Goal: Task Accomplishment & Management: Manage account settings

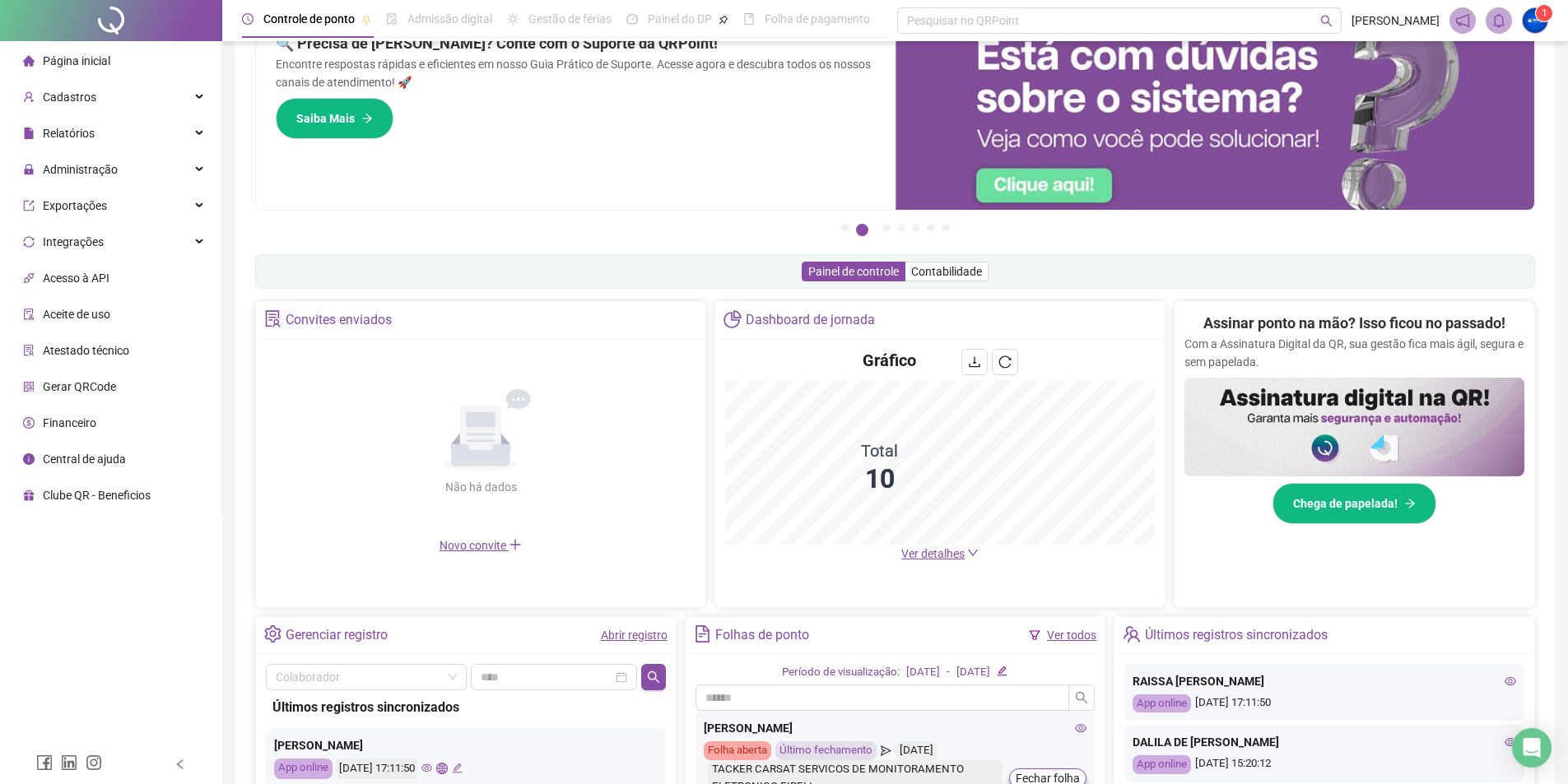
scroll to position [85, 0]
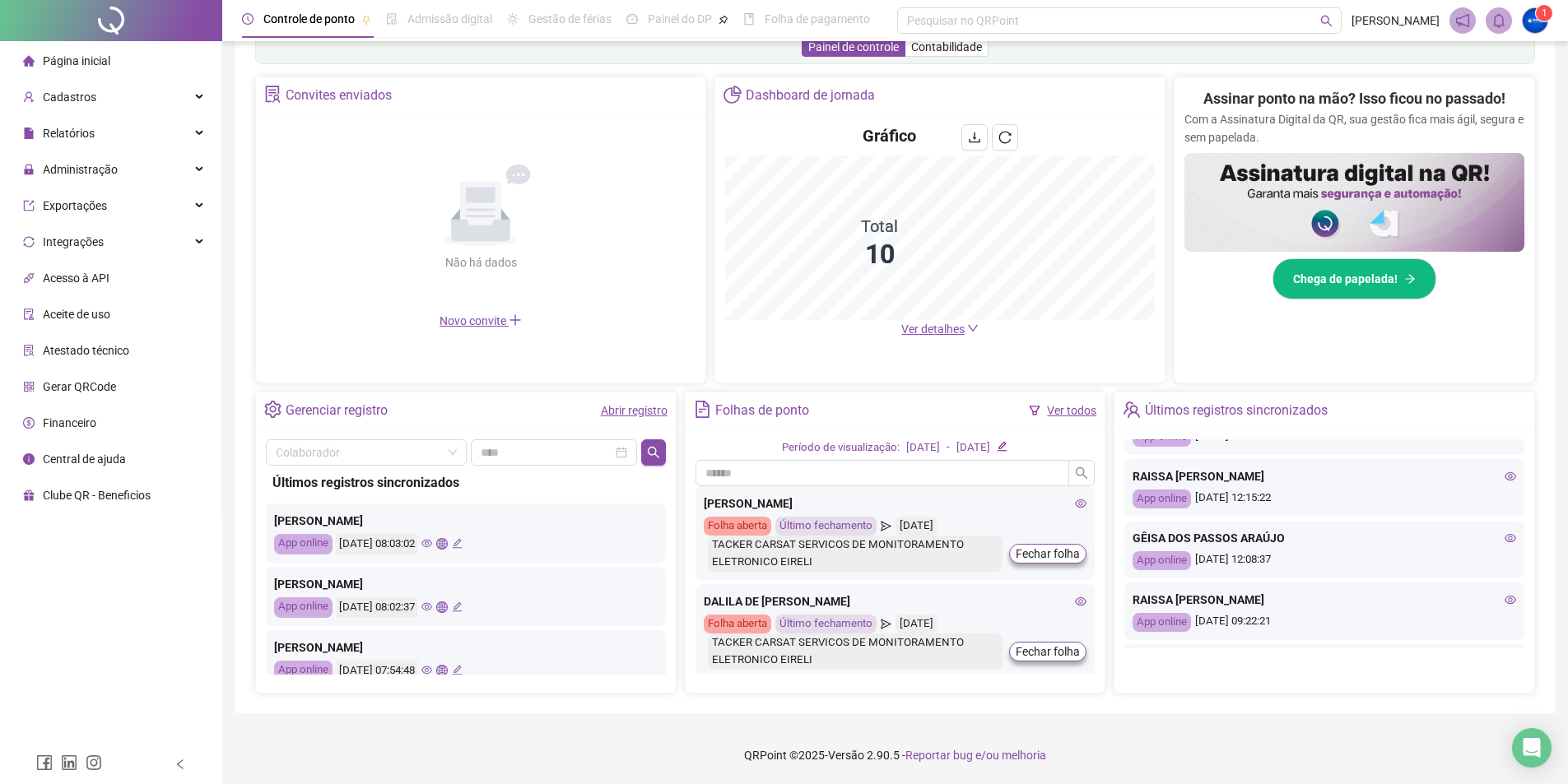
scroll to position [712, 0]
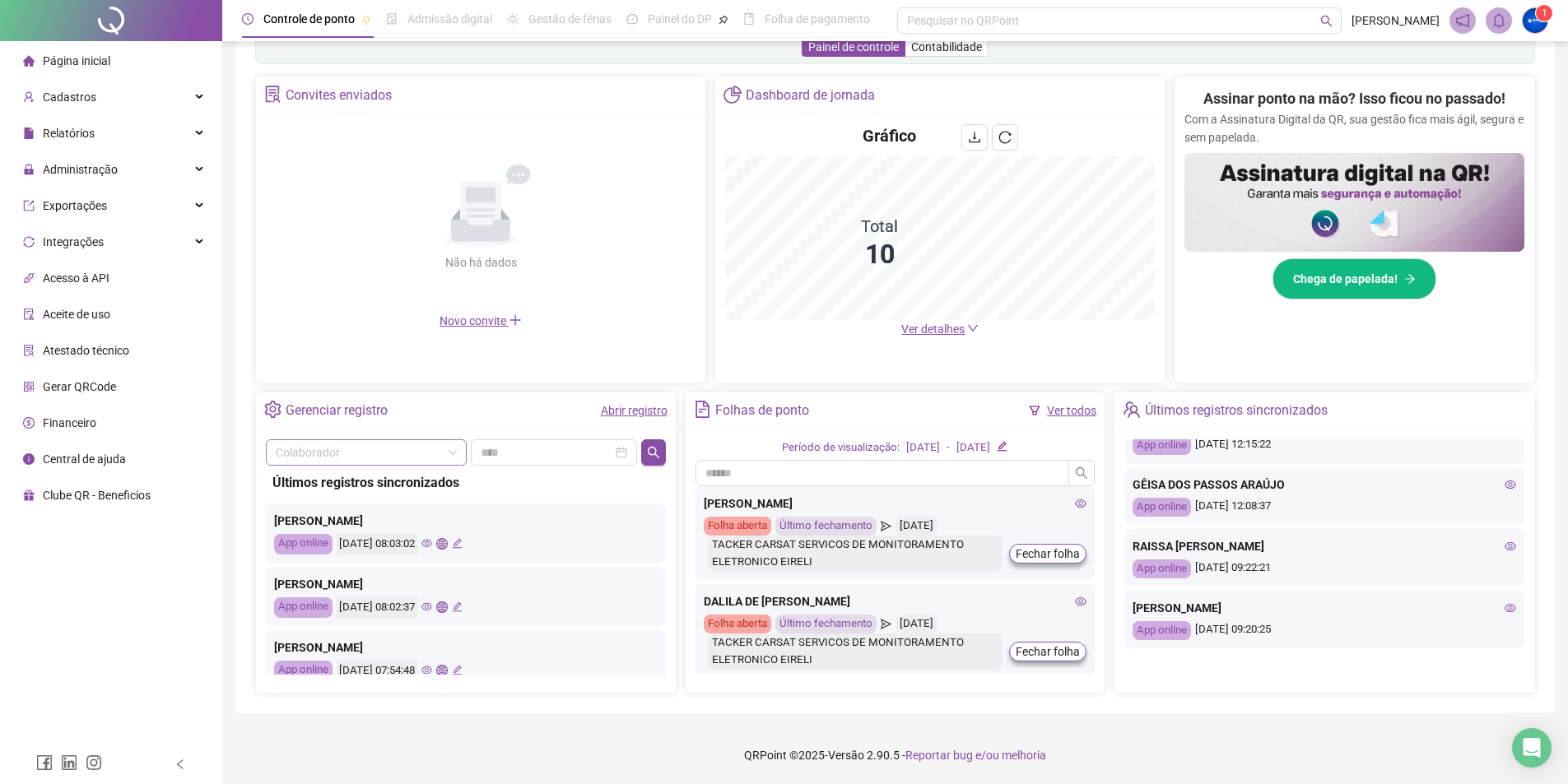
click at [422, 460] on input "search" at bounding box center [358, 452] width 166 height 25
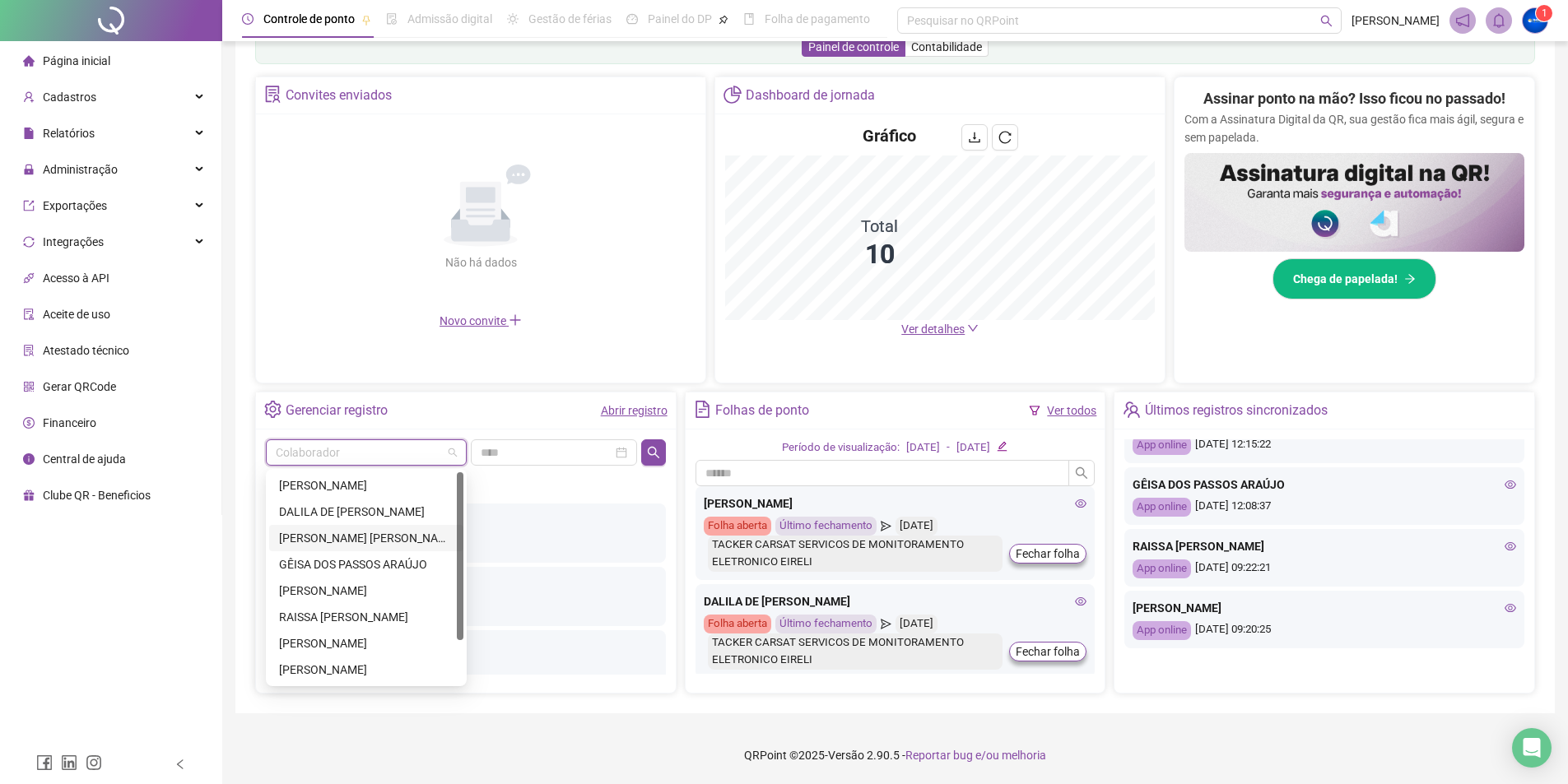
click at [361, 542] on div "[PERSON_NAME] [PERSON_NAME]" at bounding box center [366, 538] width 174 height 18
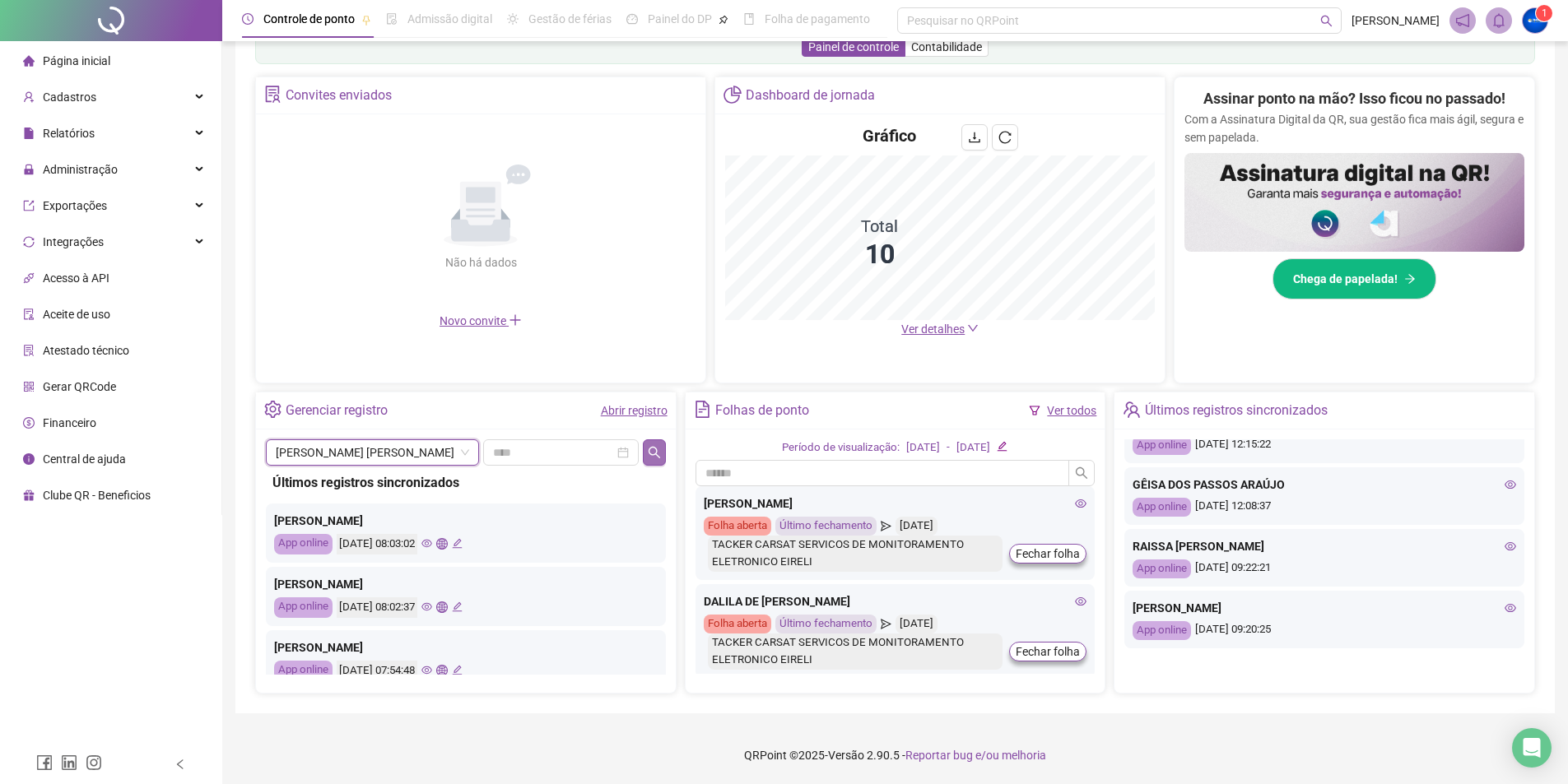
click at [644, 447] on button "button" at bounding box center [654, 452] width 23 height 27
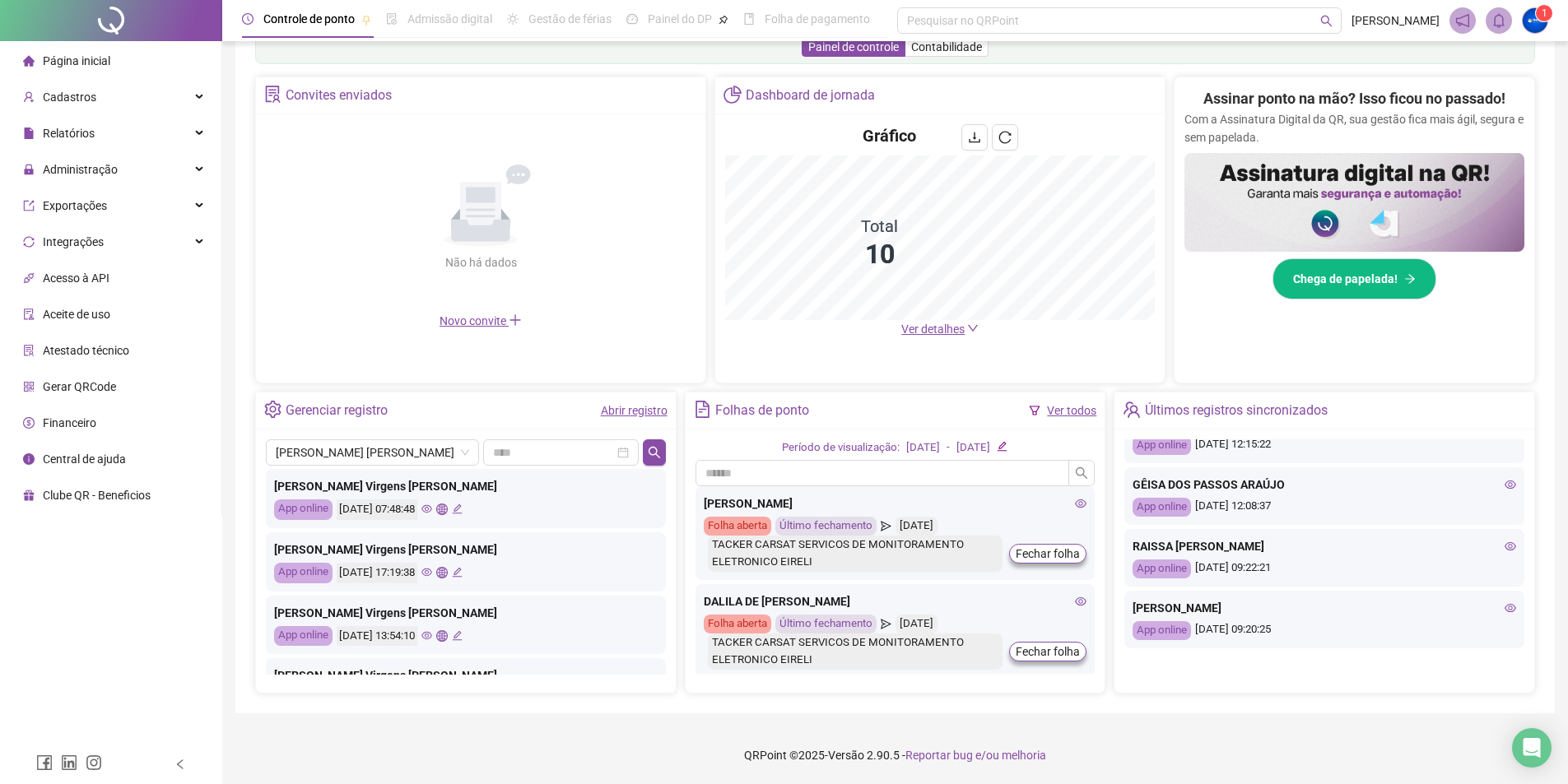
scroll to position [0, 0]
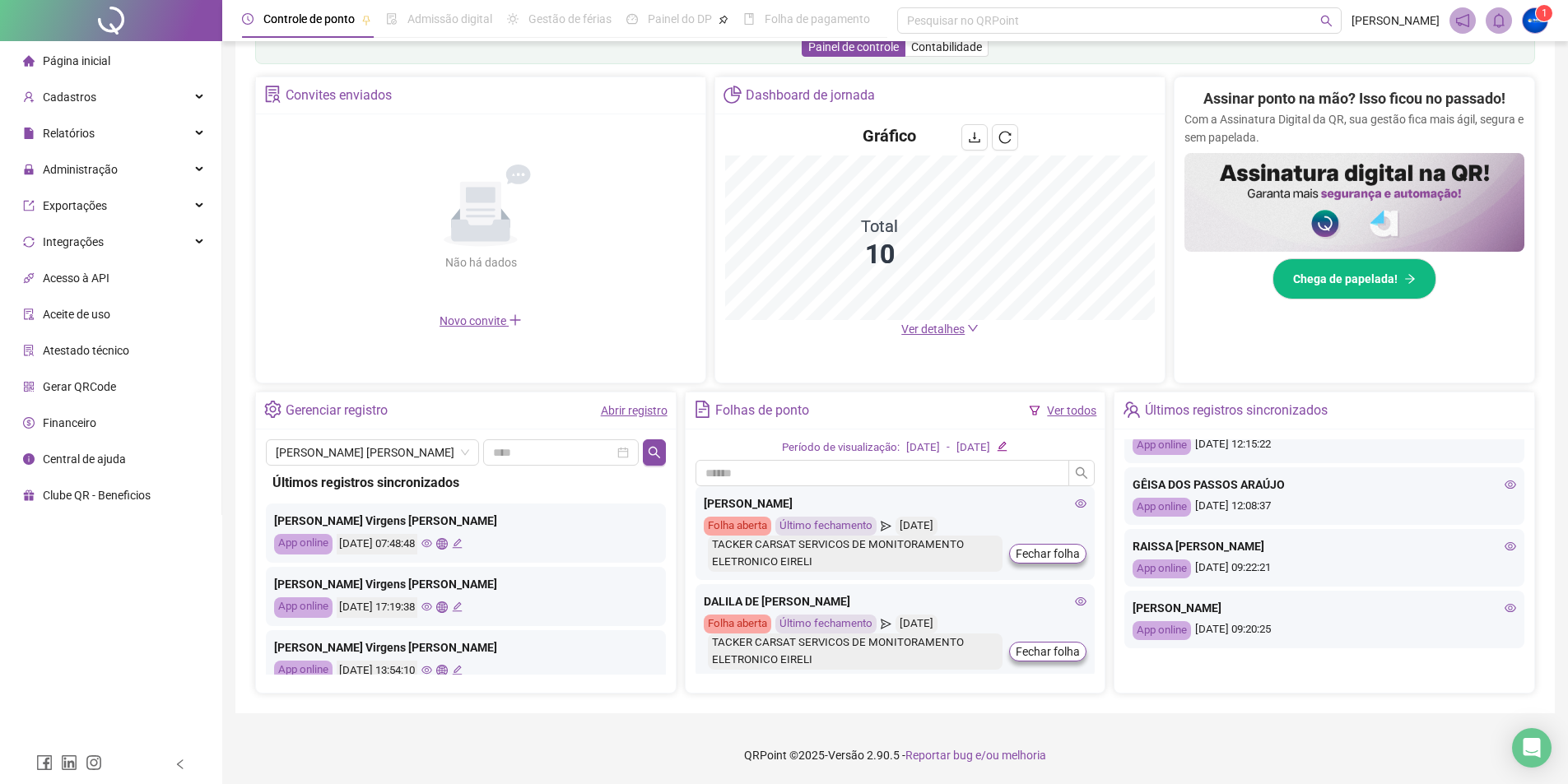
click at [88, 41] on ul "Página inicial Cadastros Relatórios Administração Exportações Integrações Acess…" at bounding box center [111, 277] width 223 height 474
click at [90, 57] on span "Página inicial" at bounding box center [76, 61] width 68 height 13
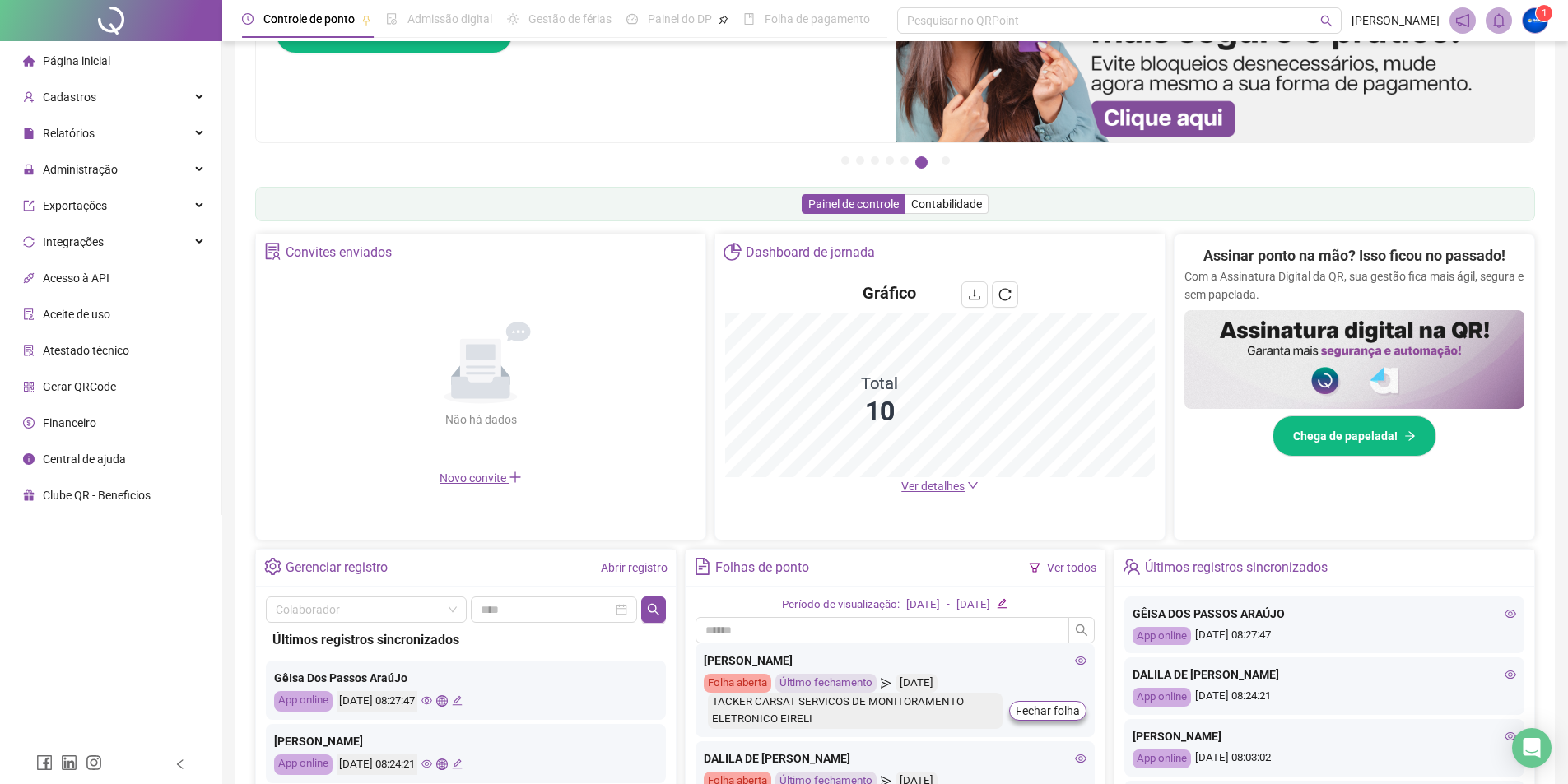
scroll to position [287, 0]
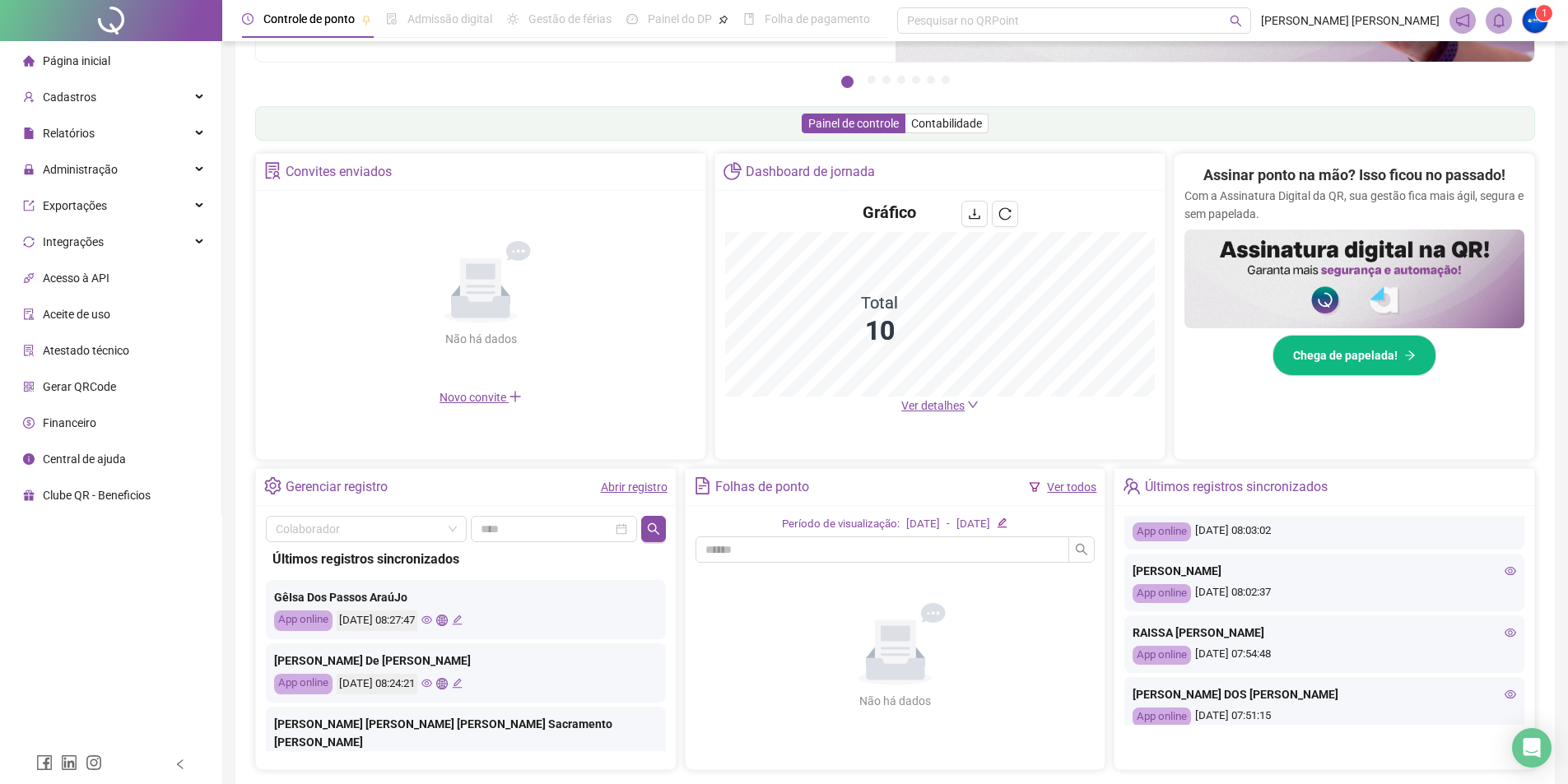
scroll to position [205, 0]
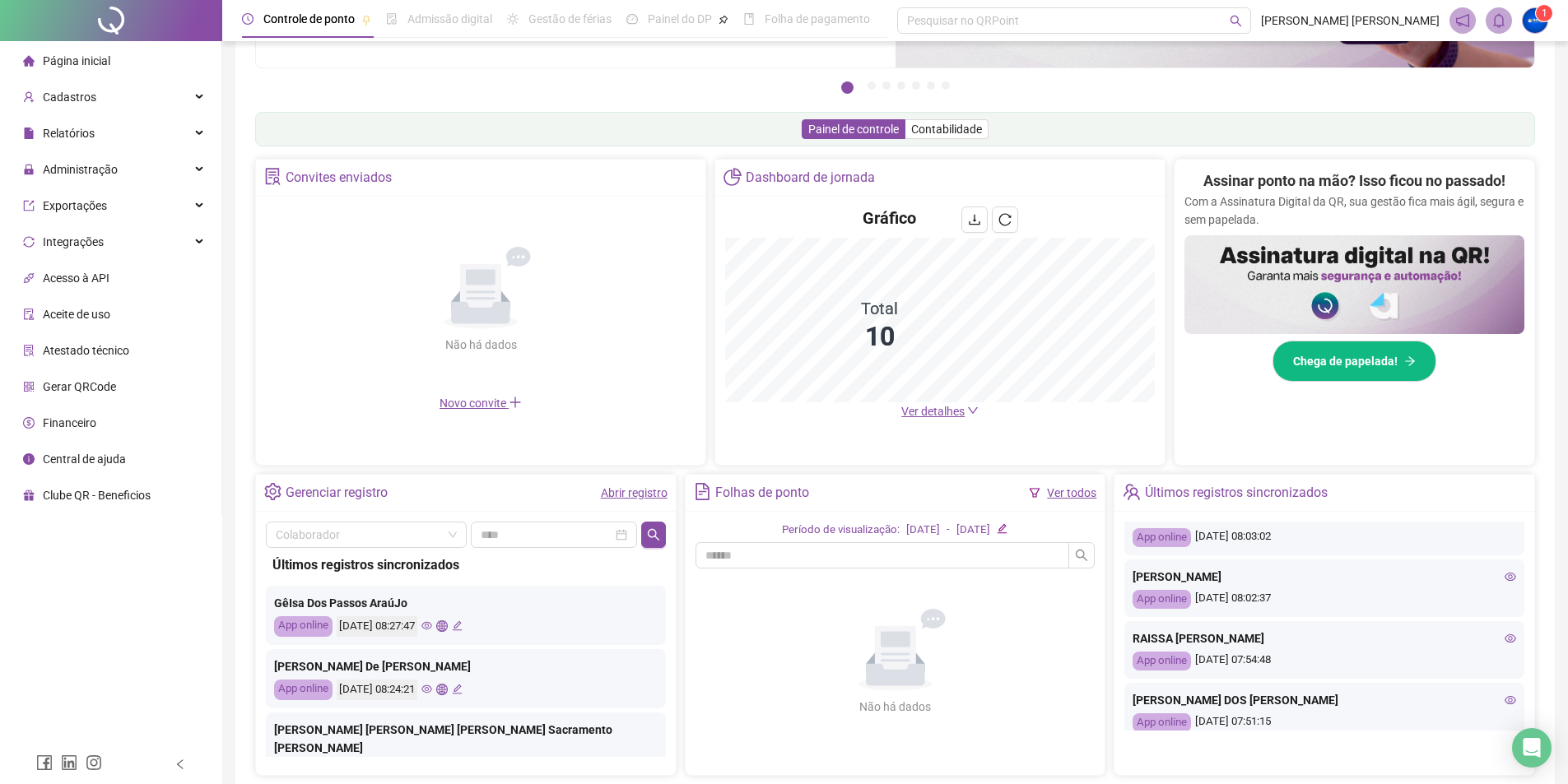
click at [952, 412] on span "Ver detalhes" at bounding box center [933, 412] width 63 height 13
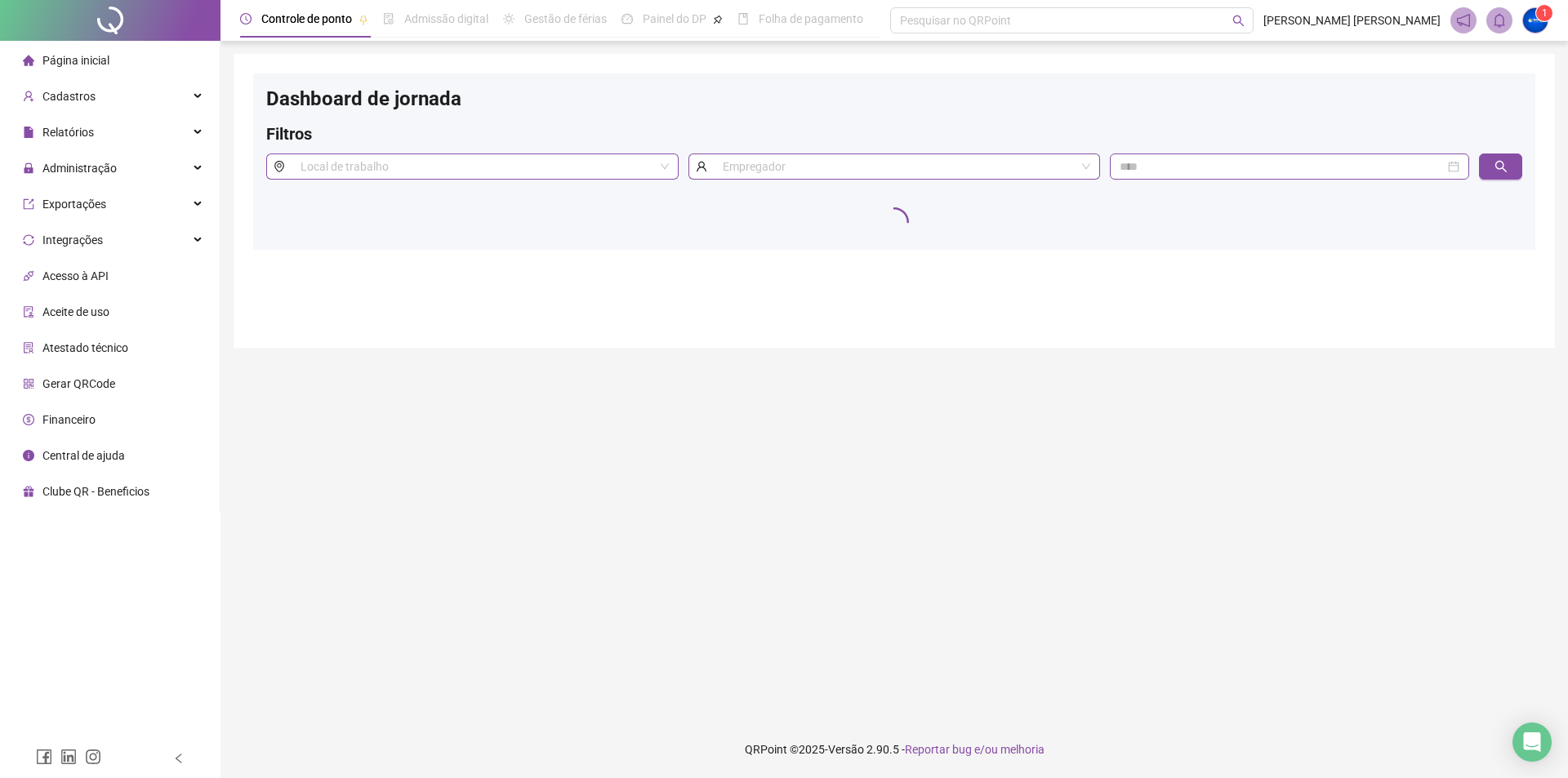
click at [84, 65] on span "Página inicial" at bounding box center [75, 60] width 67 height 13
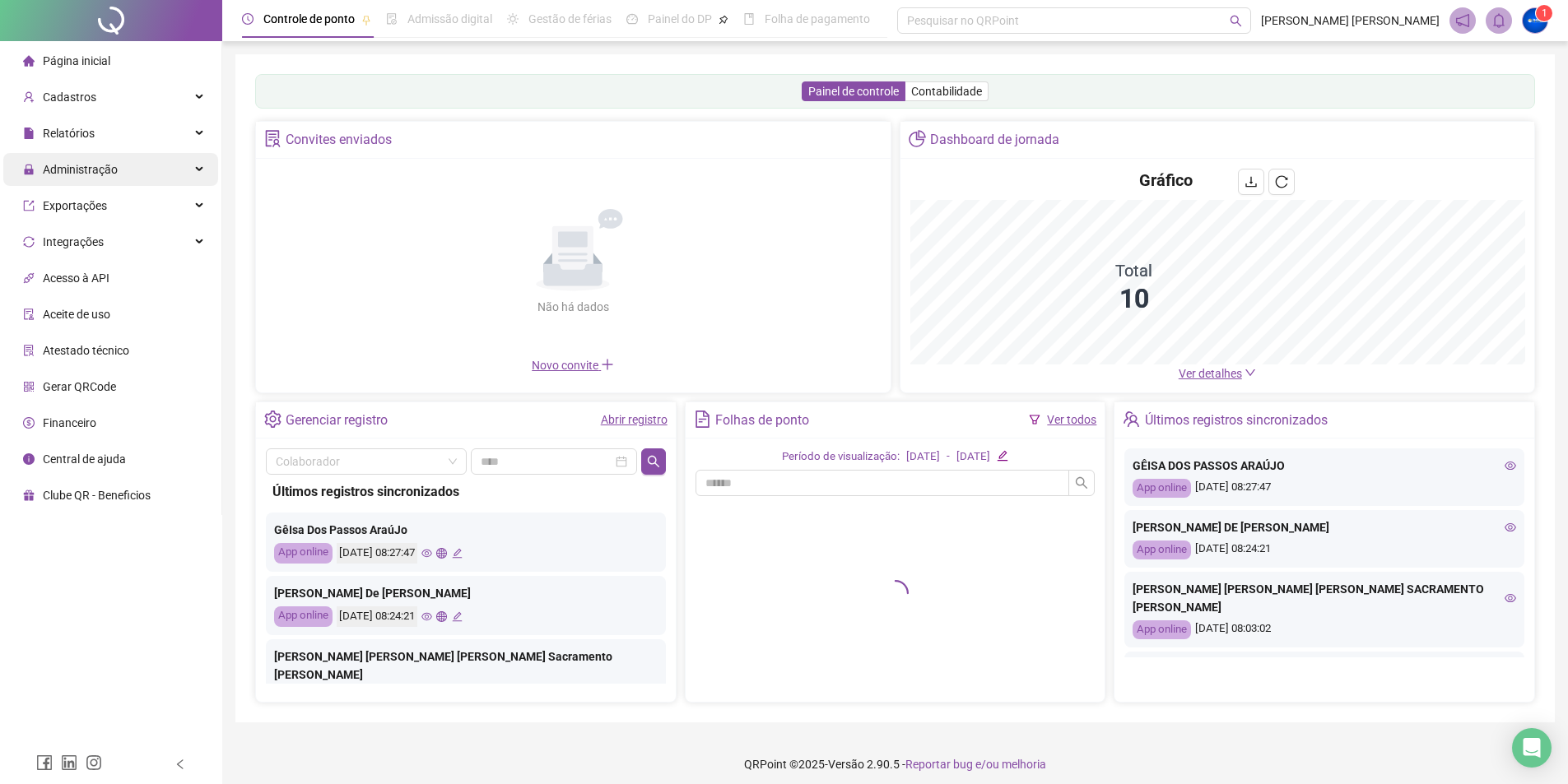
click at [108, 165] on span "Administração" at bounding box center [80, 169] width 75 height 13
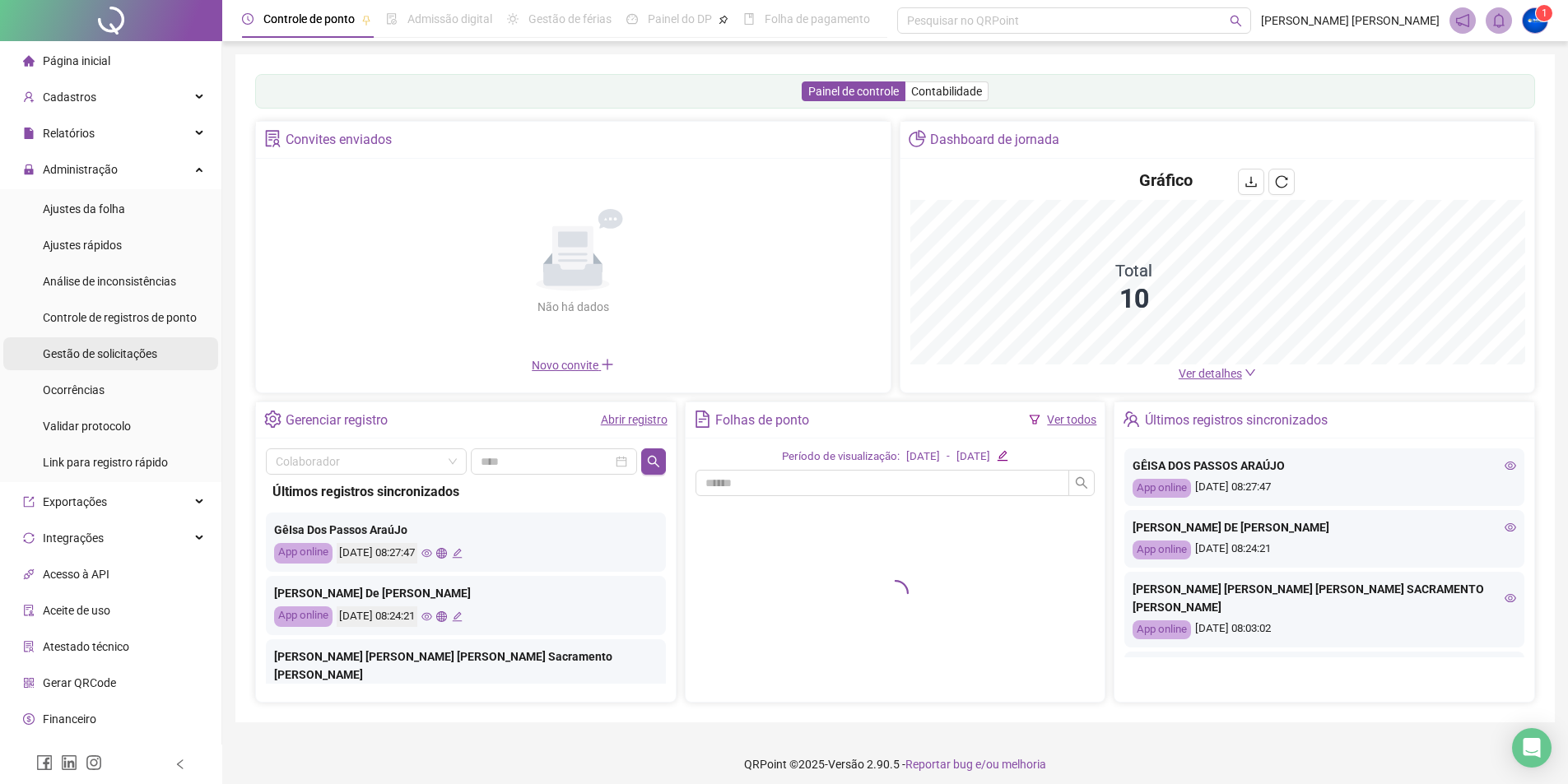
click at [139, 358] on span "Gestão de solicitações" at bounding box center [99, 354] width 114 height 13
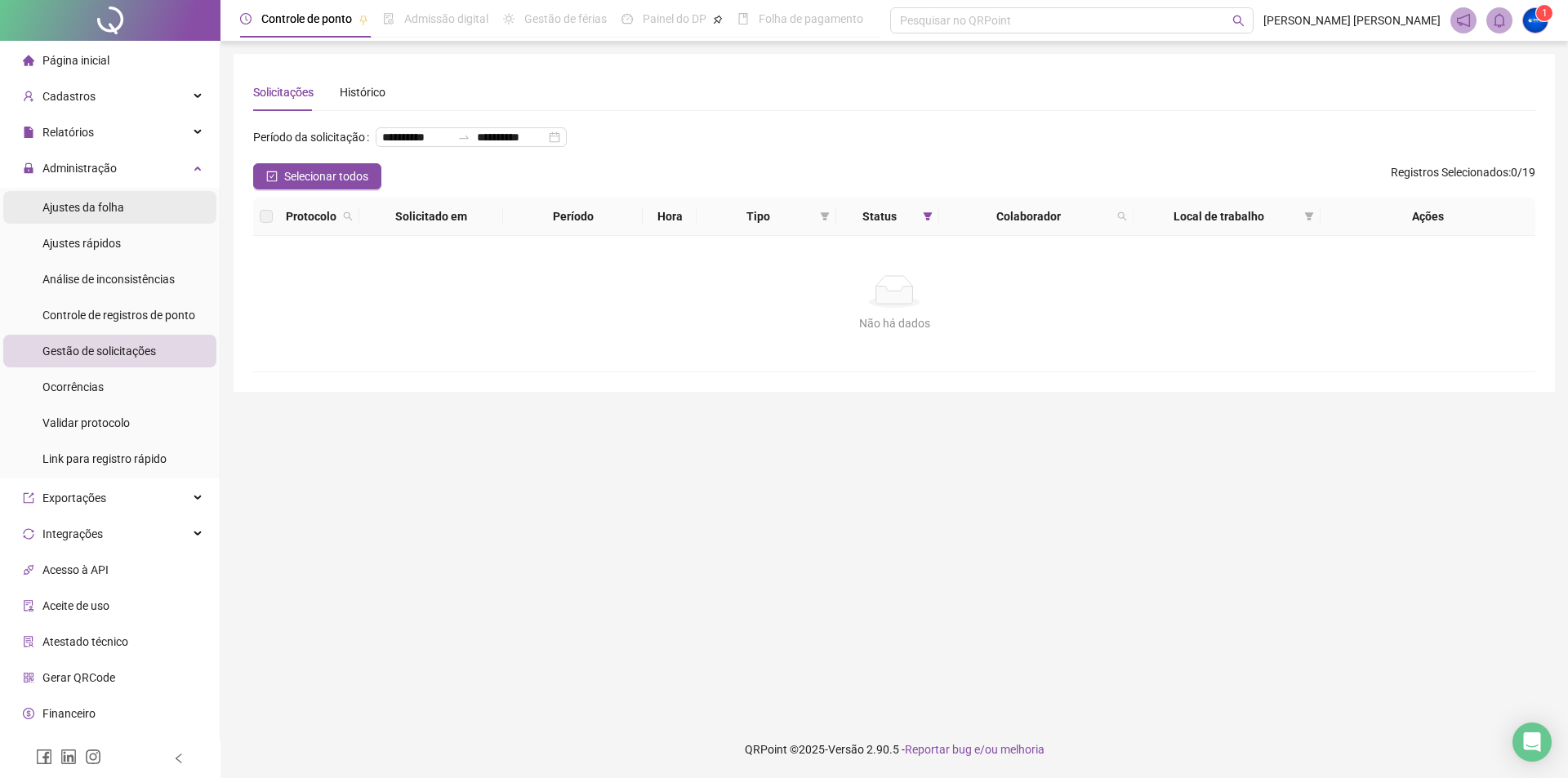
click at [122, 214] on span "Ajustes da folha" at bounding box center [83, 208] width 82 height 13
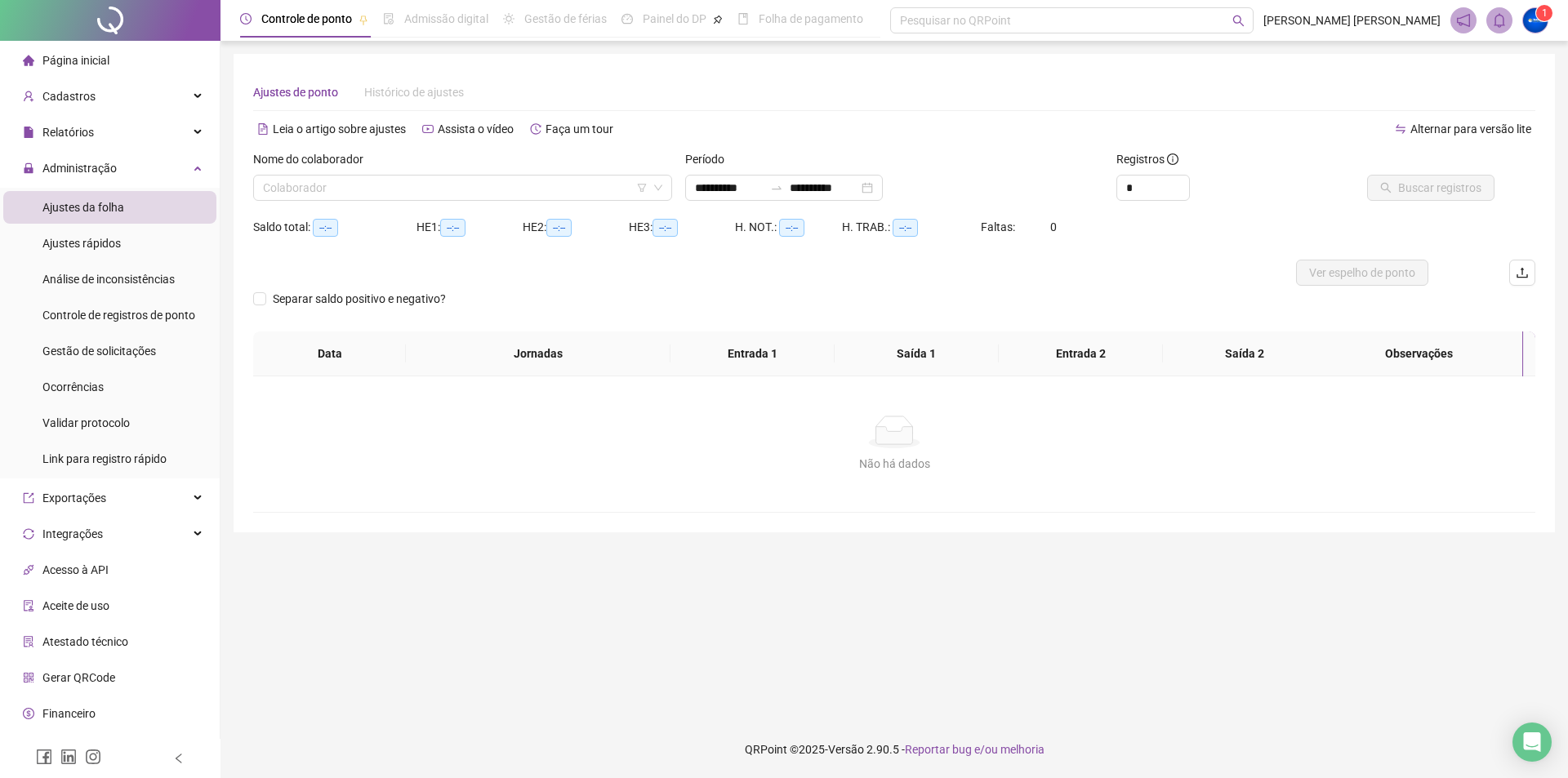
click at [74, 48] on div "Página inicial" at bounding box center [66, 60] width 87 height 32
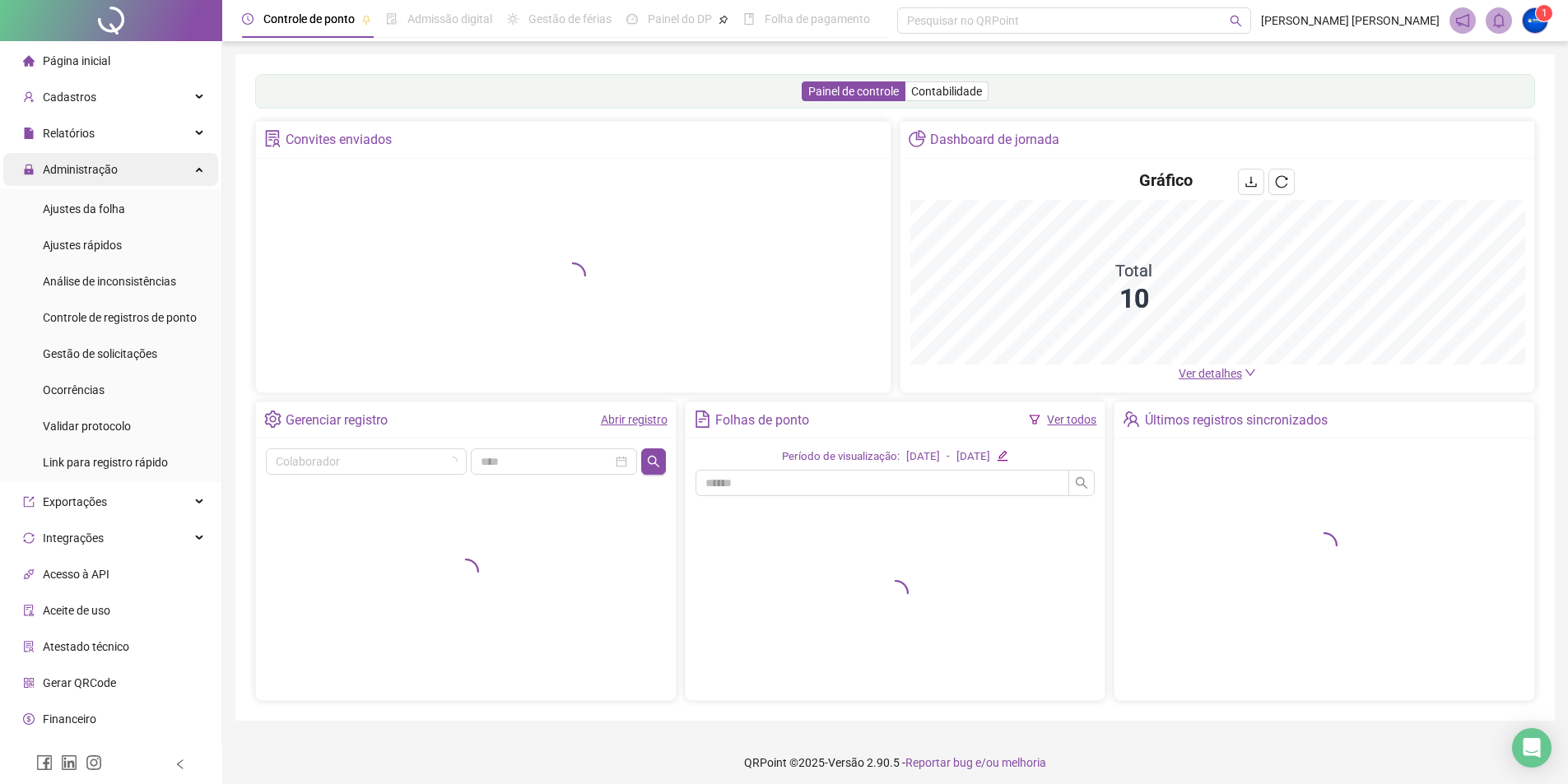
click at [135, 166] on div "Administração" at bounding box center [111, 169] width 215 height 32
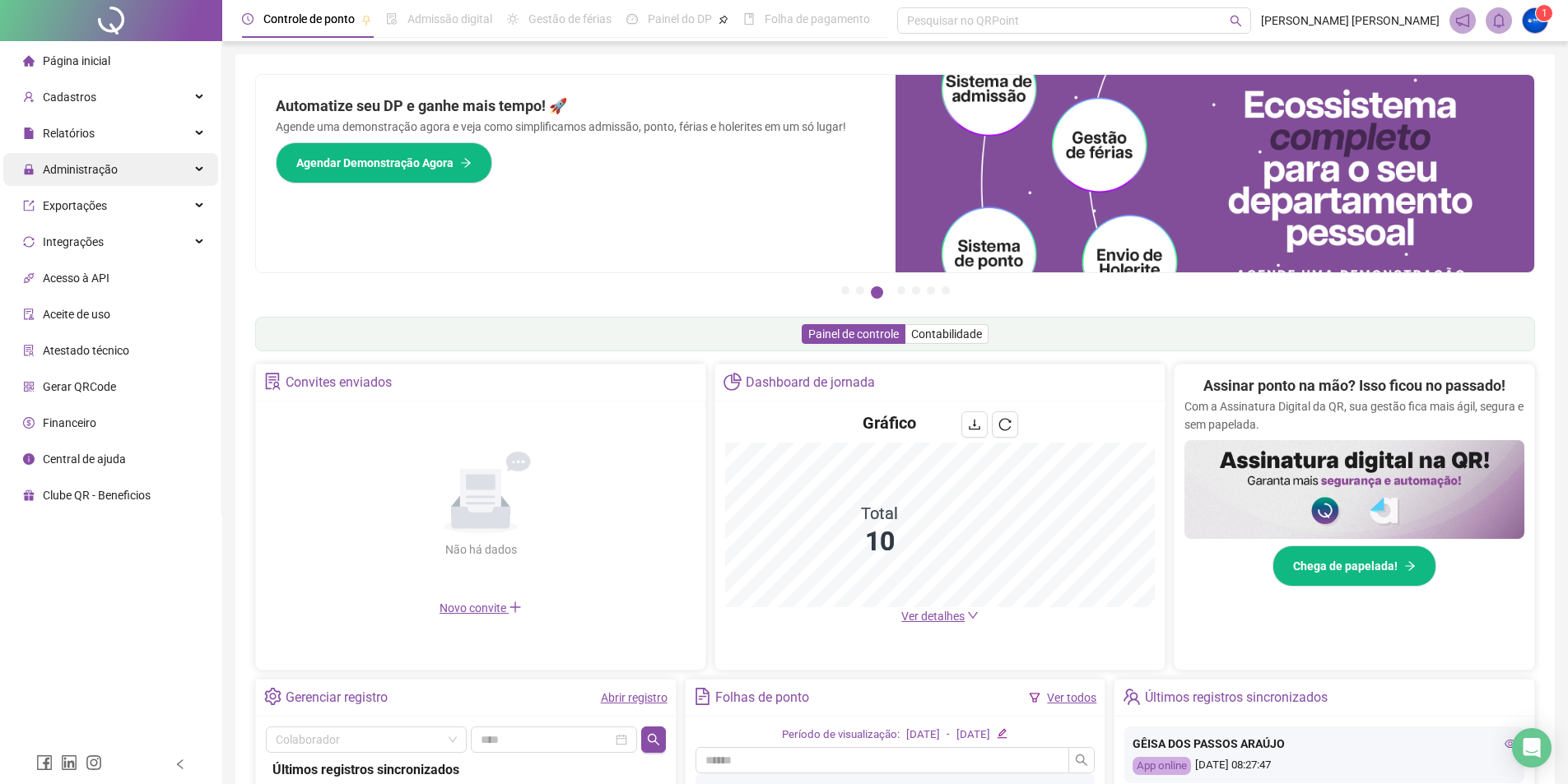
click at [66, 165] on span "Administração" at bounding box center [80, 169] width 75 height 13
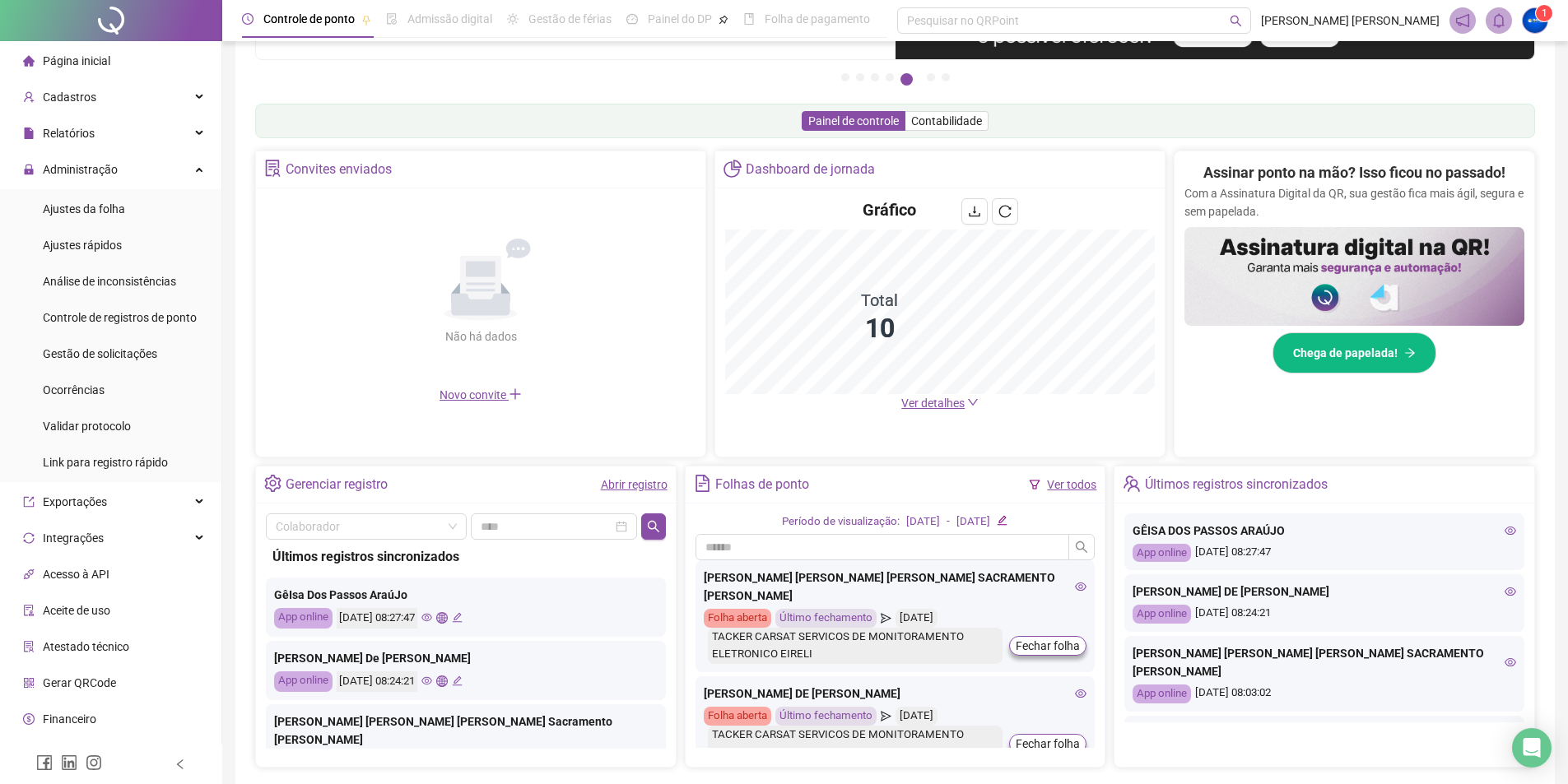
scroll to position [247, 0]
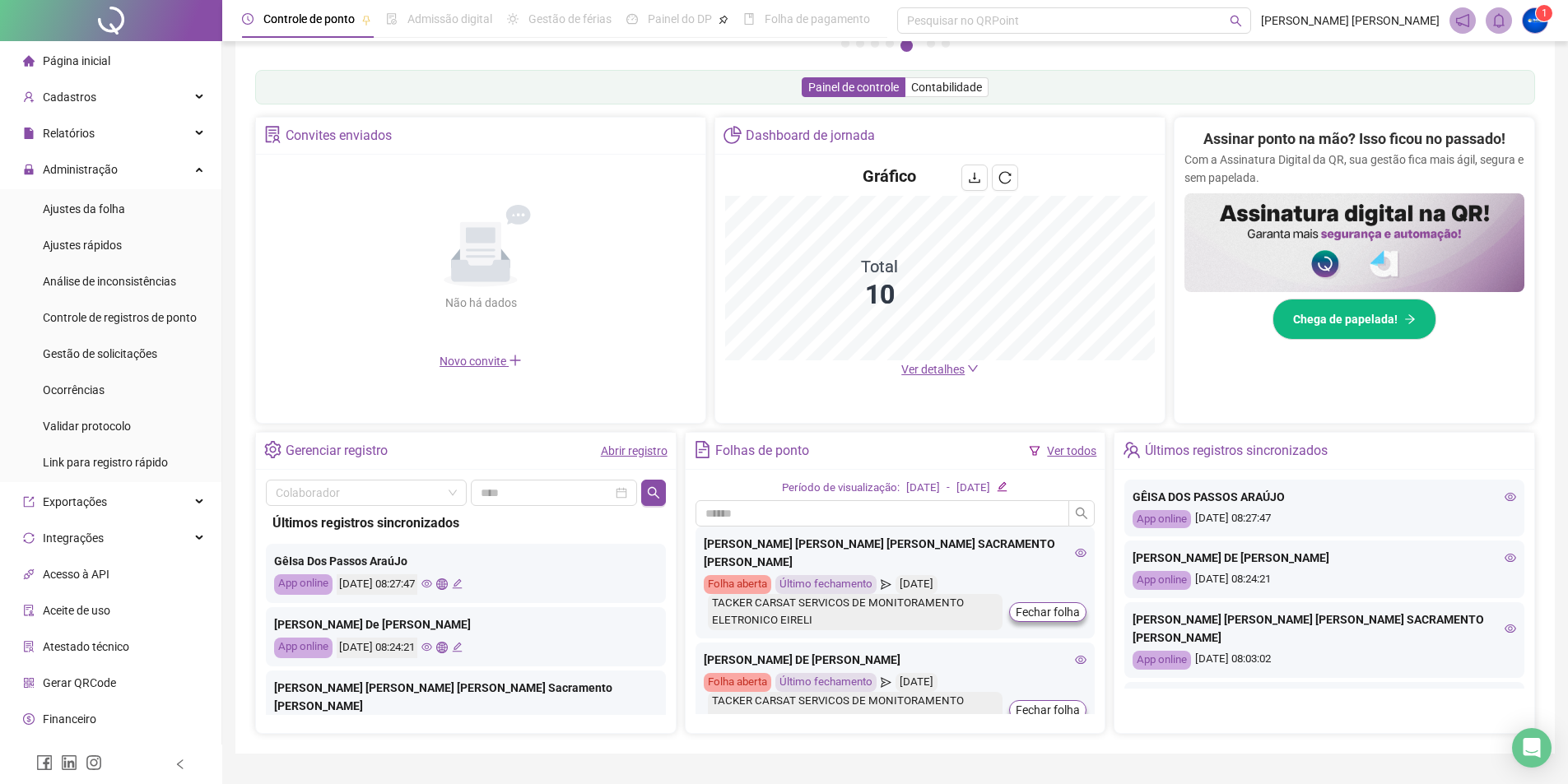
click at [959, 374] on span "Ver detalhes" at bounding box center [933, 369] width 63 height 13
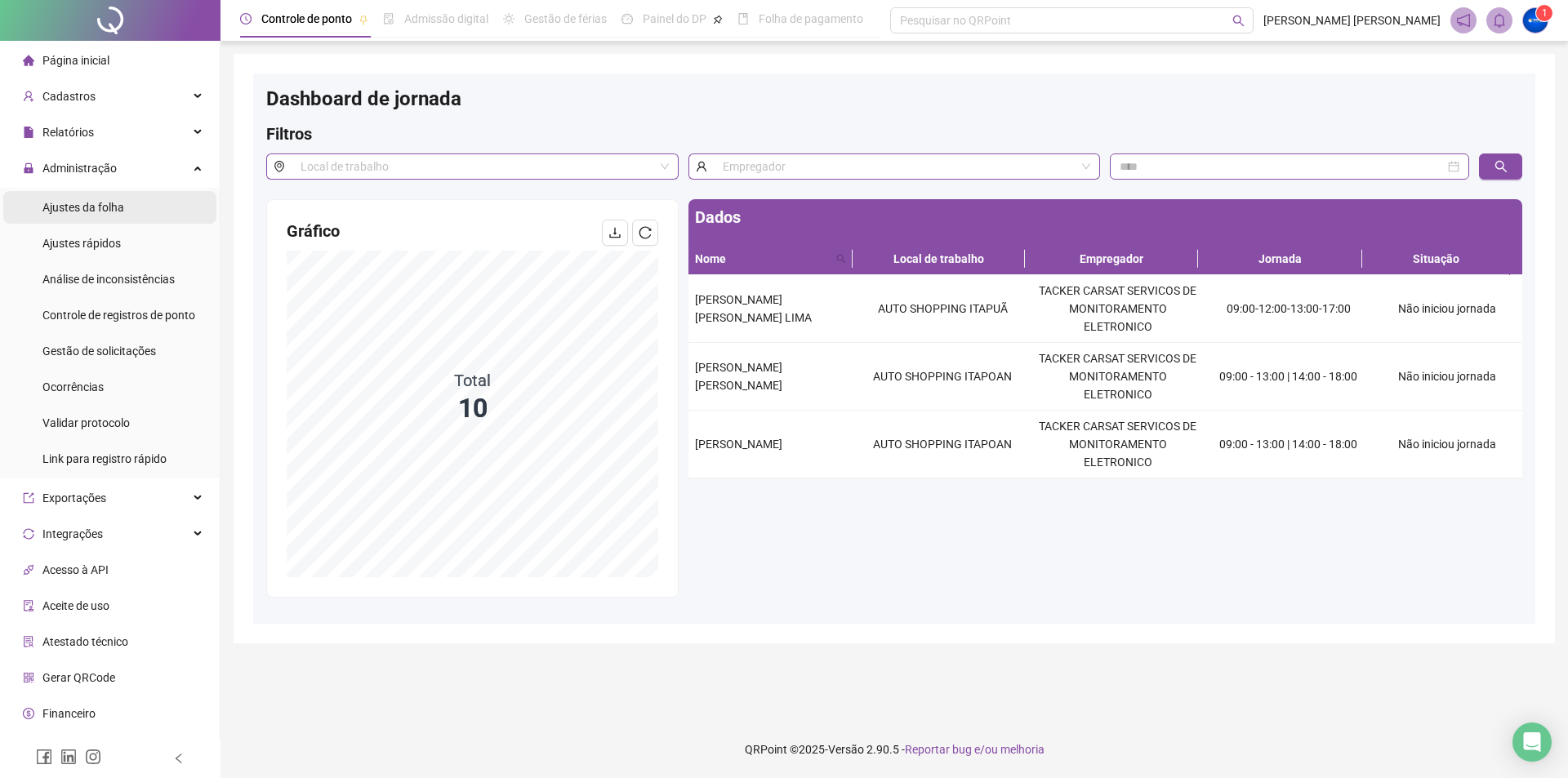
click at [130, 217] on li "Ajustes da folha" at bounding box center [110, 207] width 213 height 32
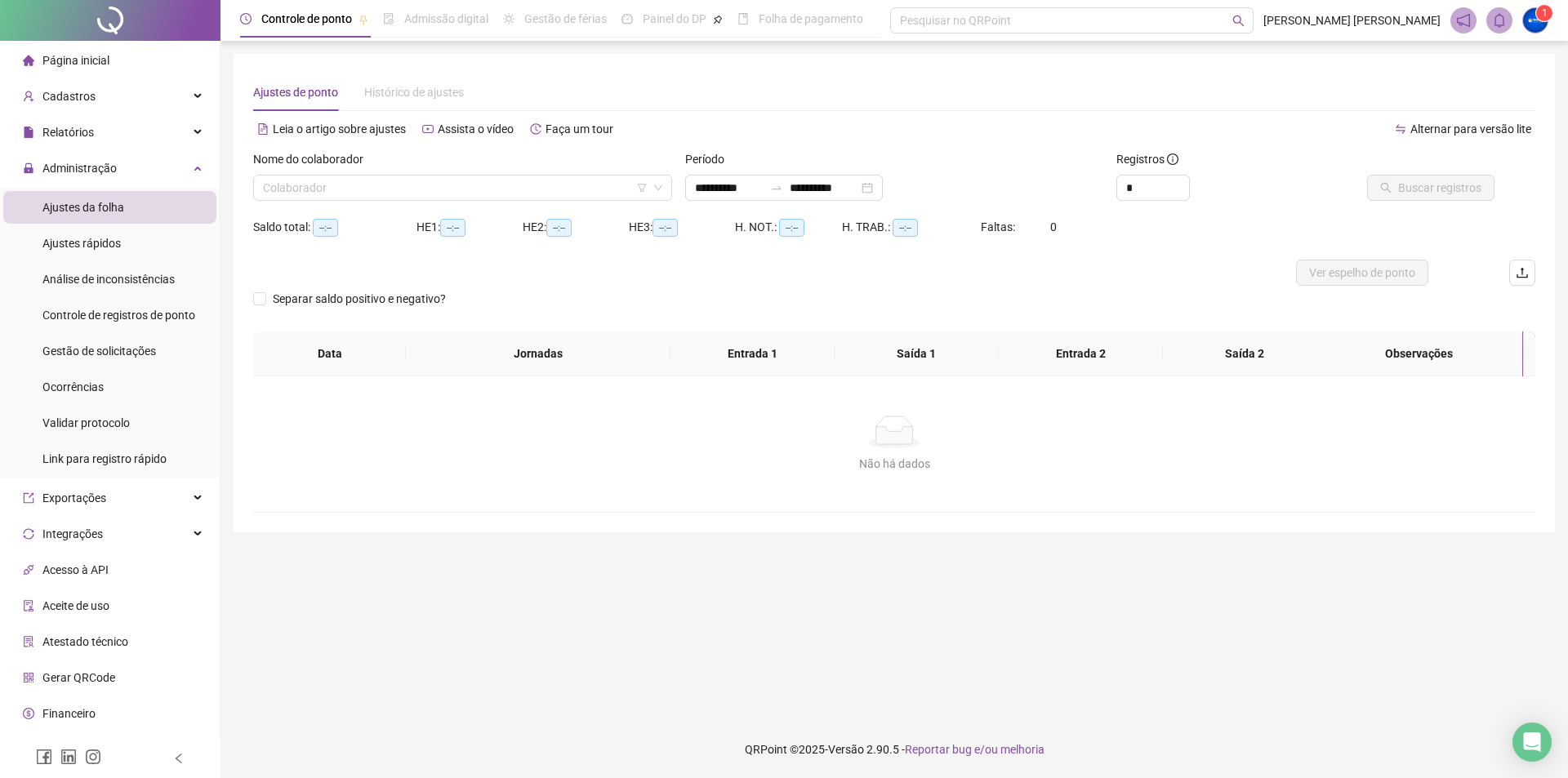
type input "**********"
click at [422, 189] on input "search" at bounding box center [455, 188] width 385 height 25
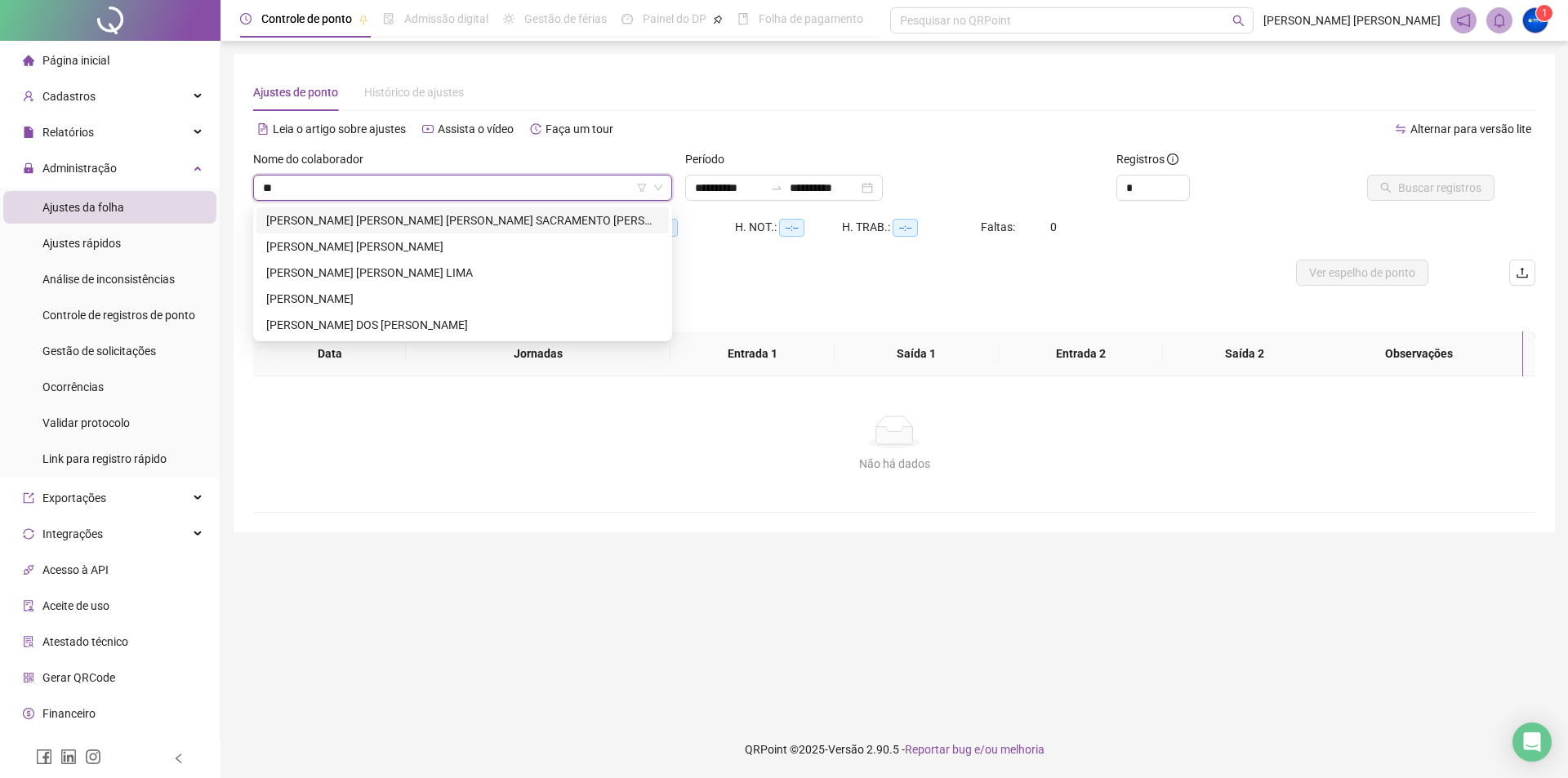
type input "***"
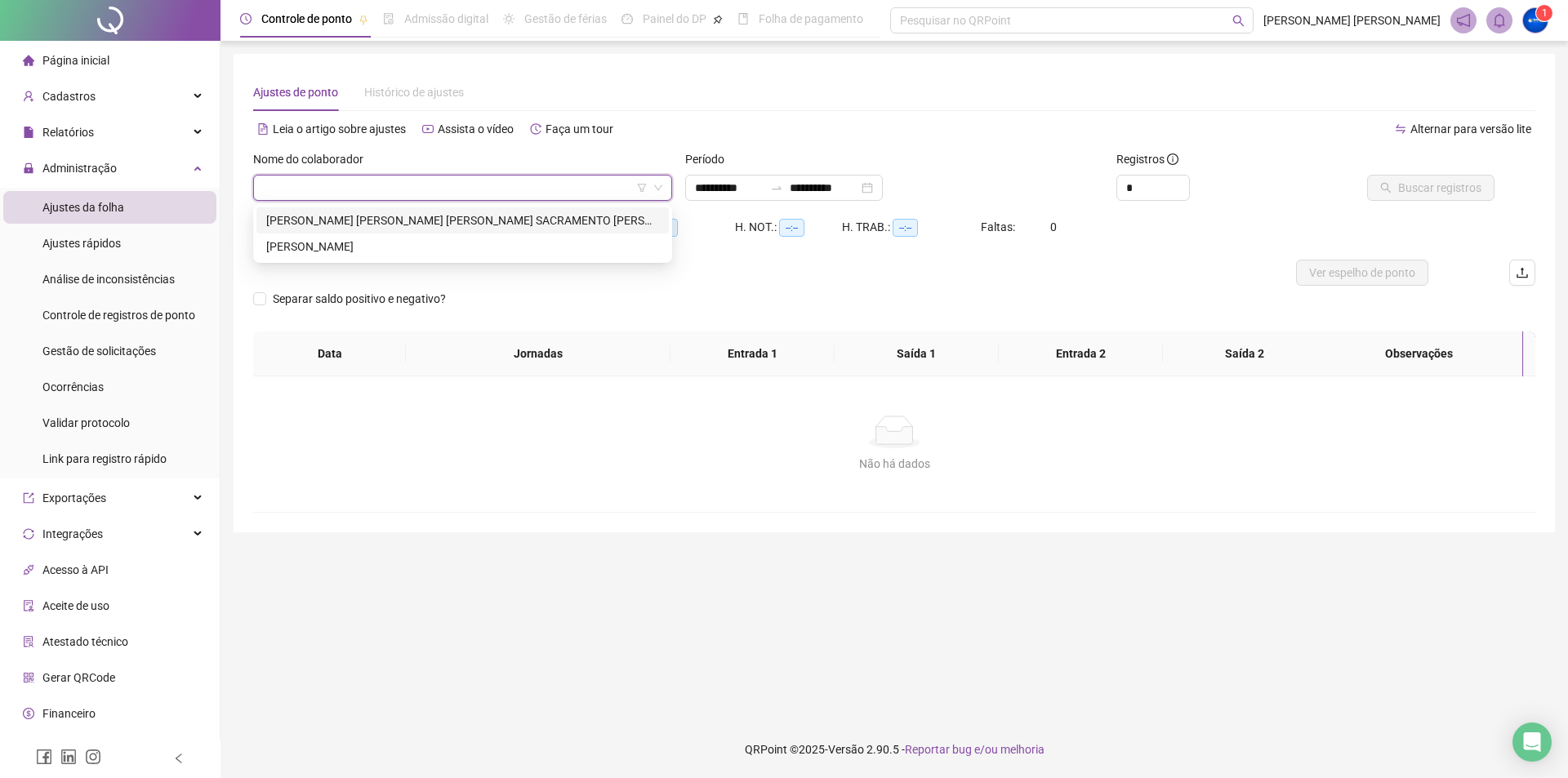
click at [505, 200] on div "Colaborador" at bounding box center [462, 188] width 418 height 26
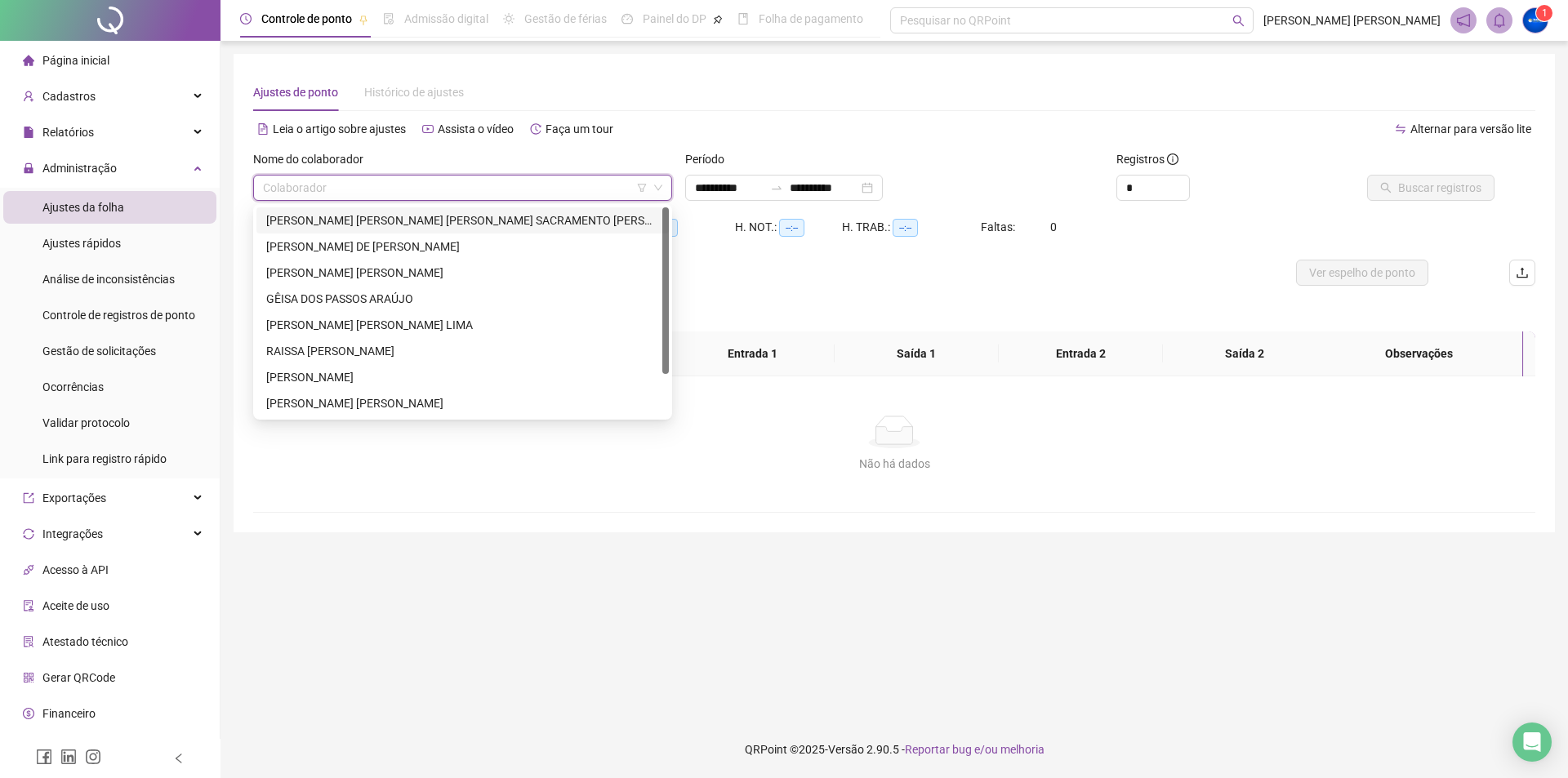
click at [530, 189] on input "search" at bounding box center [455, 188] width 385 height 25
click at [490, 225] on div "[PERSON_NAME]" at bounding box center [462, 221] width 393 height 18
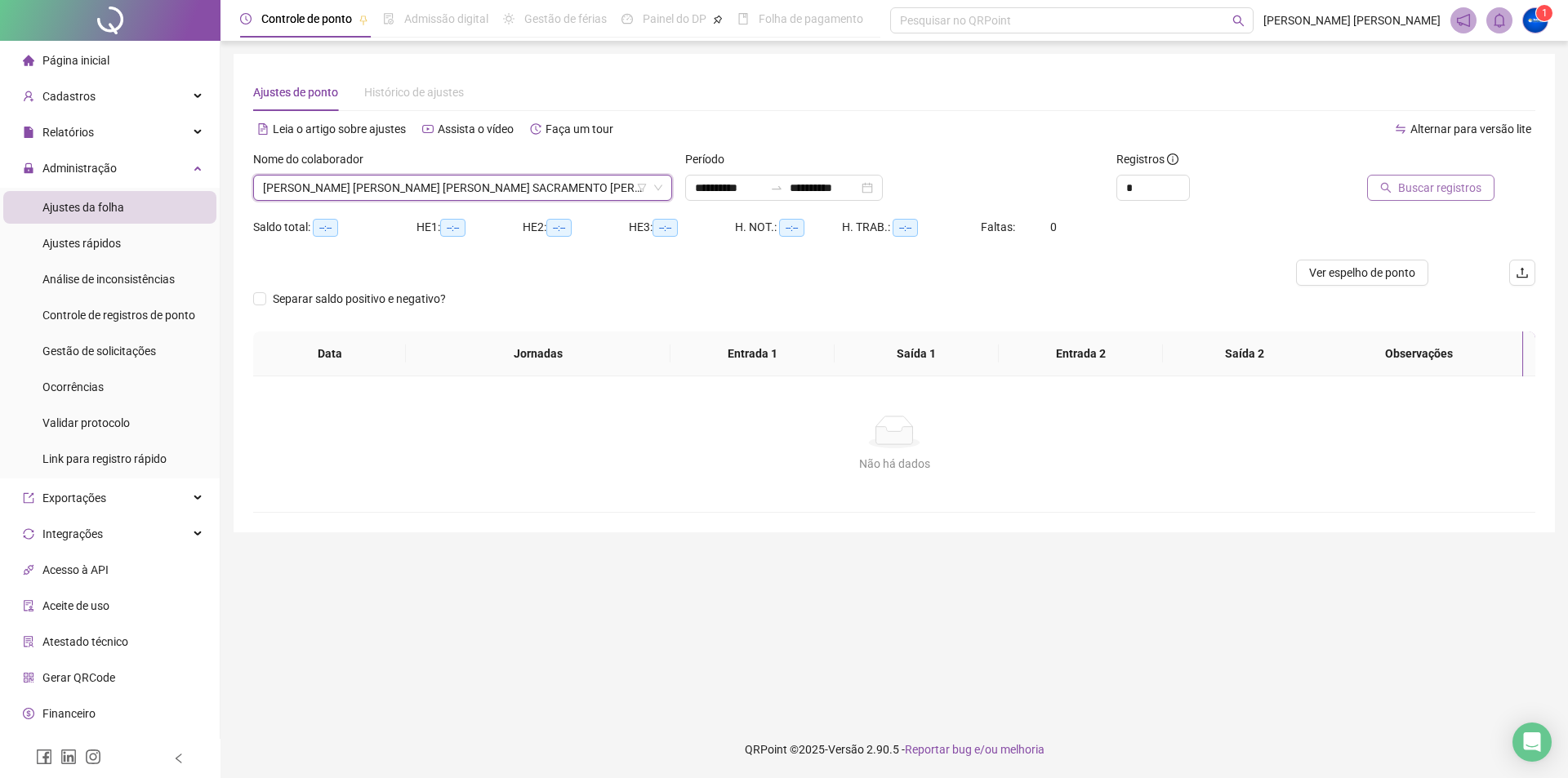
click at [1438, 182] on span "Buscar registros" at bounding box center [1439, 188] width 84 height 18
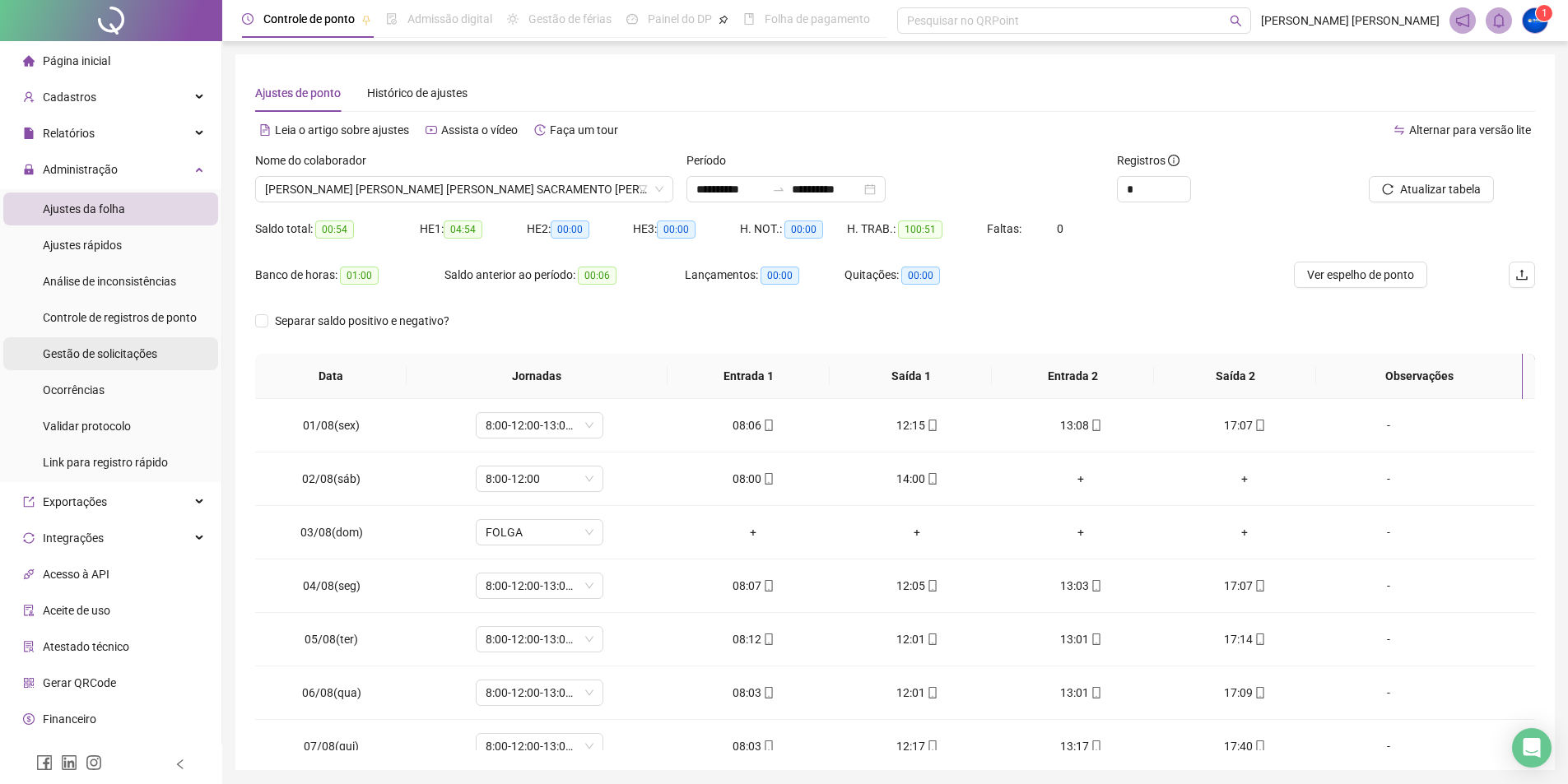
click at [115, 352] on span "Gestão de solicitações" at bounding box center [99, 354] width 114 height 13
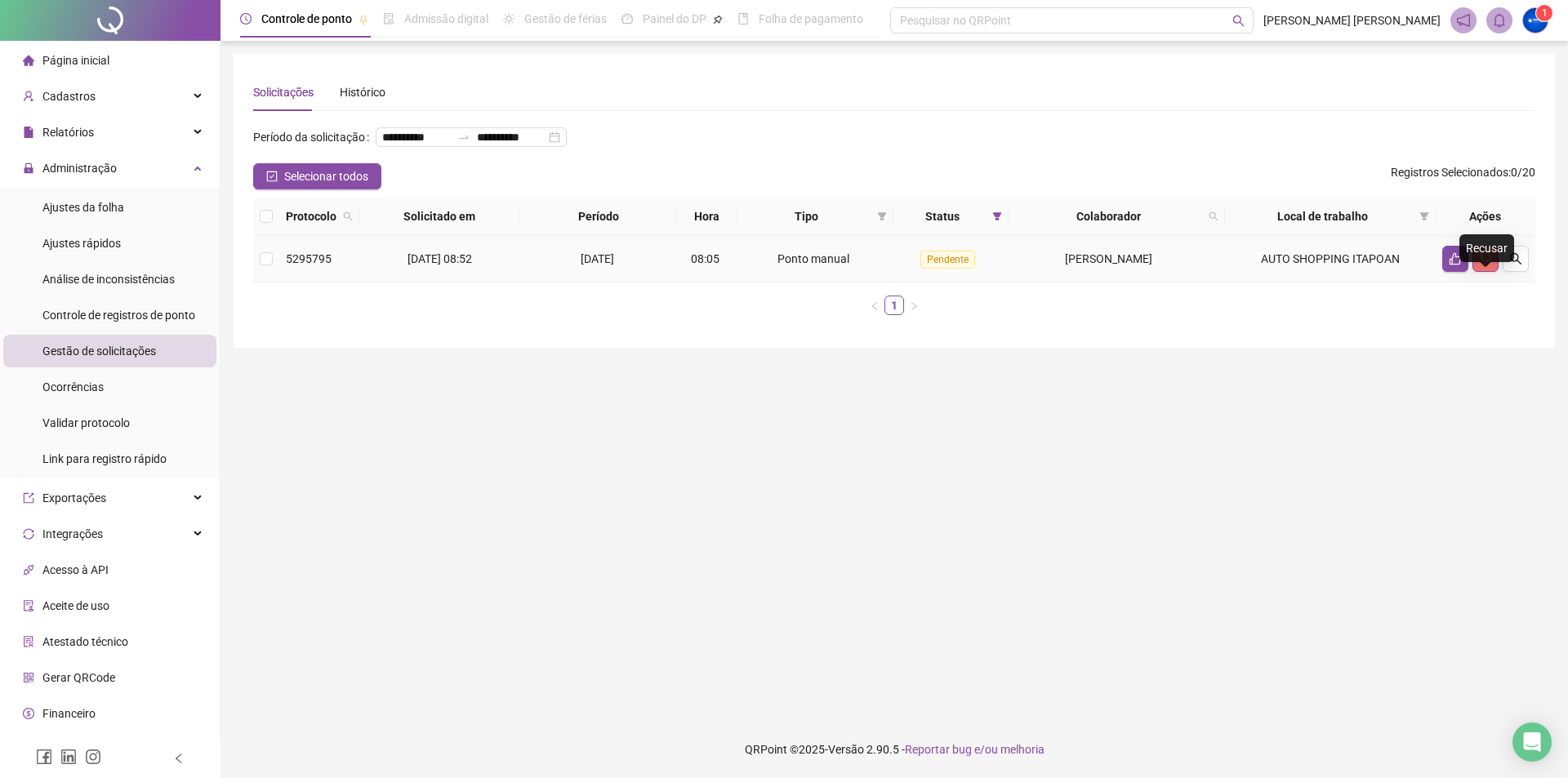
click at [1482, 265] on icon "dislike" at bounding box center [1485, 259] width 12 height 12
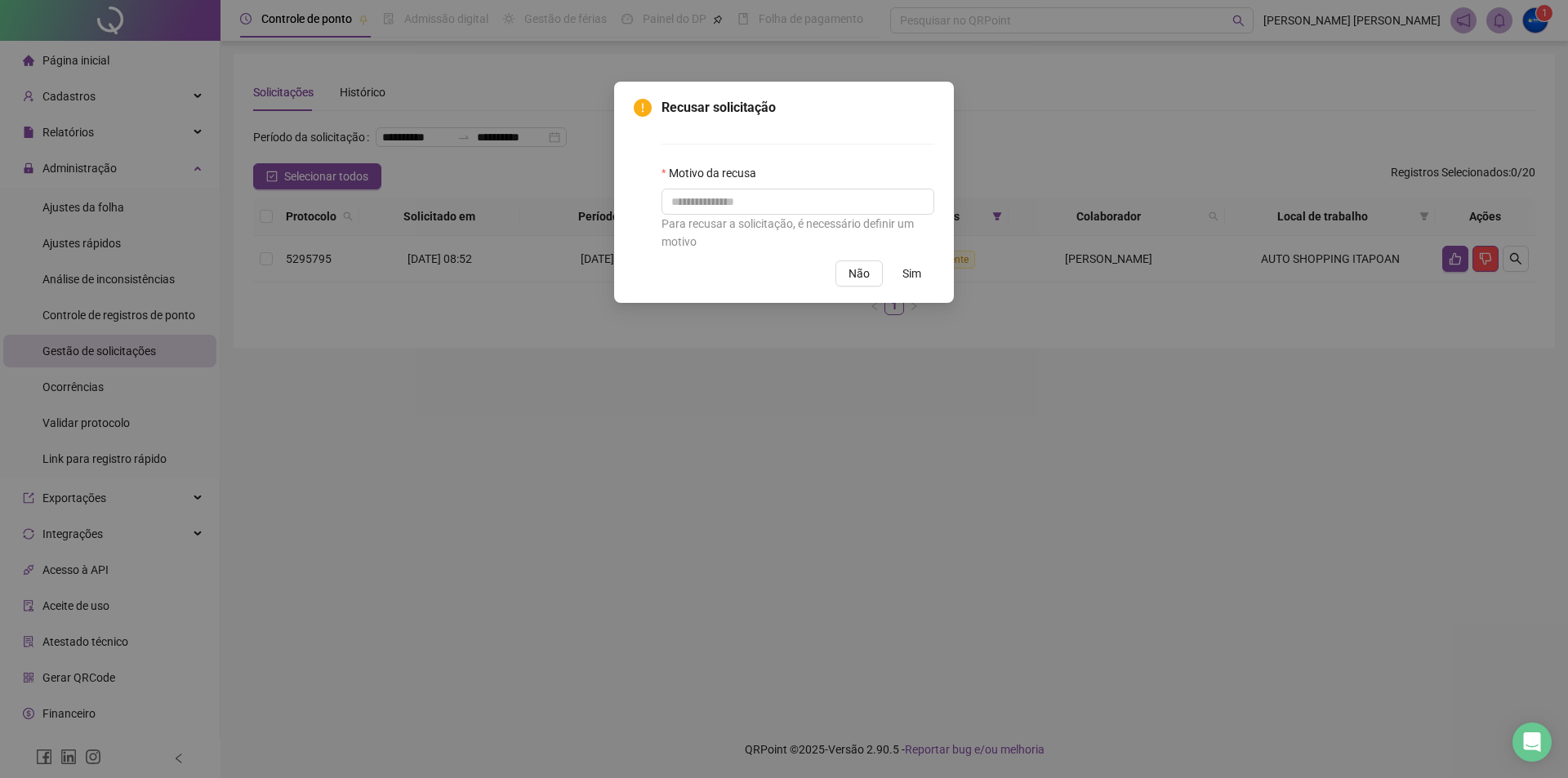
click at [792, 219] on div "Para recusar a solicitação, é necessário definir um motivo" at bounding box center [798, 232] width 273 height 36
click at [777, 189] on input "text" at bounding box center [798, 202] width 273 height 26
type input "*"
type input "**********"
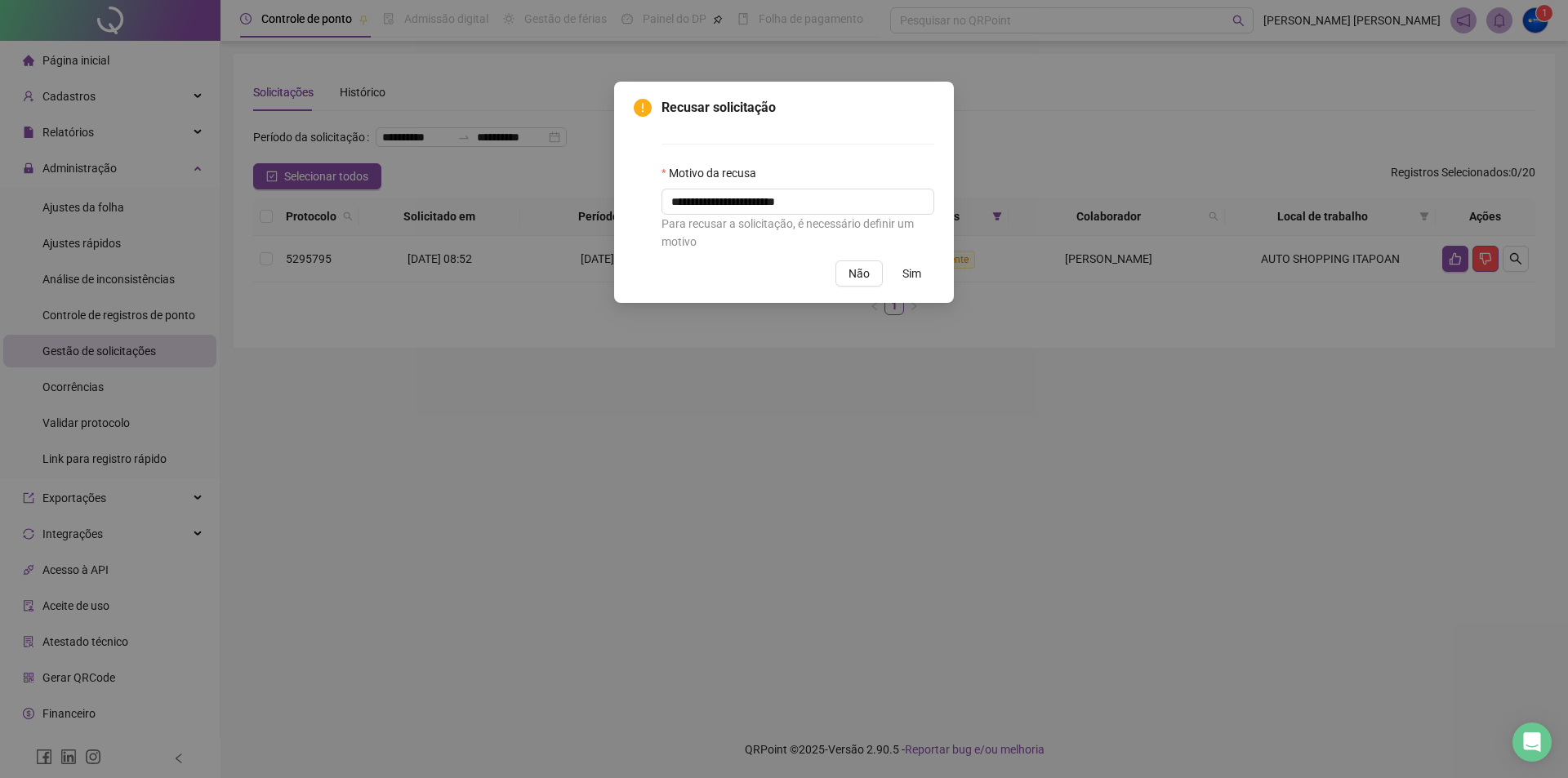
click at [921, 270] on button "Sim" at bounding box center [911, 274] width 45 height 26
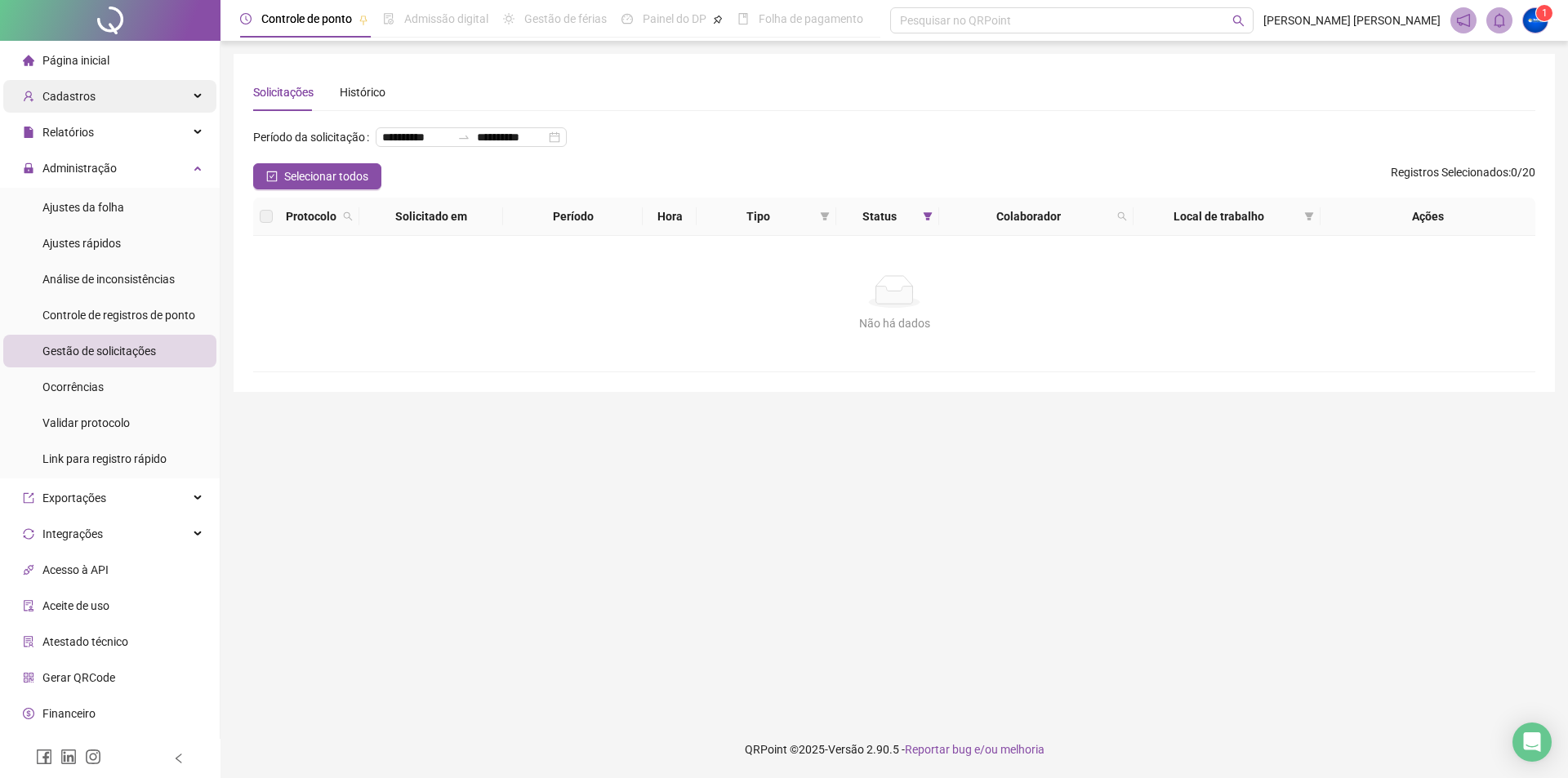
click at [108, 96] on div "Cadastros" at bounding box center [110, 96] width 213 height 32
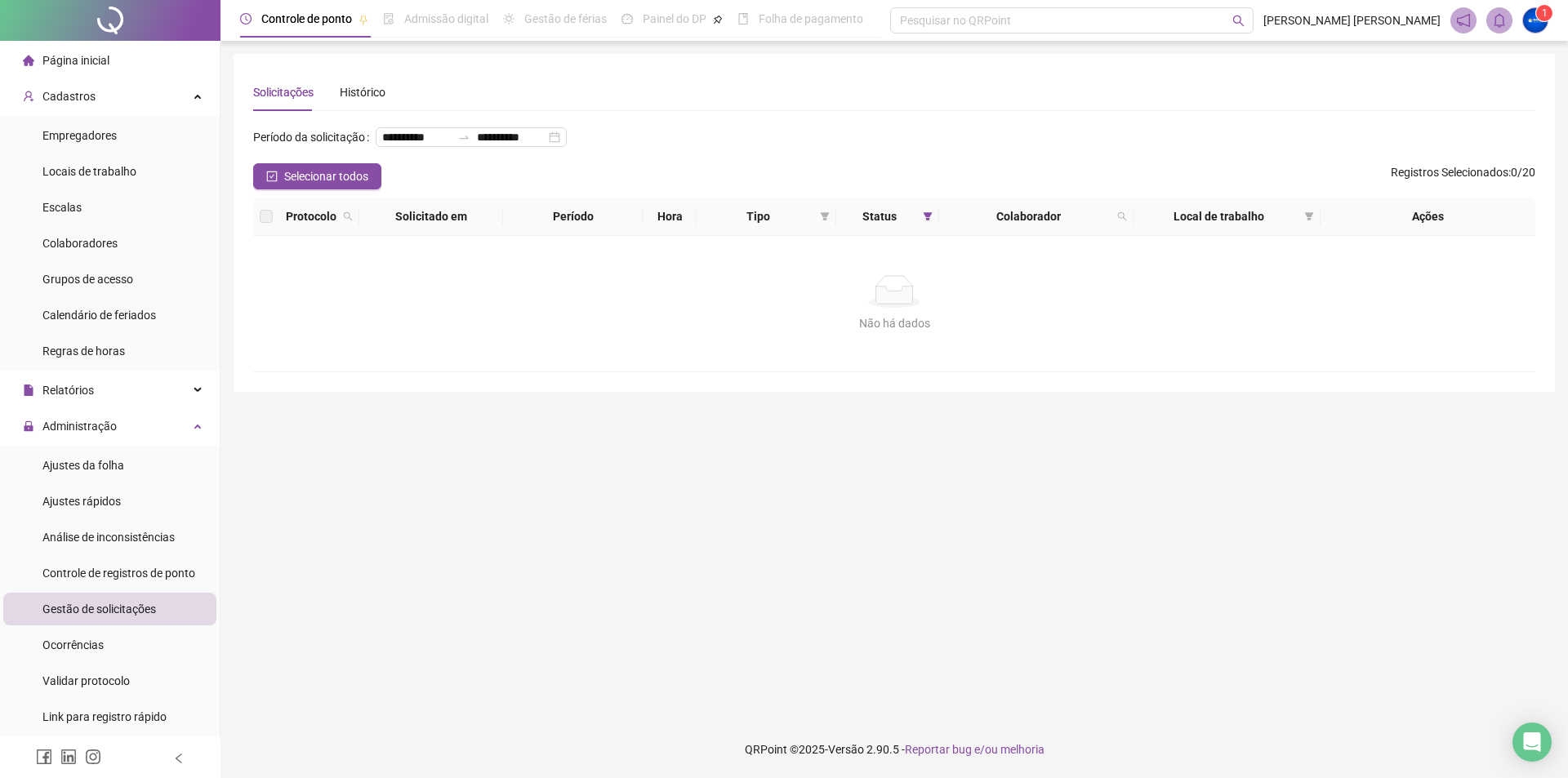
click at [98, 68] on div "Página inicial" at bounding box center [66, 60] width 87 height 32
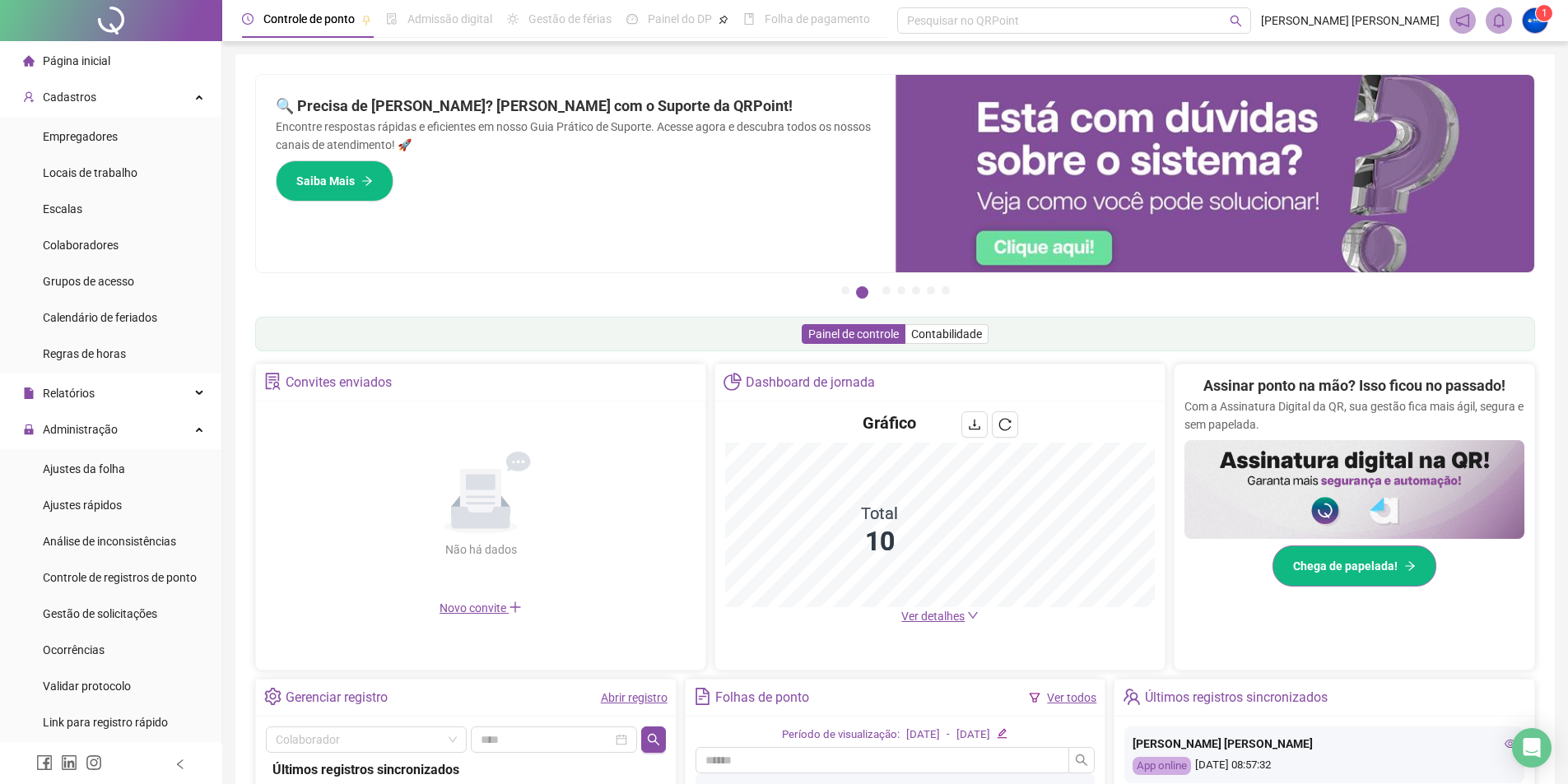
scroll to position [164, 0]
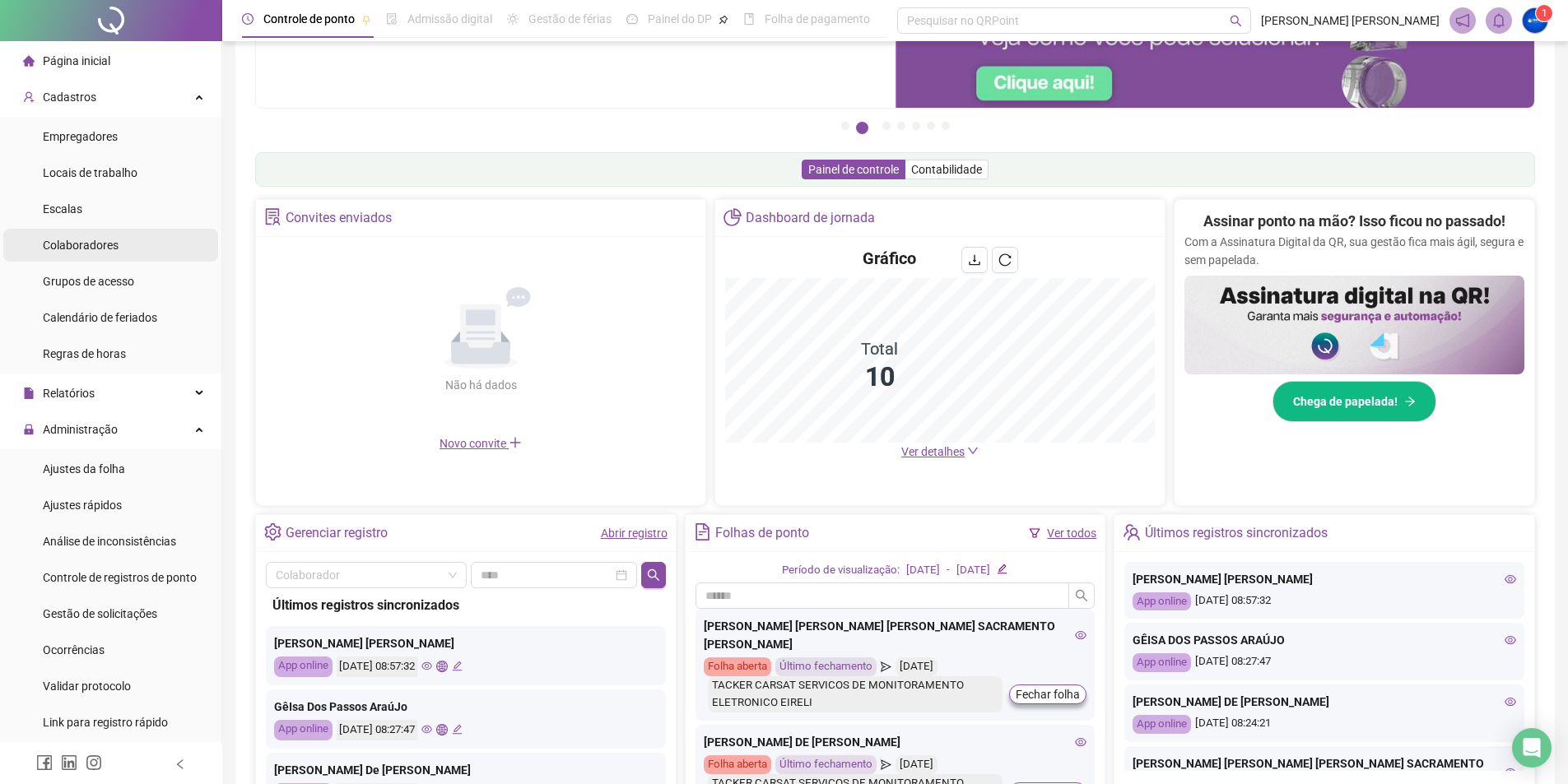
click at [86, 240] on span "Colaboradores" at bounding box center [80, 245] width 76 height 13
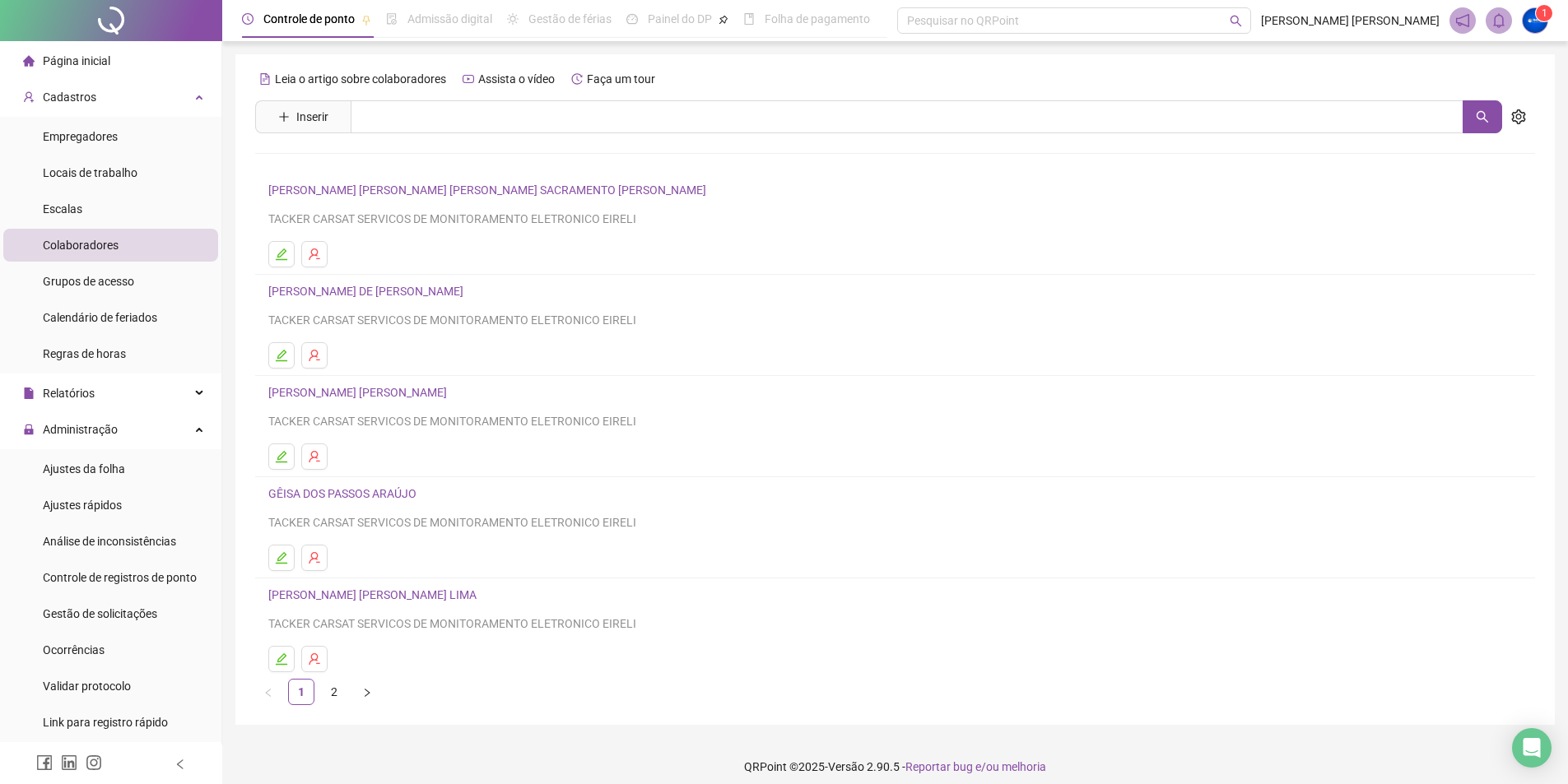
click at [127, 607] on span "Gestão de solicitações" at bounding box center [99, 614] width 114 height 13
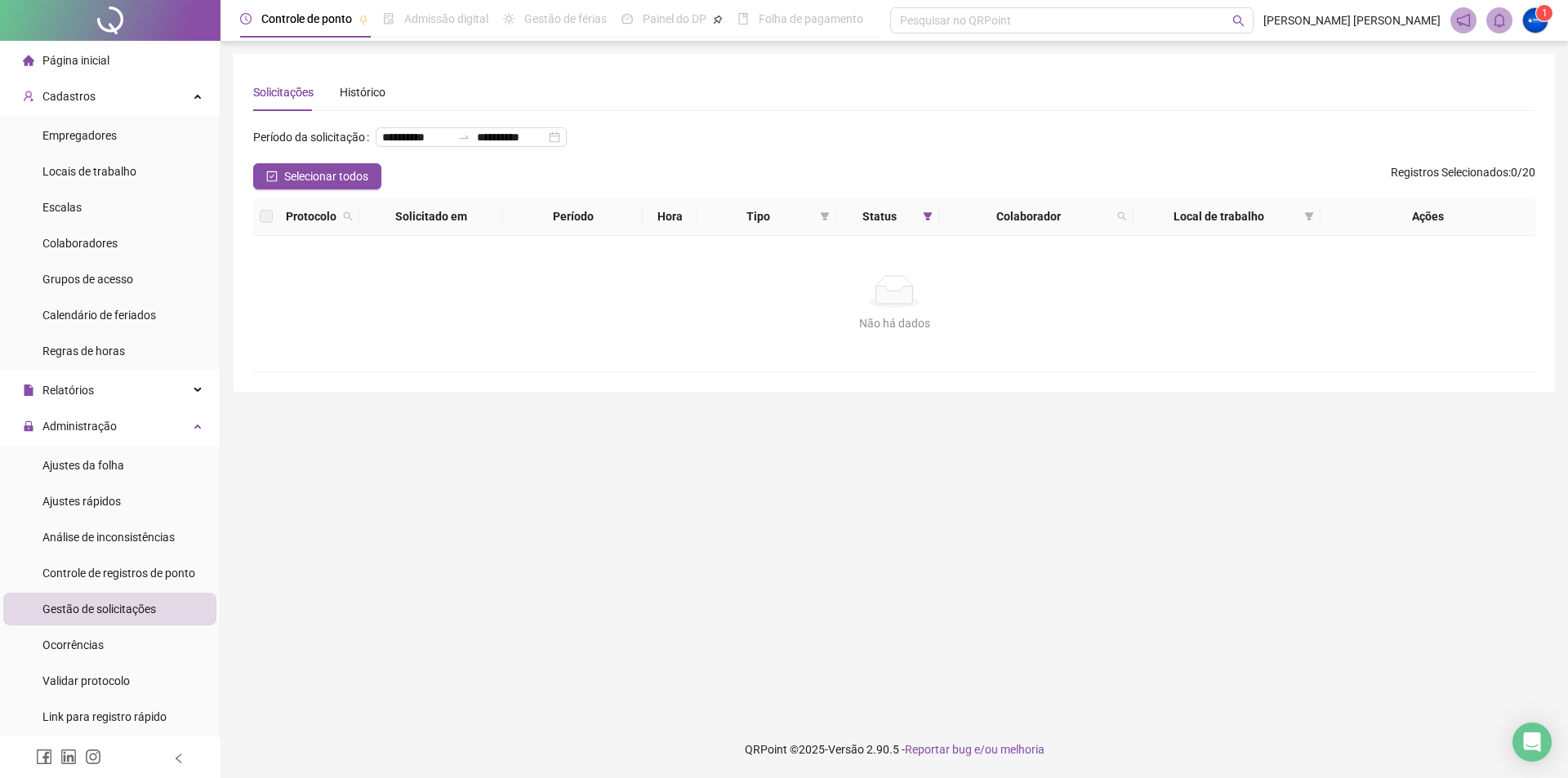
click at [69, 50] on div "Página inicial" at bounding box center [66, 60] width 87 height 32
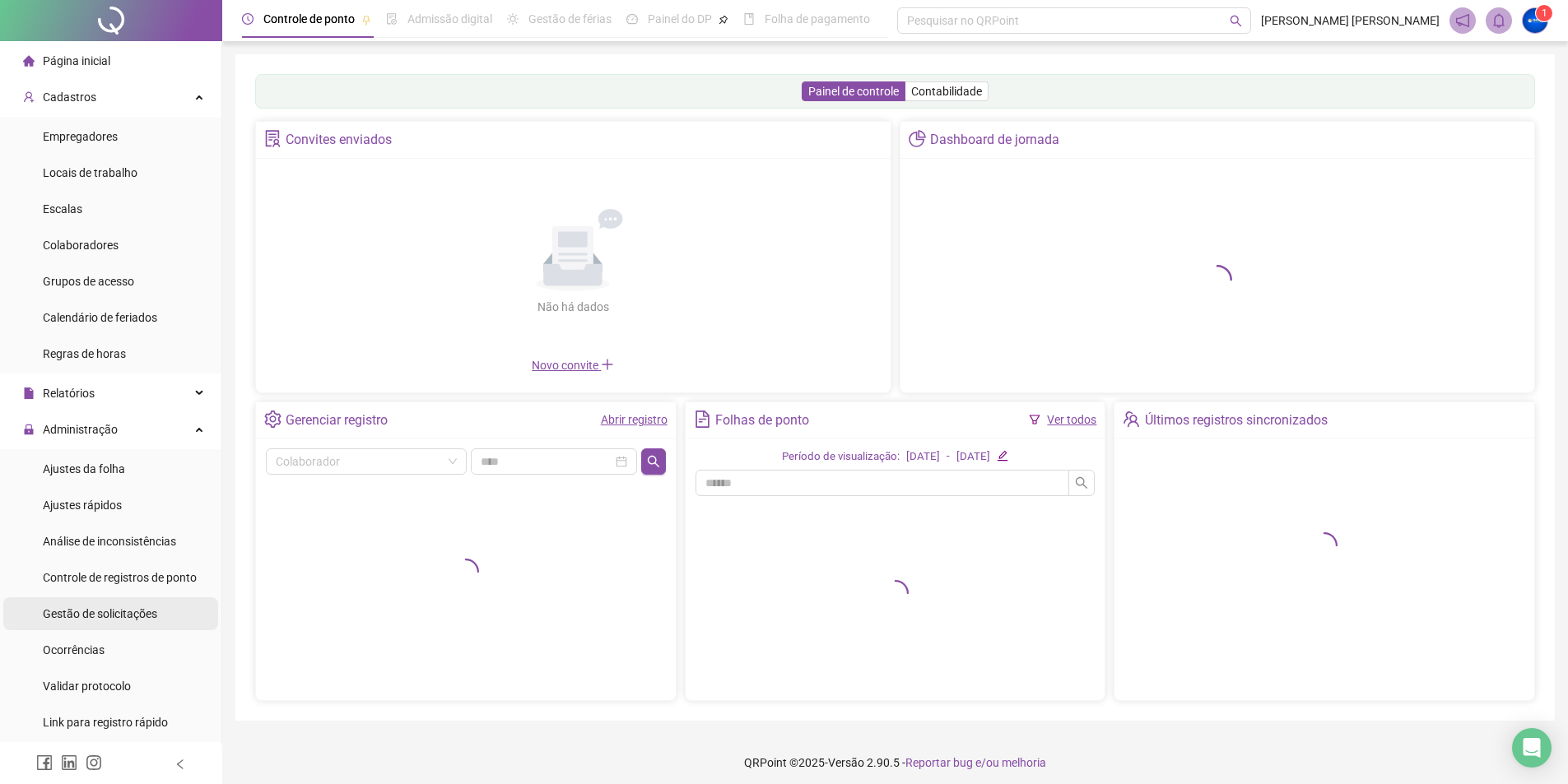
click at [128, 618] on span "Gestão de solicitações" at bounding box center [99, 614] width 114 height 13
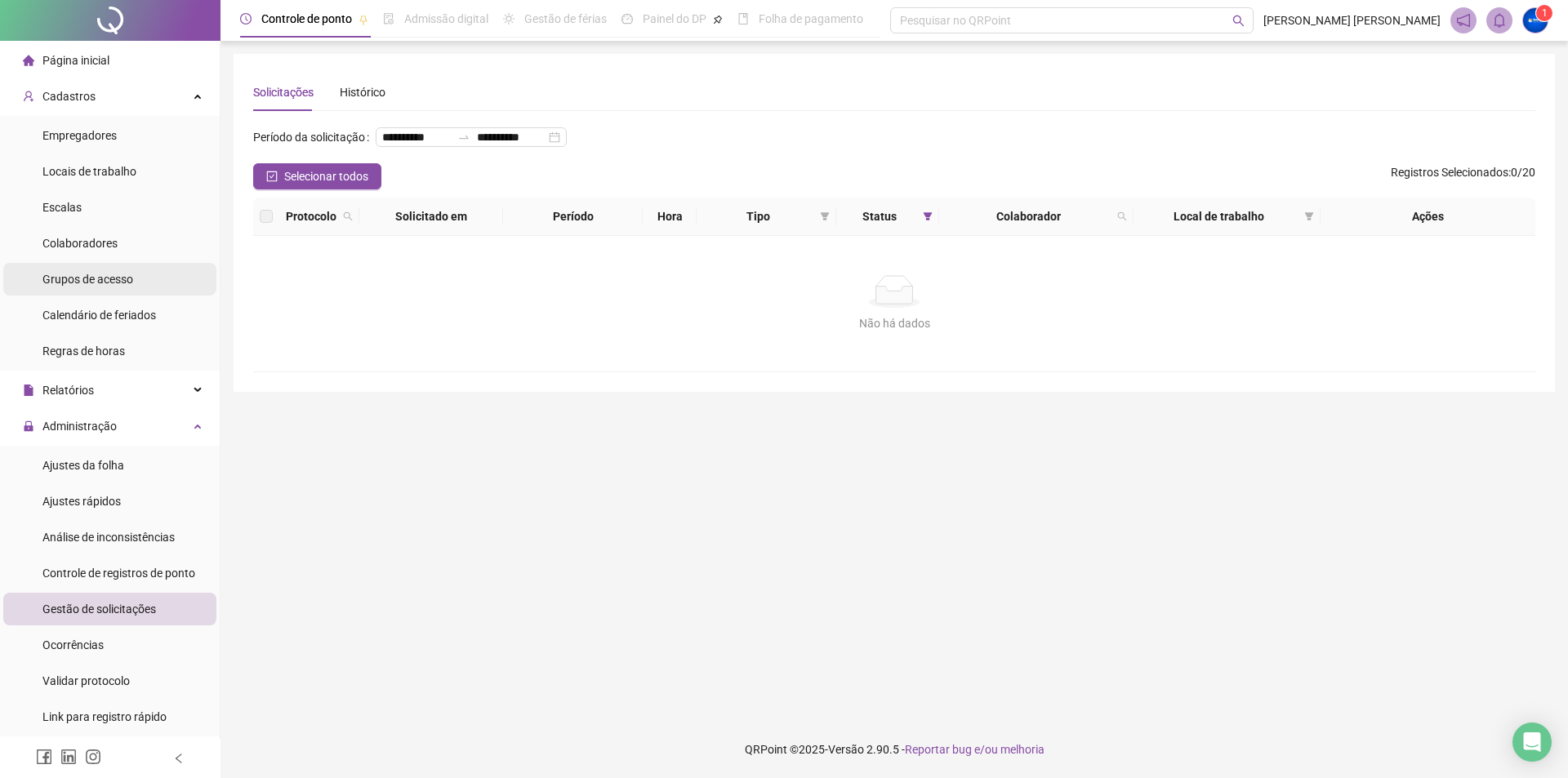
click at [110, 278] on span "Grupos de acesso" at bounding box center [88, 279] width 91 height 13
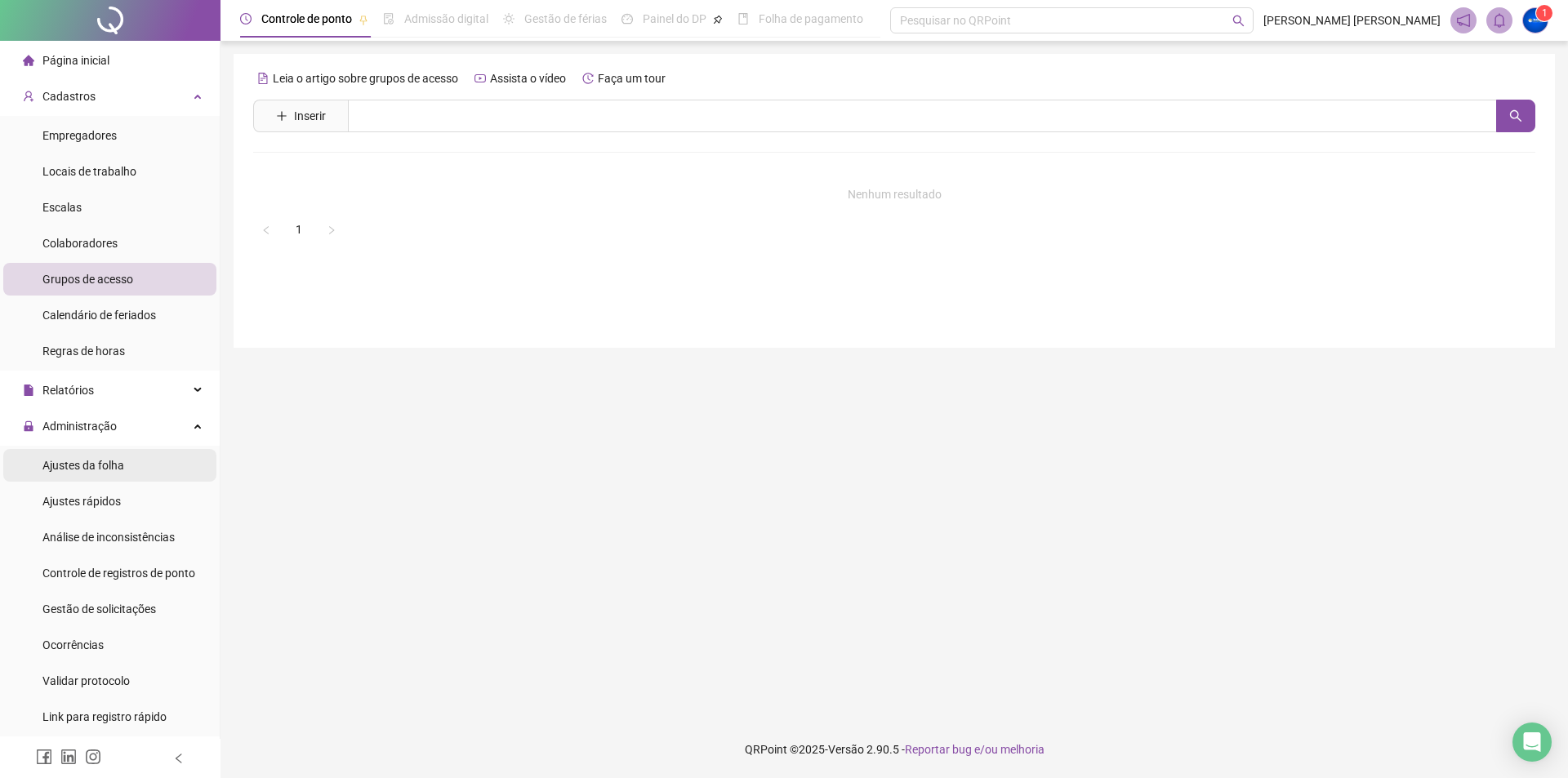
click at [117, 468] on span "Ajustes da folha" at bounding box center [83, 465] width 82 height 13
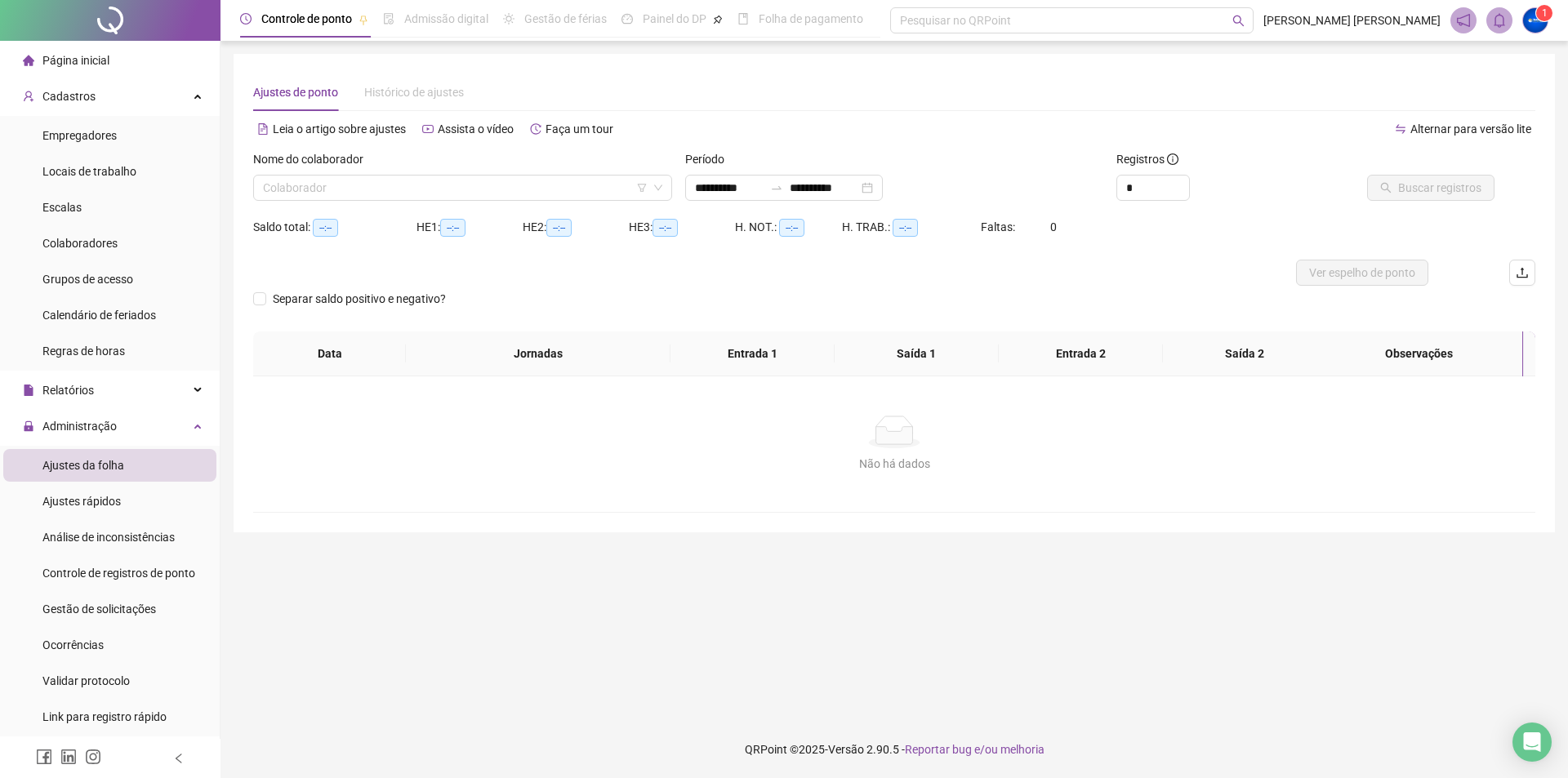
type input "**********"
click at [616, 192] on input "search" at bounding box center [455, 188] width 385 height 25
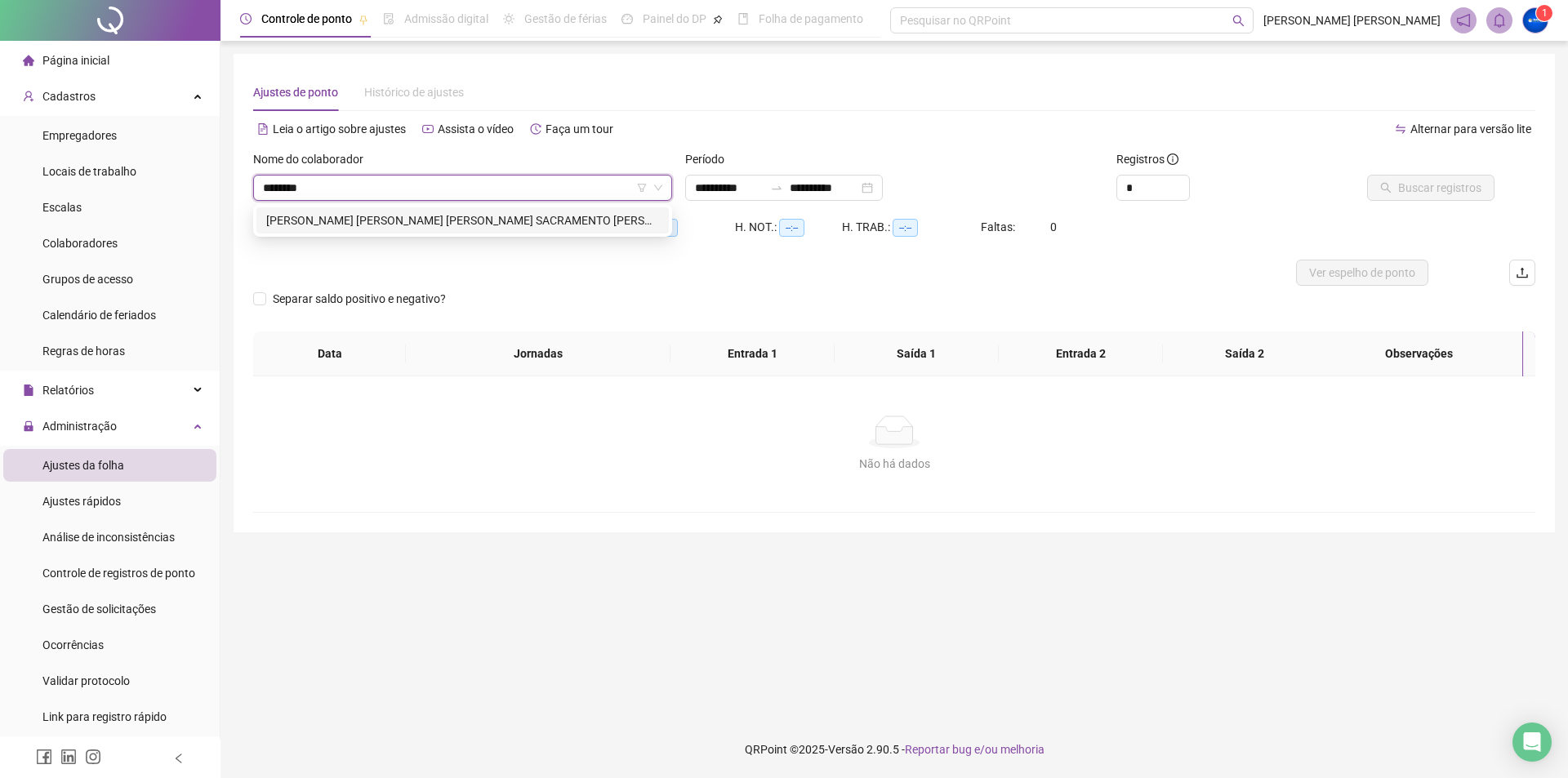
type input "*********"
click at [602, 220] on div "[PERSON_NAME]" at bounding box center [462, 221] width 393 height 18
click at [1433, 185] on span "Buscar registros" at bounding box center [1439, 188] width 84 height 18
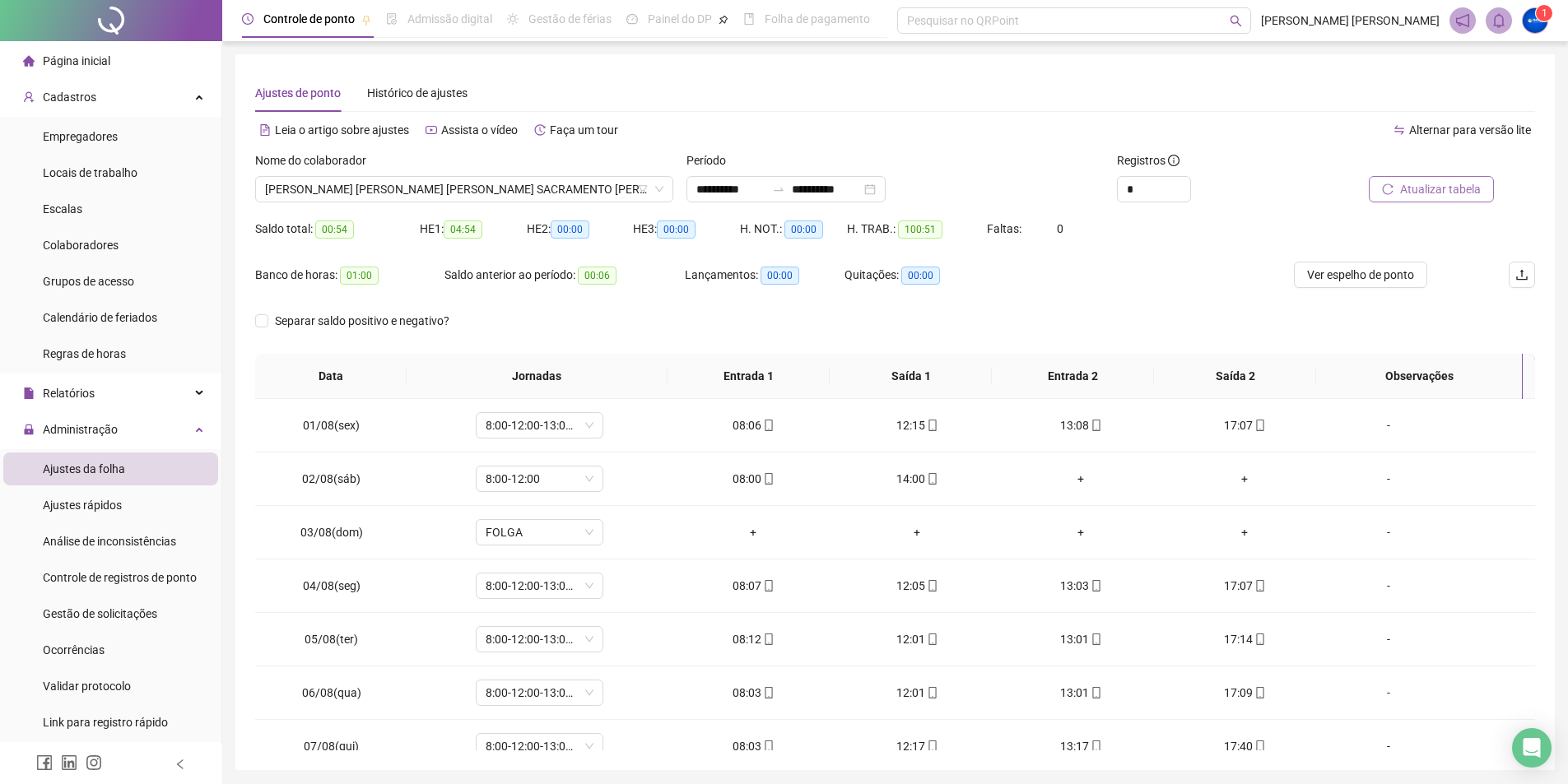
click at [1425, 183] on span "Atualizar tabela" at bounding box center [1440, 189] width 81 height 18
click at [1366, 283] on span "Ver espelho de ponto" at bounding box center [1360, 275] width 107 height 18
click at [441, 178] on span "[PERSON_NAME]" at bounding box center [464, 189] width 398 height 25
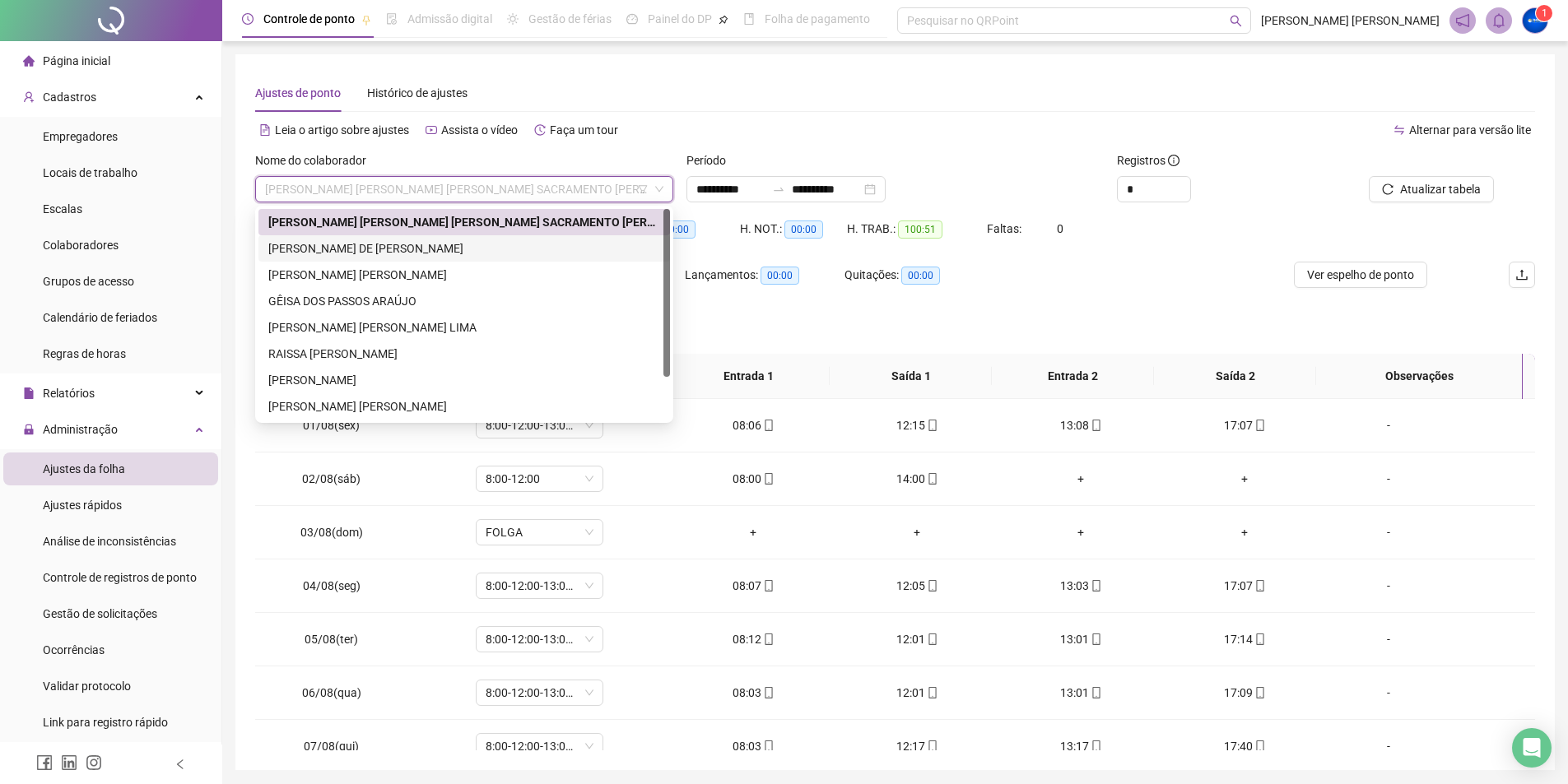
click at [369, 247] on div "DALILA DE [PERSON_NAME]" at bounding box center [464, 248] width 392 height 18
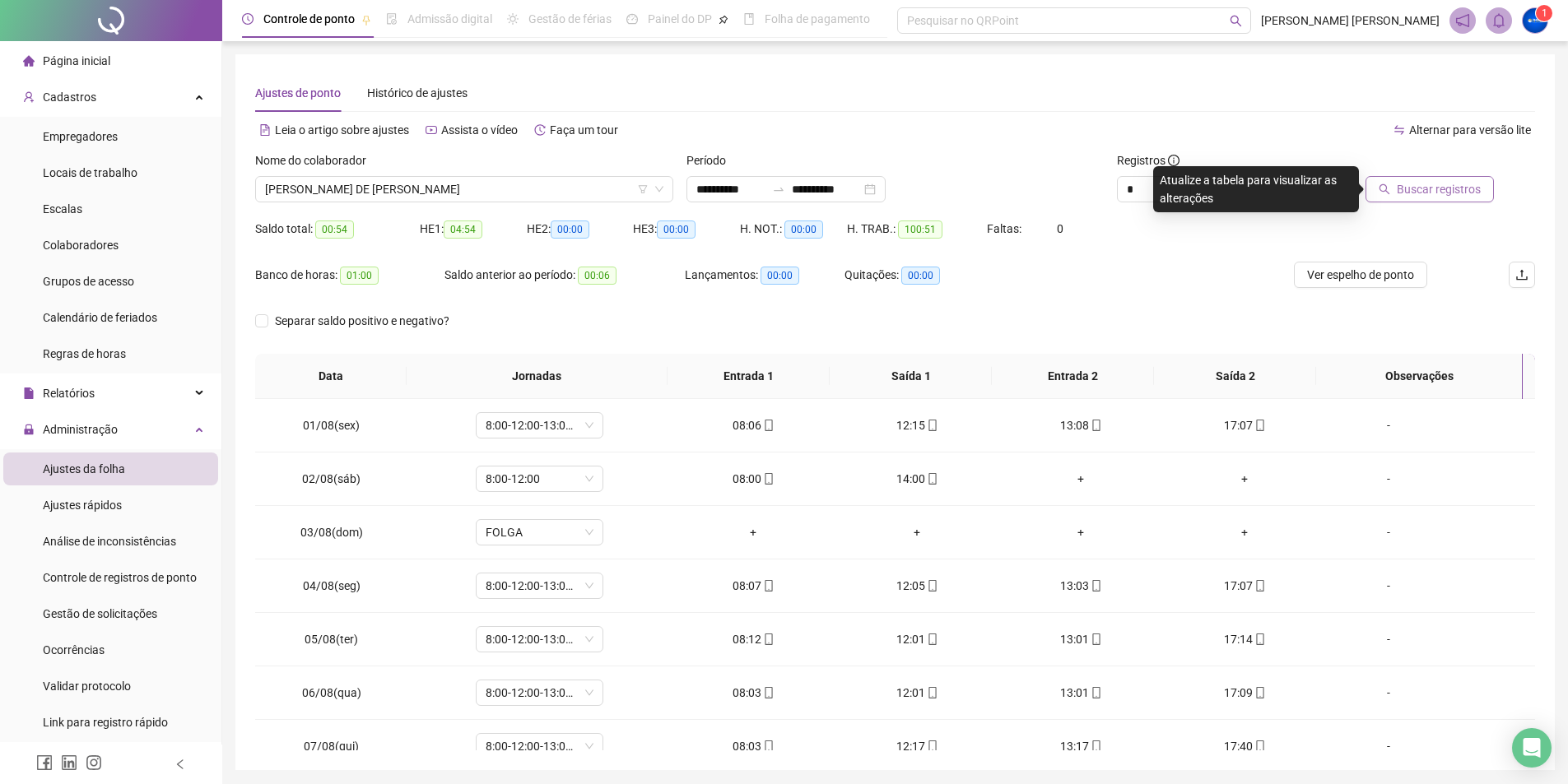
click at [1460, 190] on span "Buscar registros" at bounding box center [1438, 189] width 84 height 18
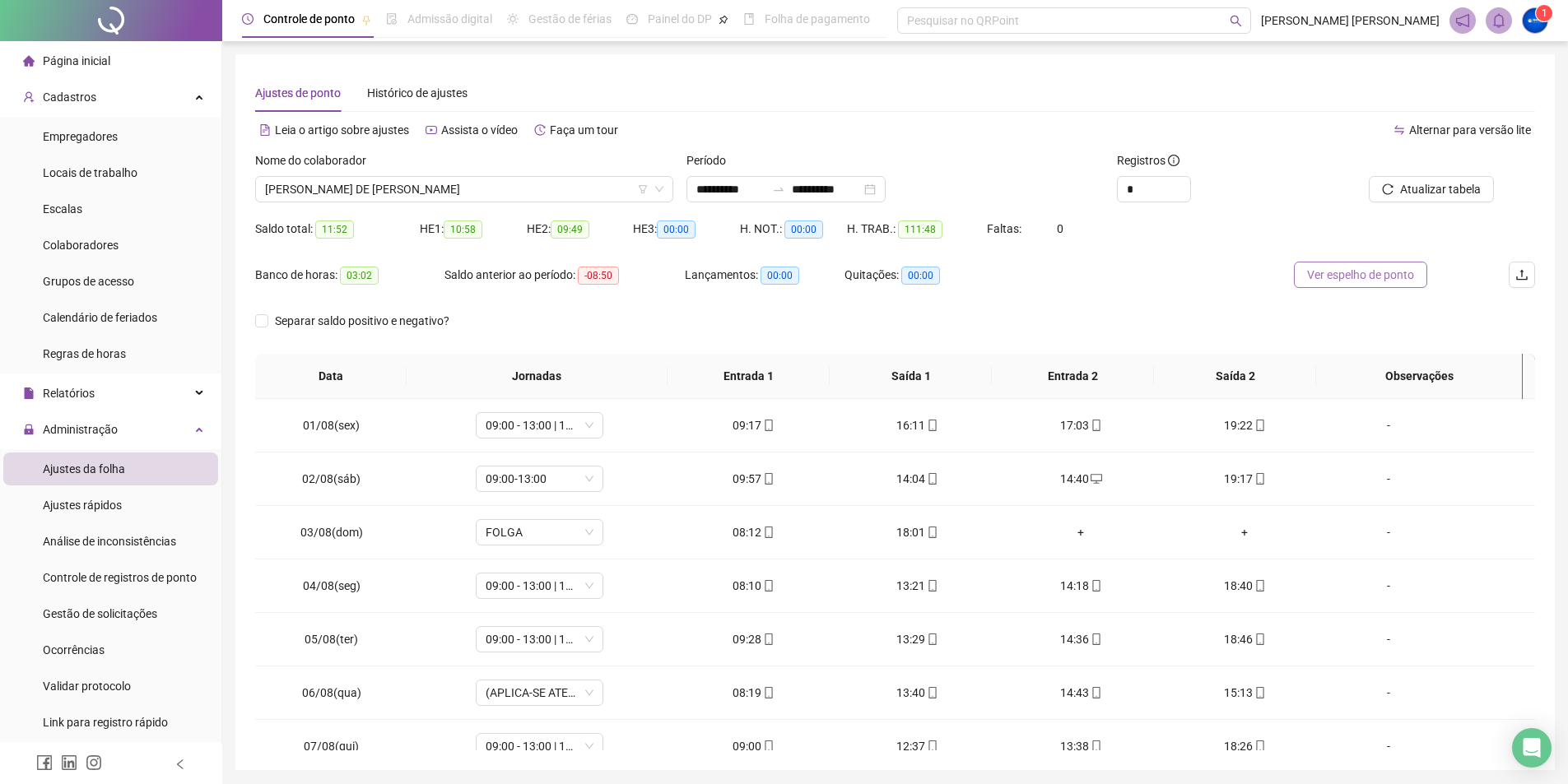
click at [1365, 269] on span "Ver espelho de ponto" at bounding box center [1360, 275] width 107 height 18
click at [94, 607] on span "Gestão de solicitações" at bounding box center [99, 614] width 114 height 13
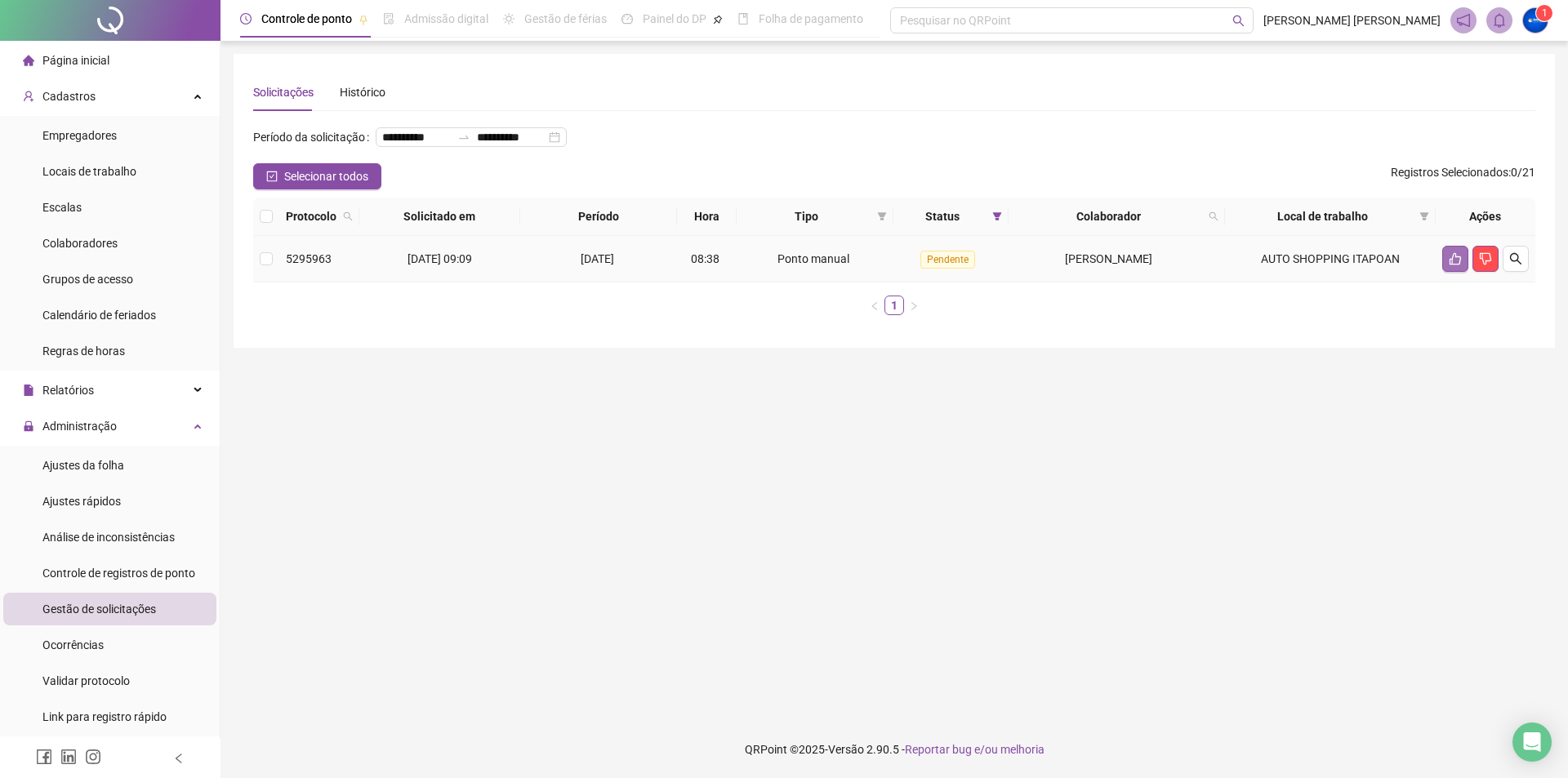
click at [1448, 265] on icon "like" at bounding box center [1455, 259] width 13 height 13
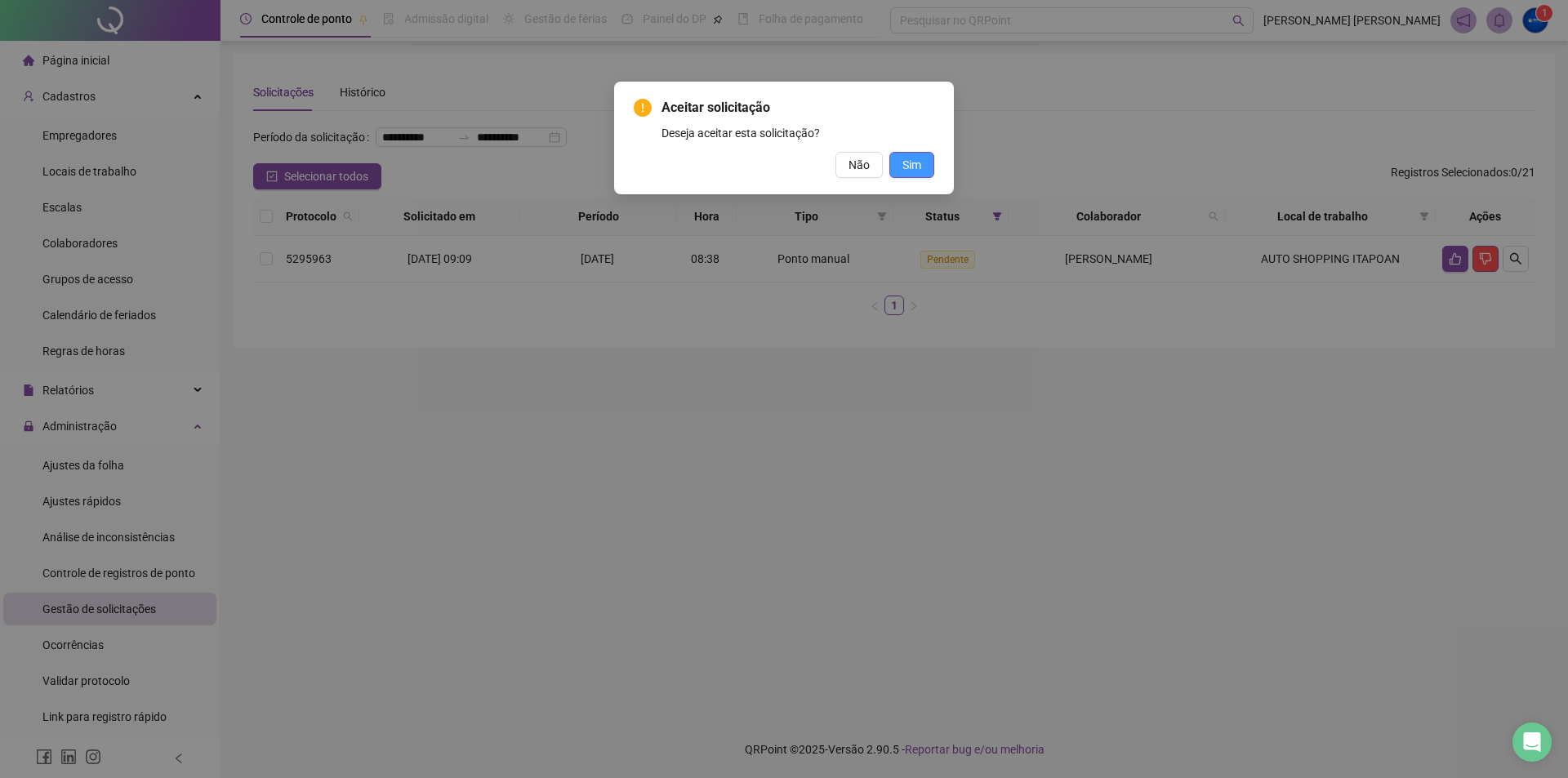
click at [930, 171] on button "Sim" at bounding box center [911, 165] width 45 height 26
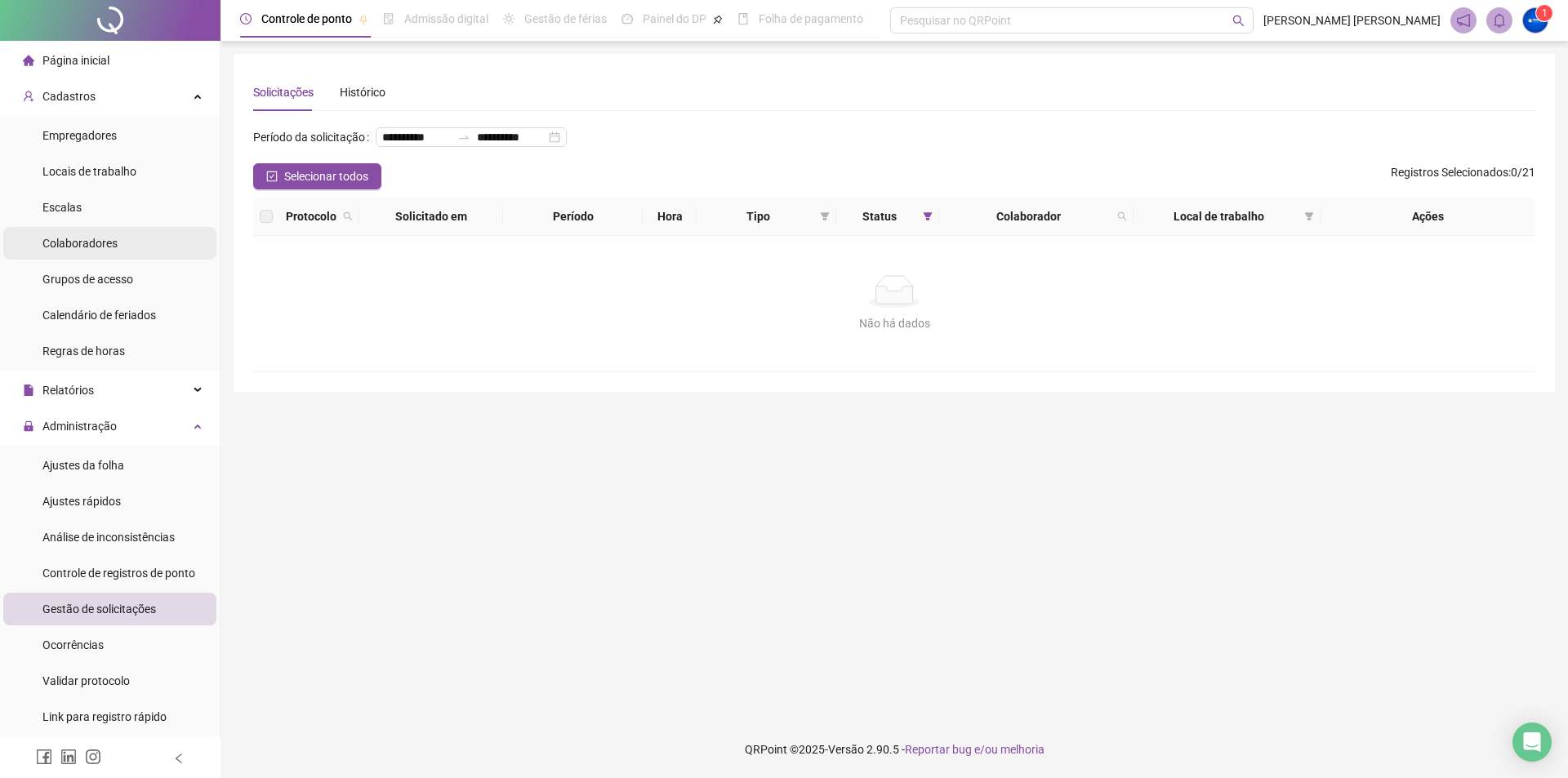
click at [93, 247] on span "Colaboradores" at bounding box center [79, 243] width 75 height 13
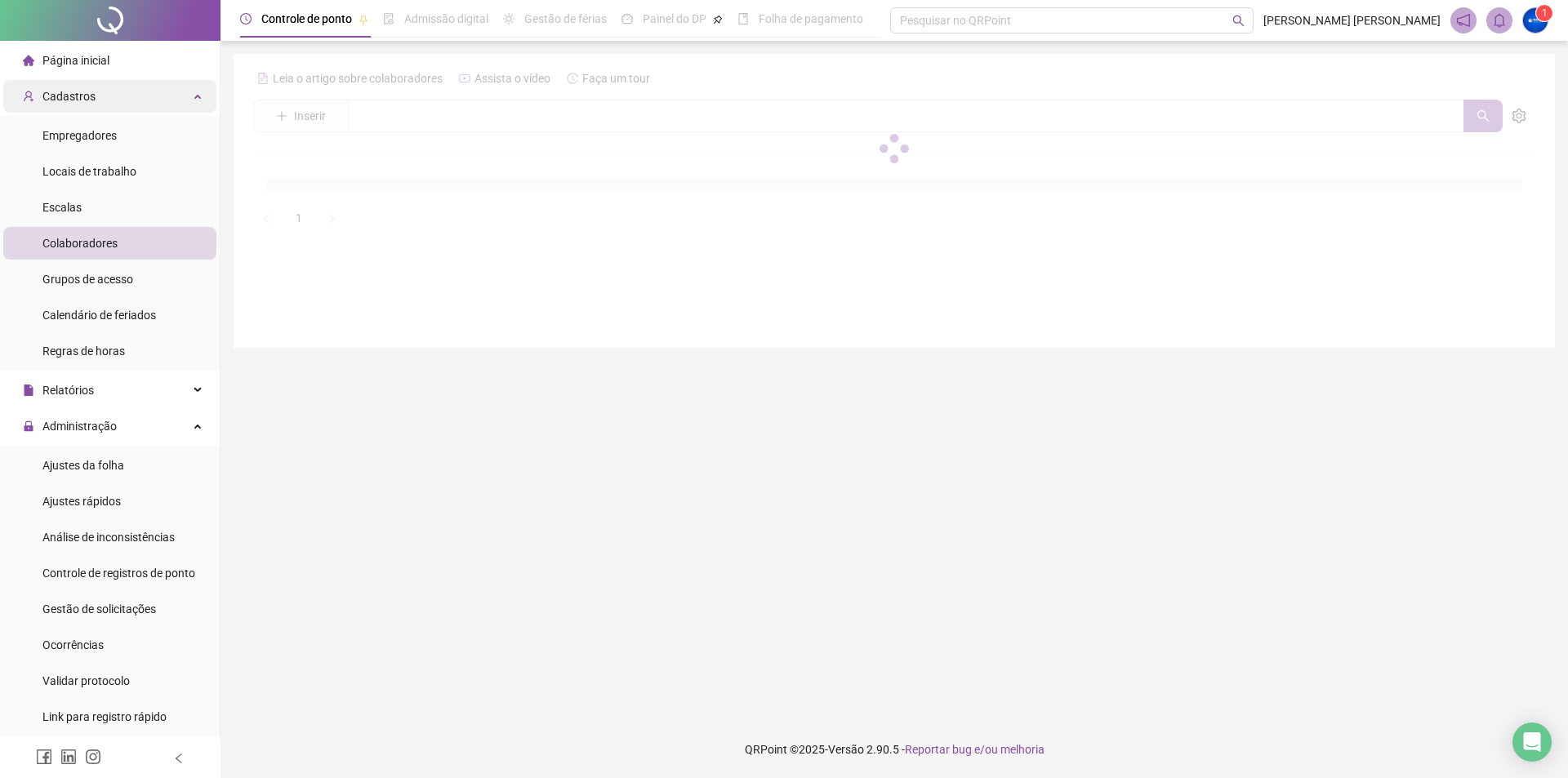
click at [103, 92] on div "Cadastros" at bounding box center [110, 96] width 213 height 32
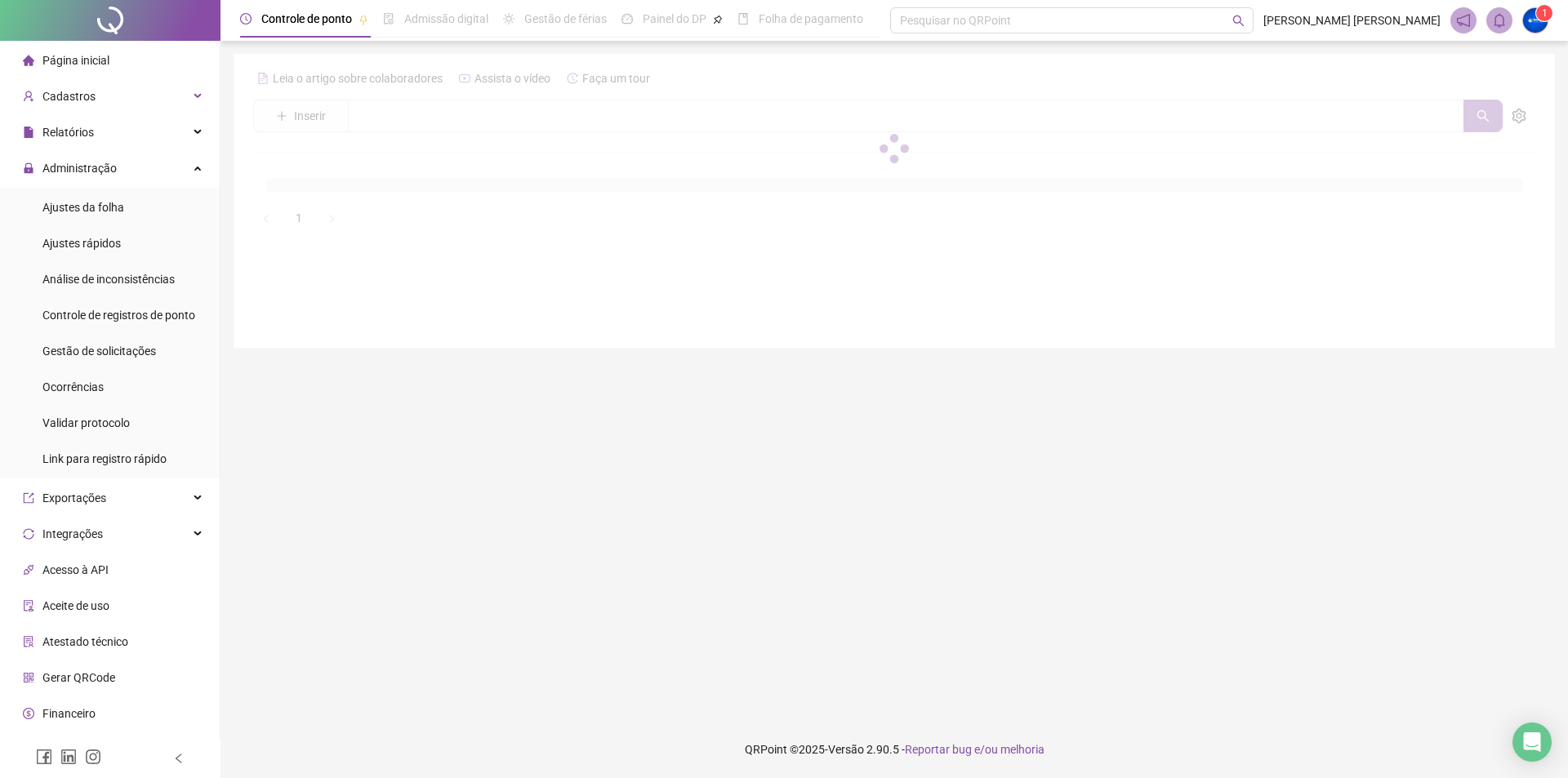
click at [101, 60] on span "Página inicial" at bounding box center [75, 60] width 67 height 13
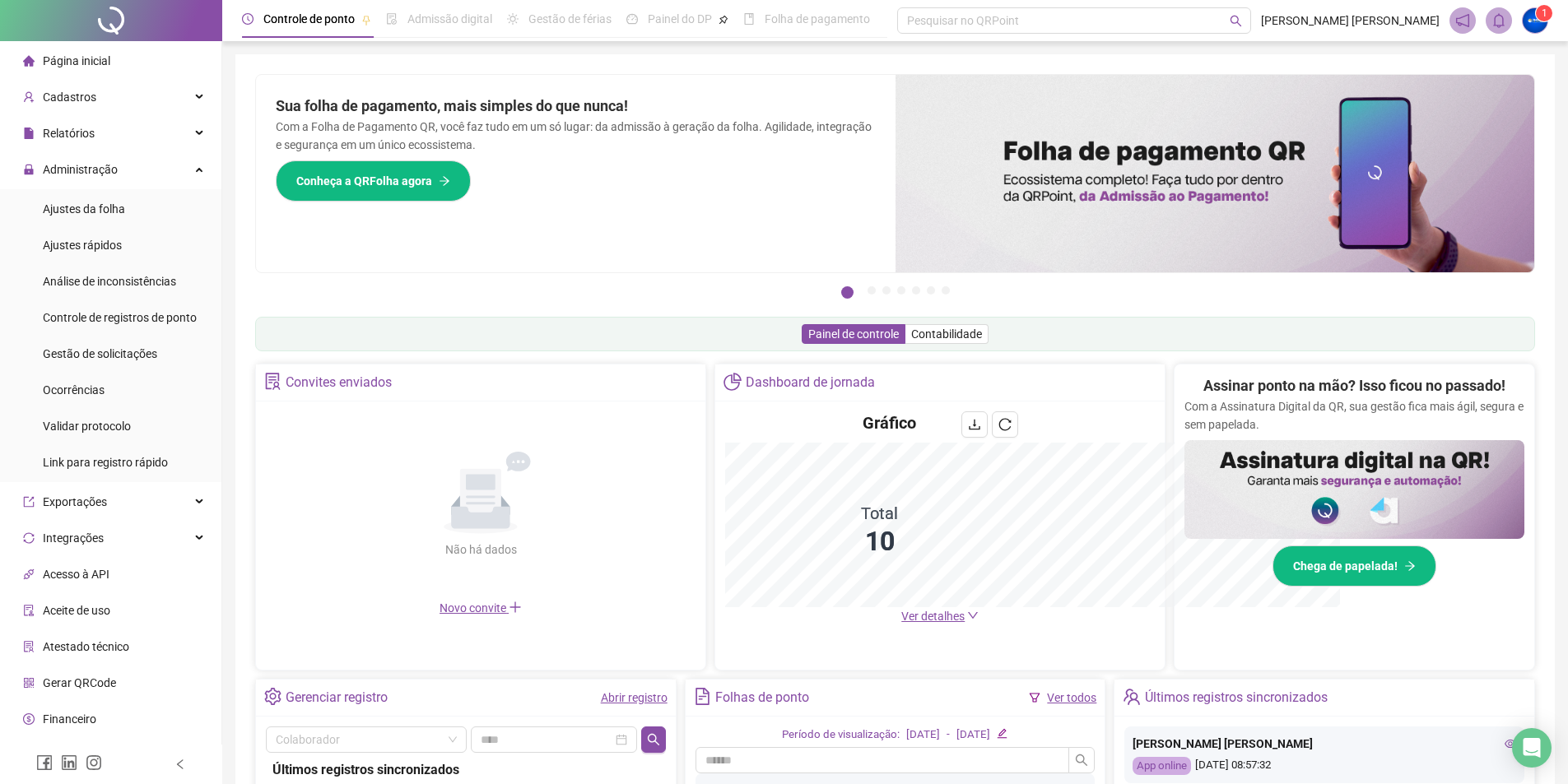
click at [1230, 380] on h2 "Assinar ponto na mão? Isso ficou no passado!" at bounding box center [1354, 386] width 302 height 23
click at [939, 617] on span "Ver detalhes" at bounding box center [933, 617] width 63 height 13
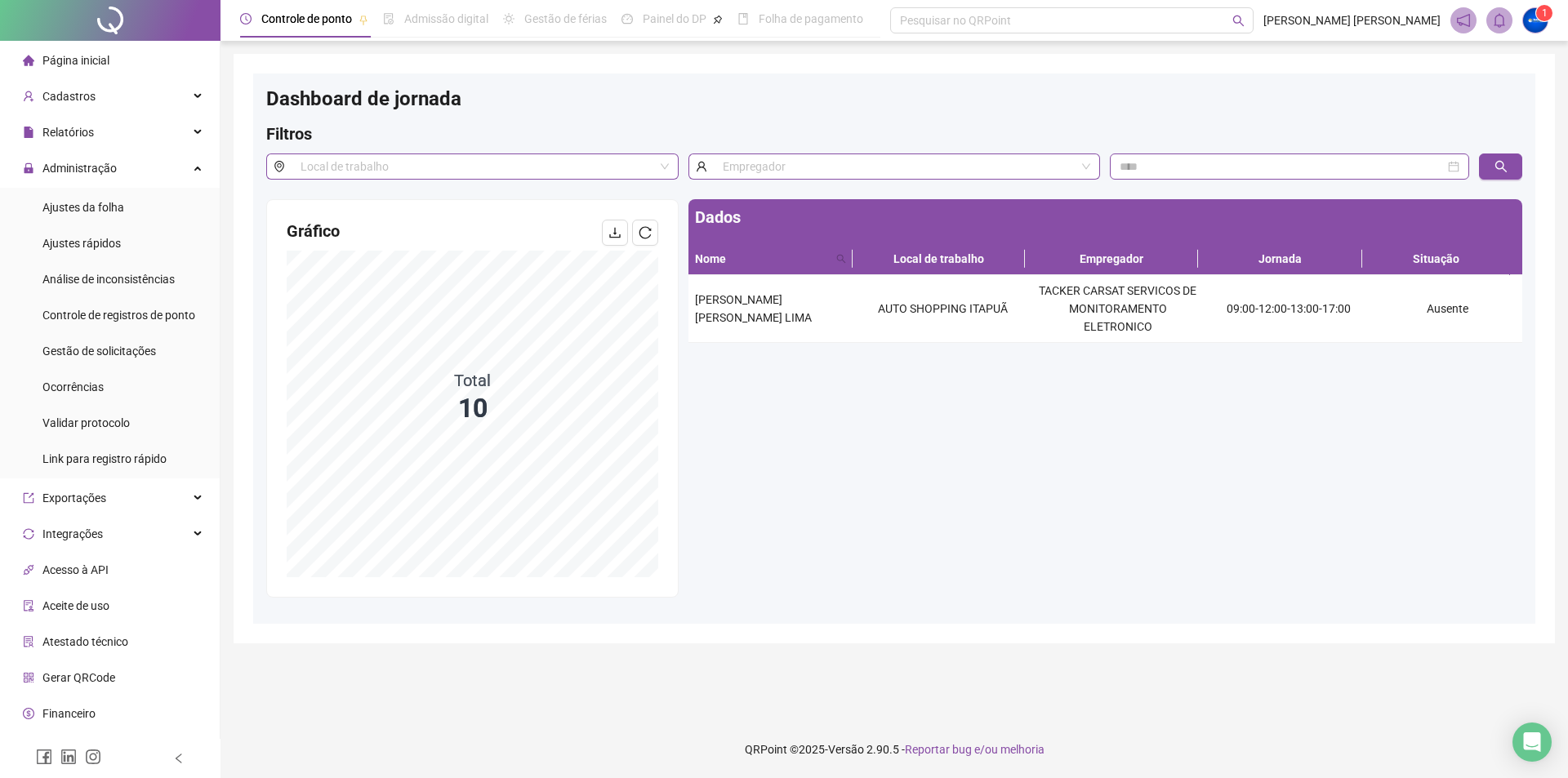
click at [104, 66] on span "Página inicial" at bounding box center [75, 60] width 67 height 13
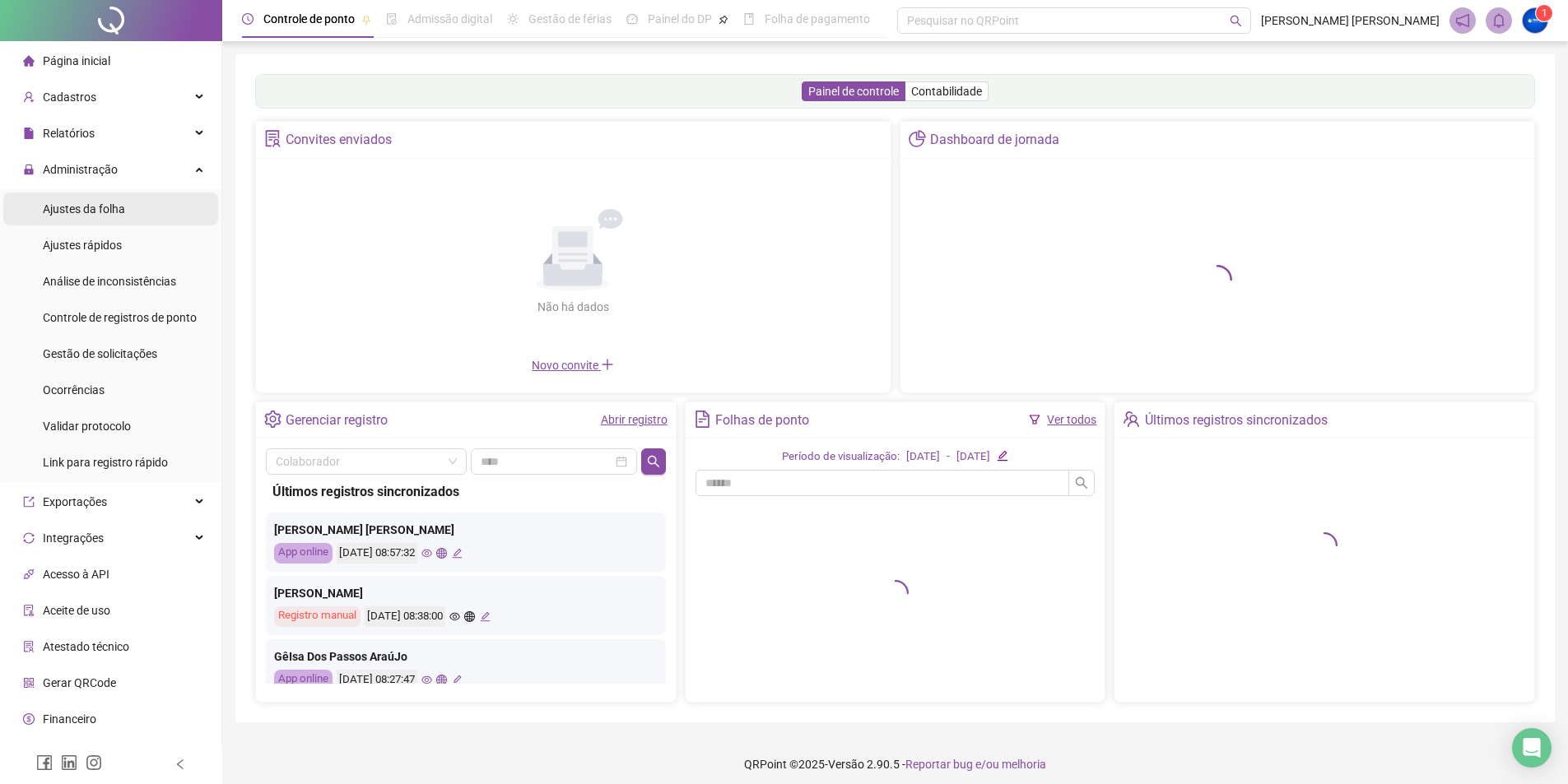
click at [119, 217] on div "Ajustes da folha" at bounding box center [83, 208] width 83 height 32
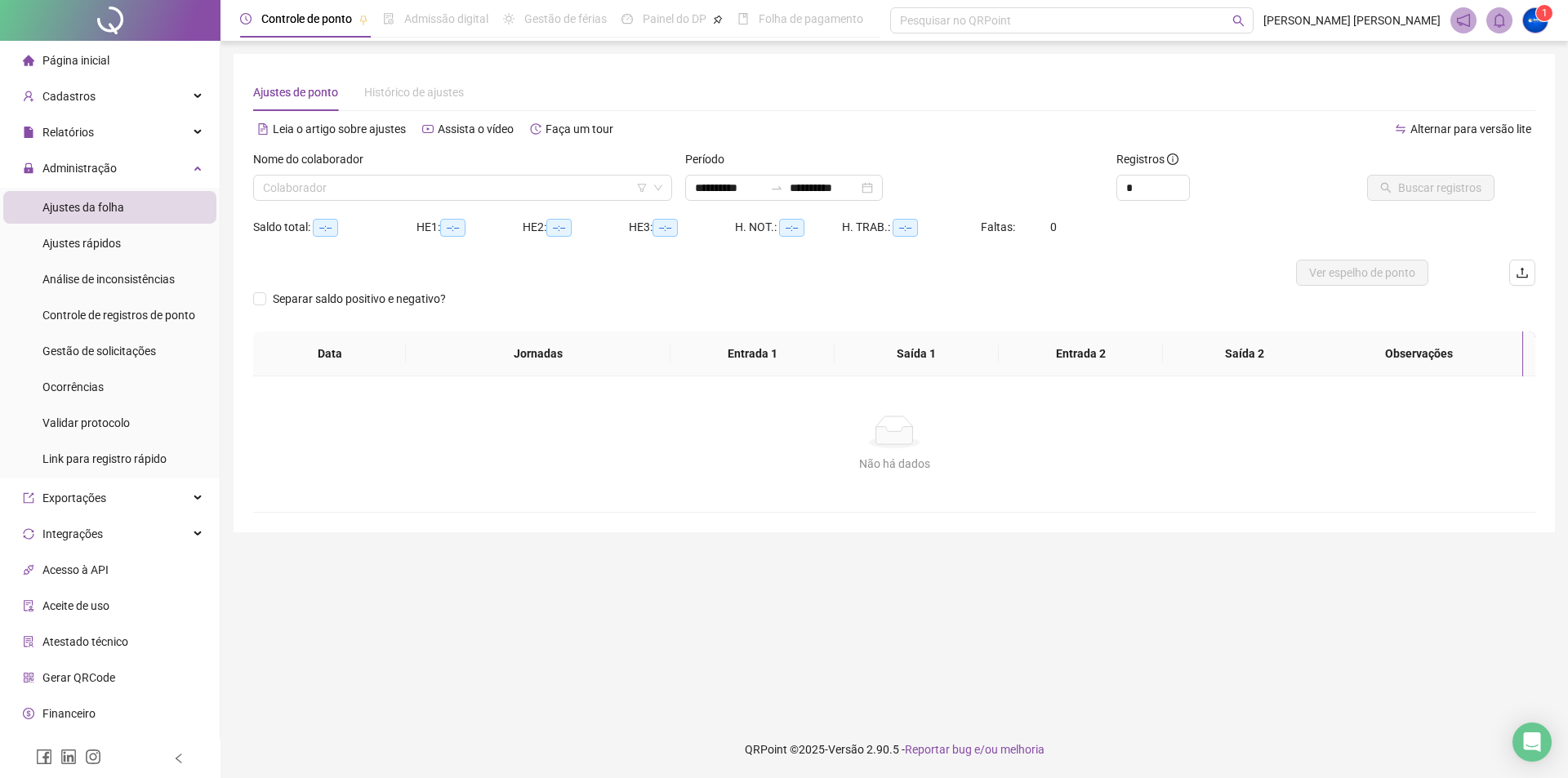
type input "**********"
click at [620, 170] on div "Nome do colaborador" at bounding box center [462, 163] width 418 height 25
click at [547, 196] on input "search" at bounding box center [455, 188] width 385 height 25
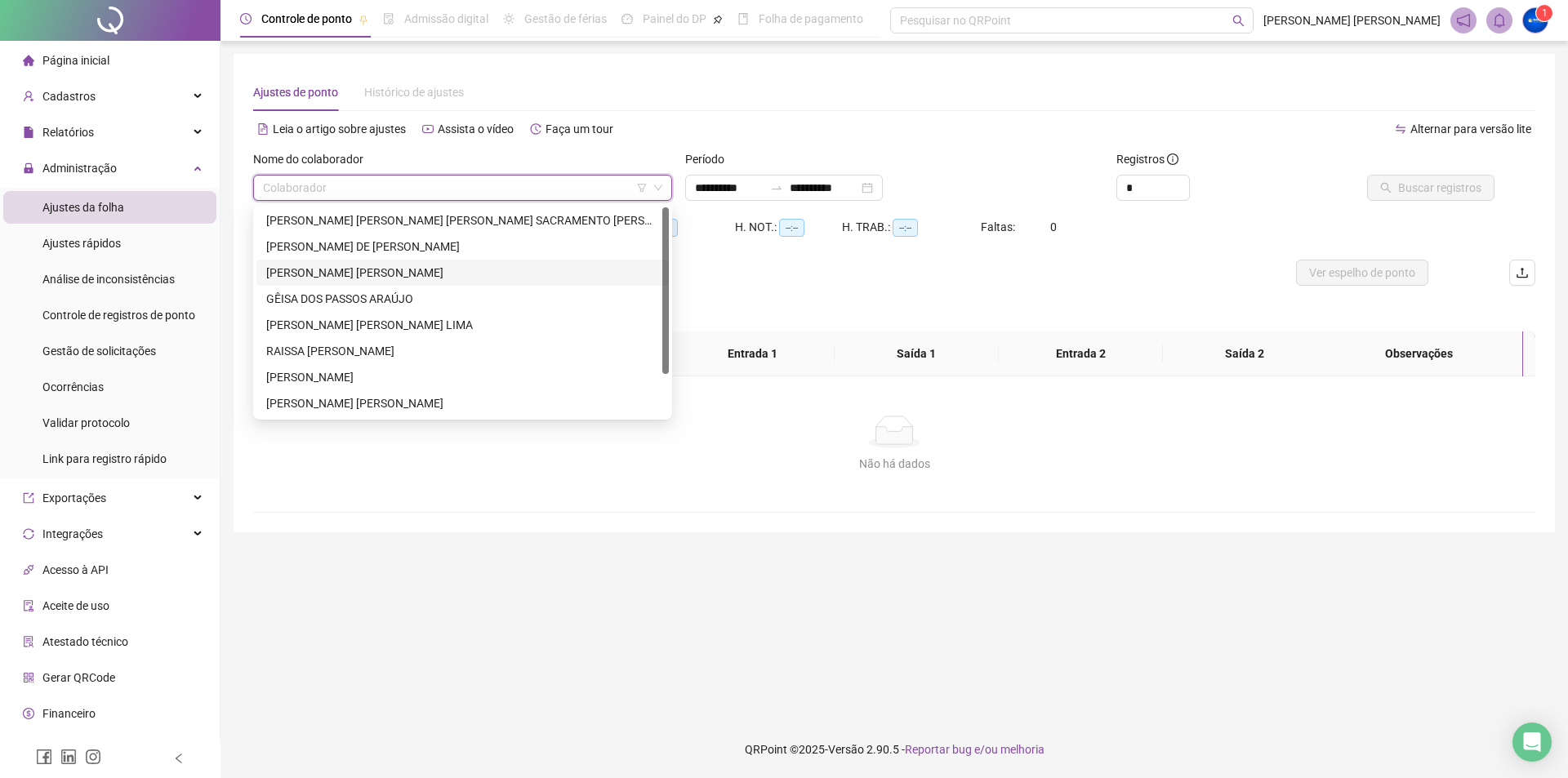
click at [378, 280] on div "[PERSON_NAME] [PERSON_NAME]" at bounding box center [462, 273] width 393 height 18
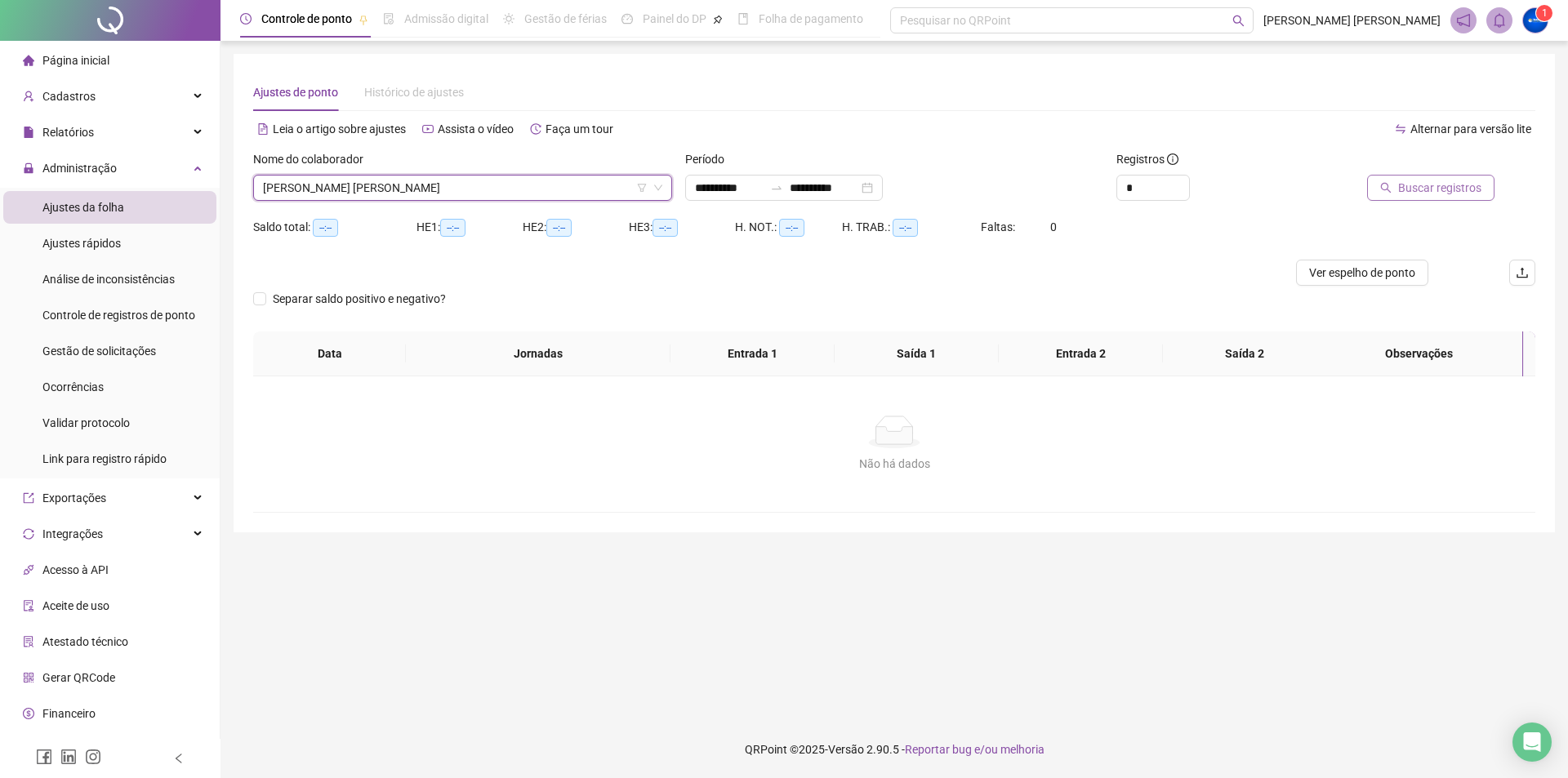
click at [1403, 181] on span "Buscar registros" at bounding box center [1439, 188] width 84 height 18
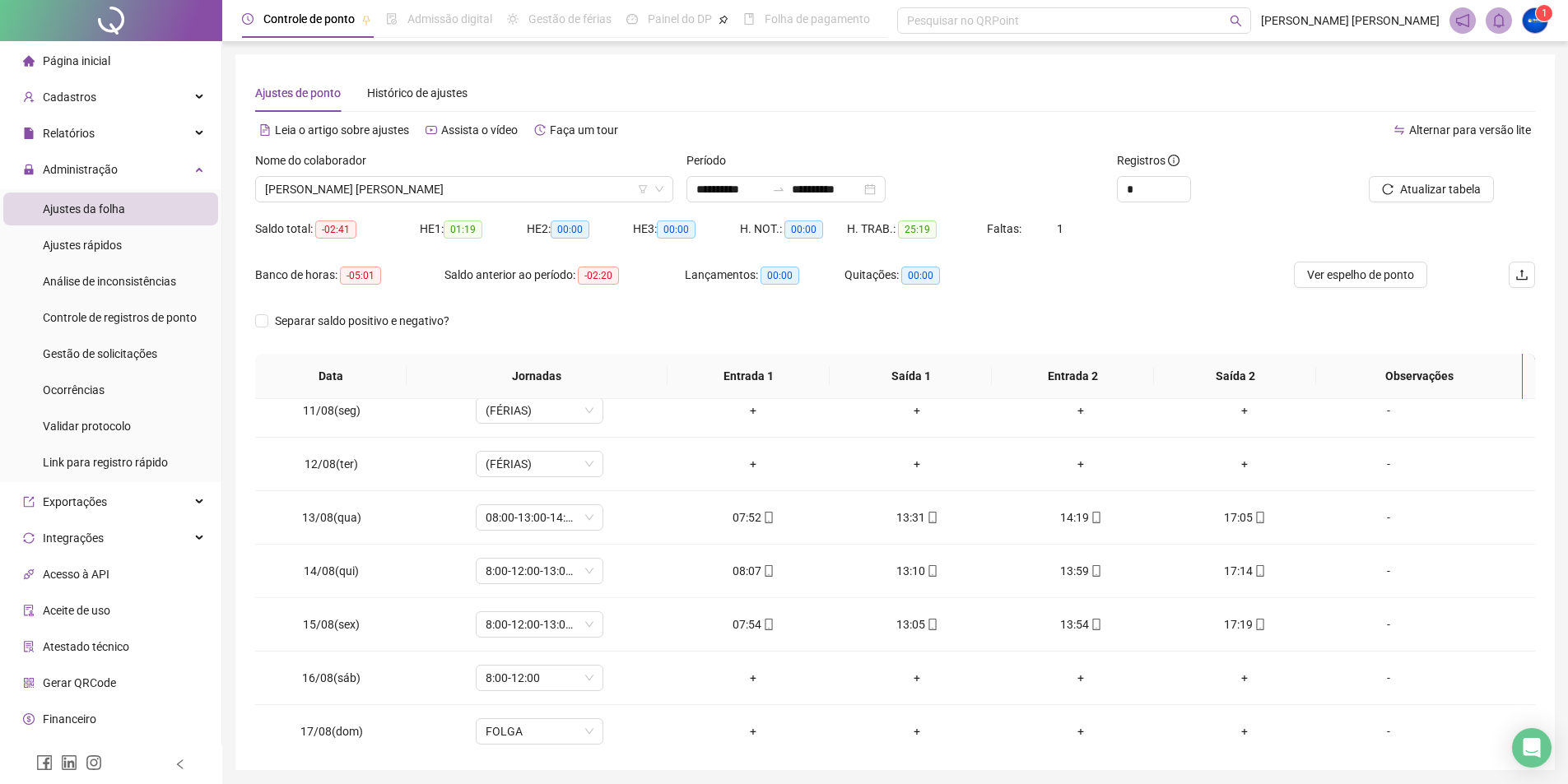
scroll to position [557, 0]
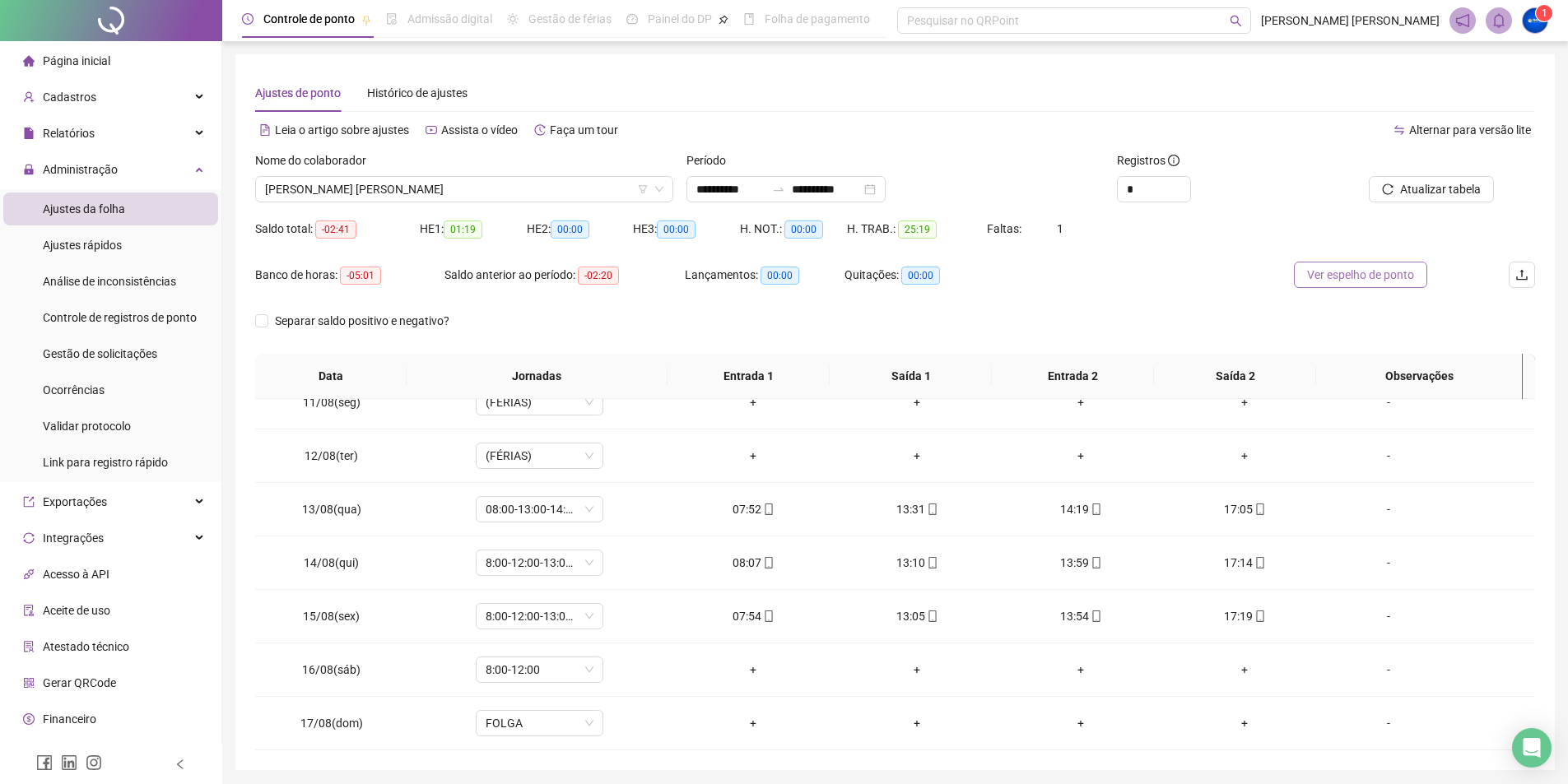
click at [1390, 277] on span "Ver espelho de ponto" at bounding box center [1360, 275] width 107 height 18
click at [347, 193] on span "[PERSON_NAME] [PERSON_NAME]" at bounding box center [464, 189] width 398 height 25
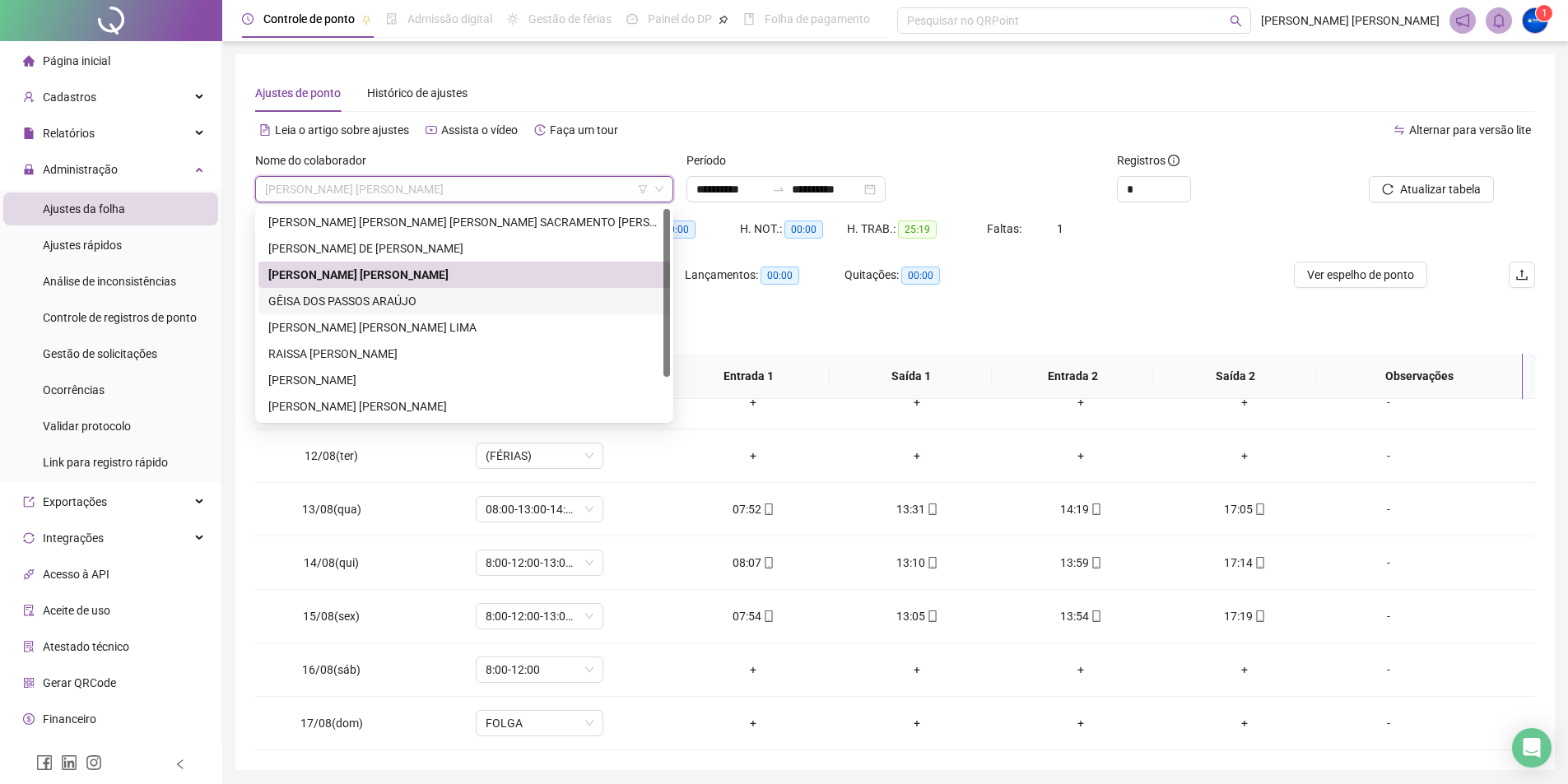
click at [359, 301] on div "GÊISA DOS PASSOS ARAÚJO" at bounding box center [464, 301] width 392 height 18
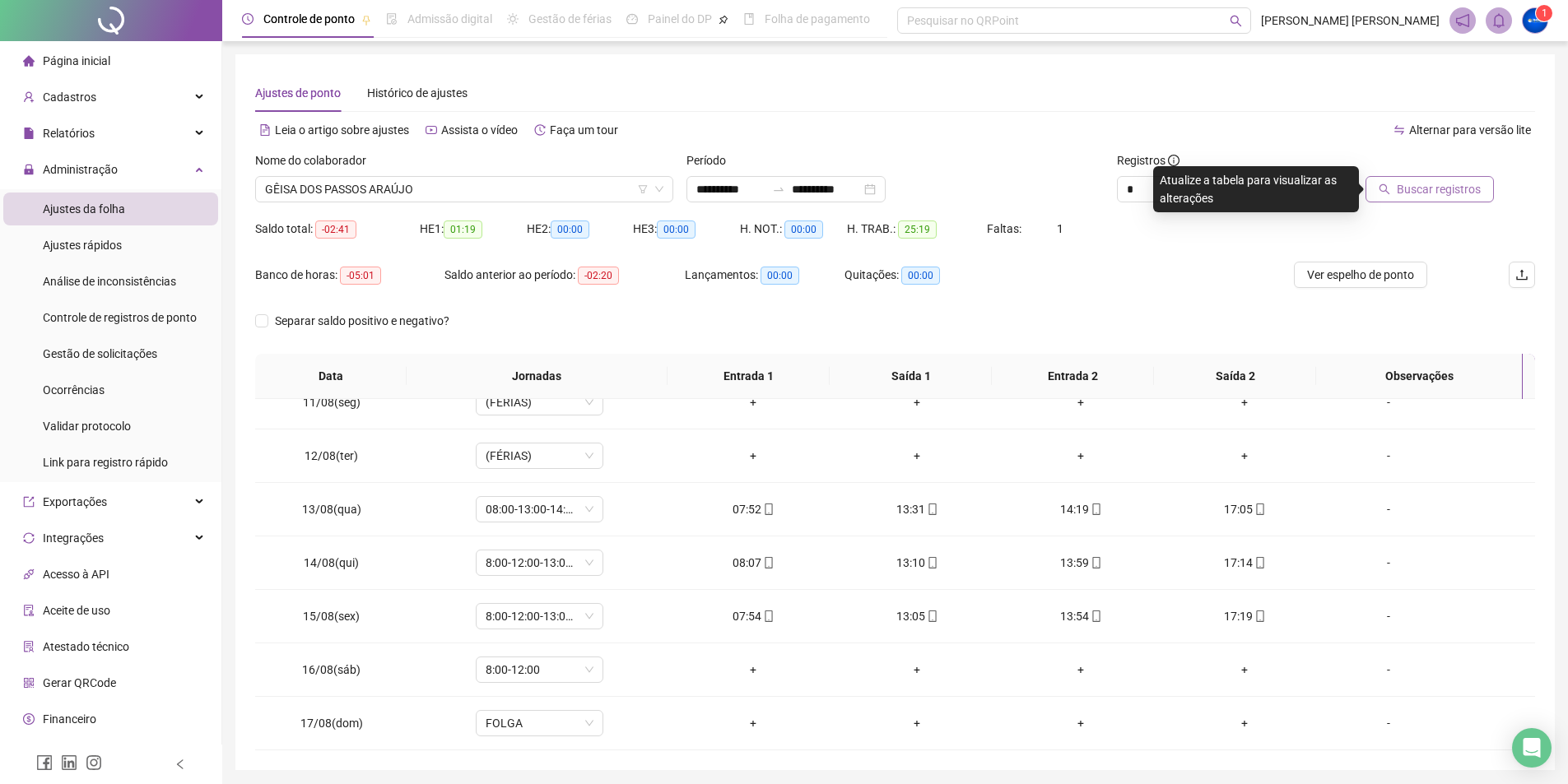
click at [1430, 179] on button "Buscar registros" at bounding box center [1430, 189] width 128 height 27
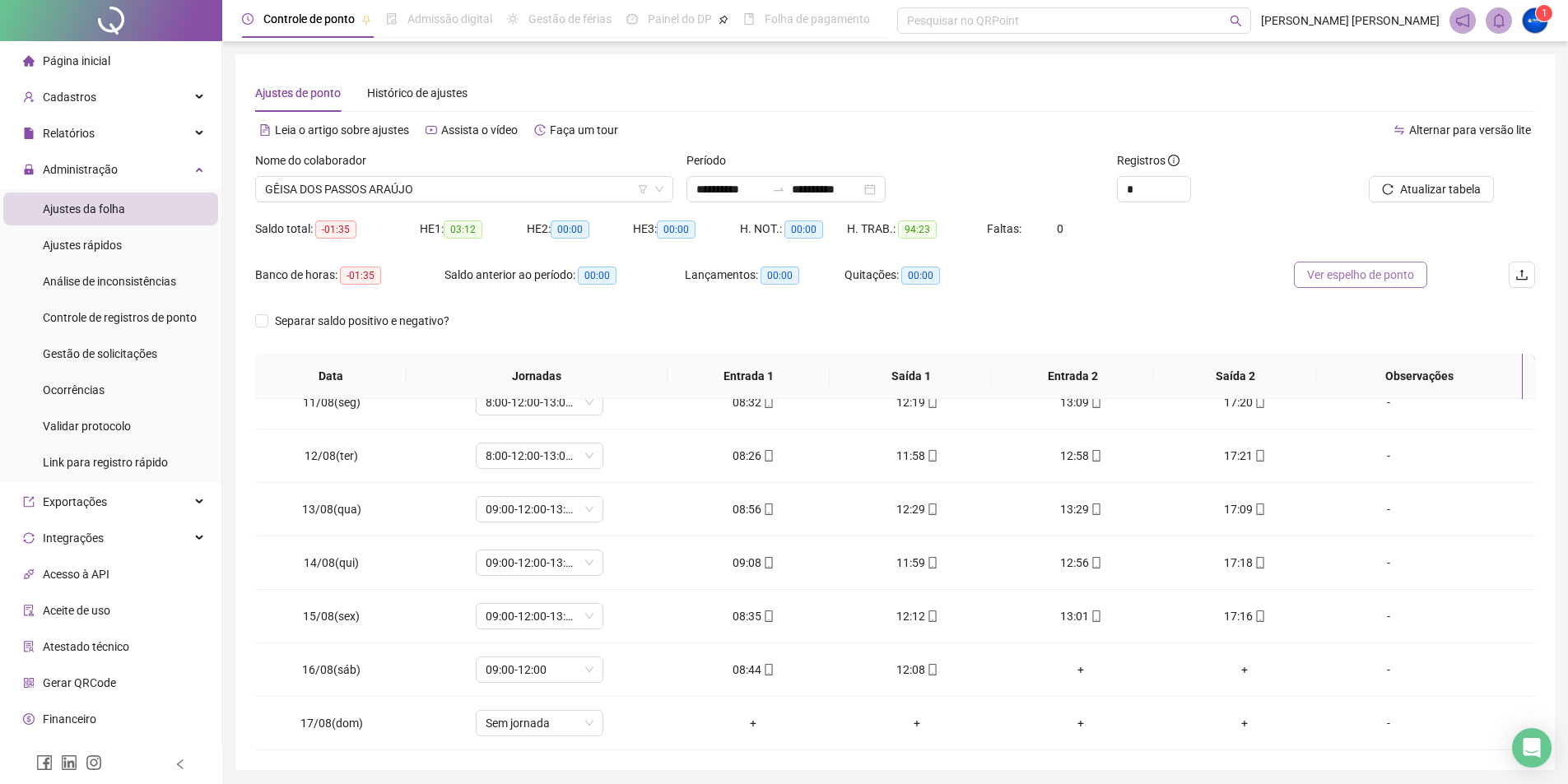
click at [1336, 276] on span "Ver espelho de ponto" at bounding box center [1360, 275] width 107 height 18
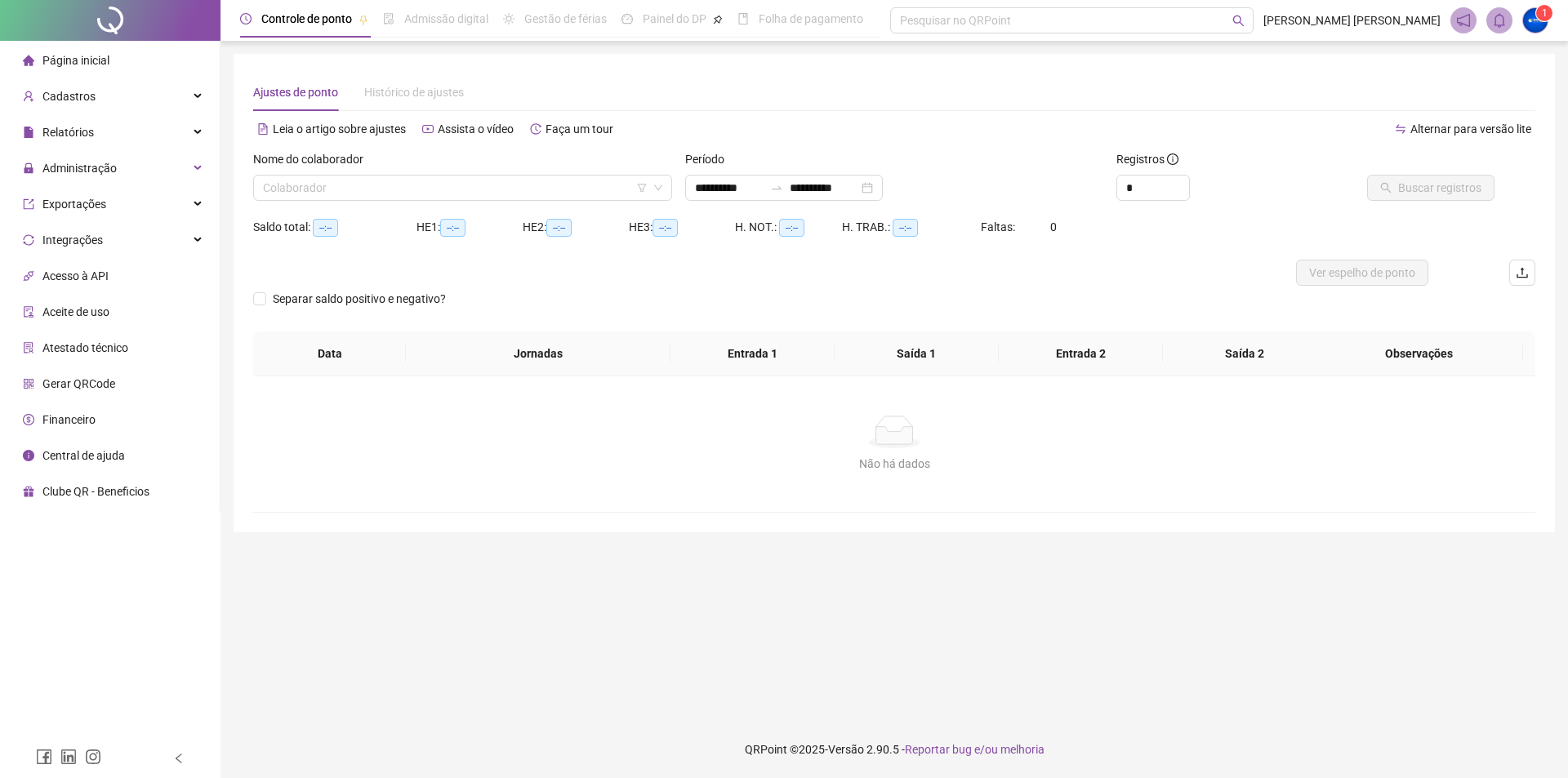
type input "**********"
click at [84, 61] on span "Página inicial" at bounding box center [75, 60] width 67 height 13
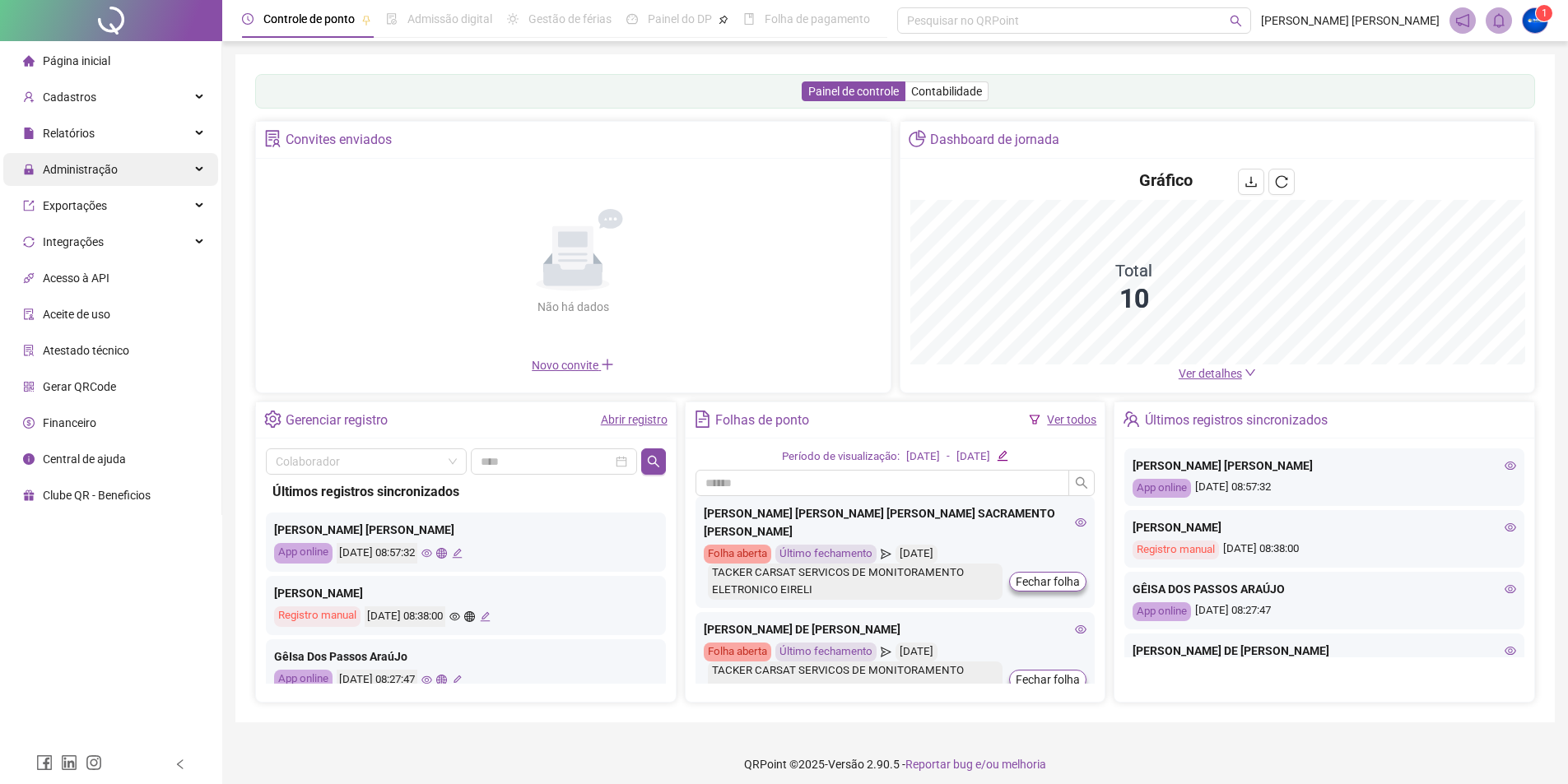
click at [118, 175] on div "Administração" at bounding box center [111, 169] width 215 height 32
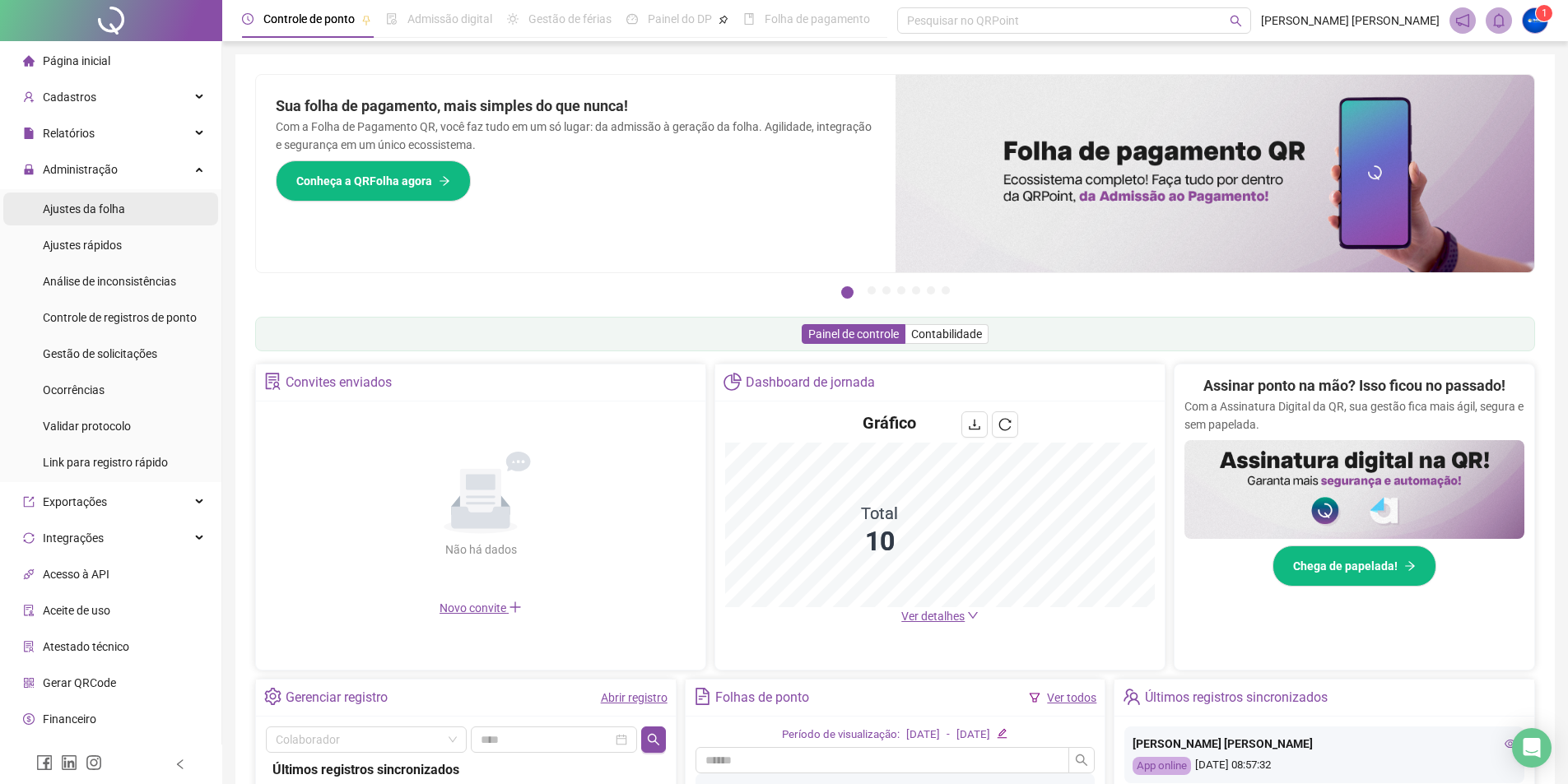
click at [134, 217] on li "Ajustes da folha" at bounding box center [111, 208] width 215 height 32
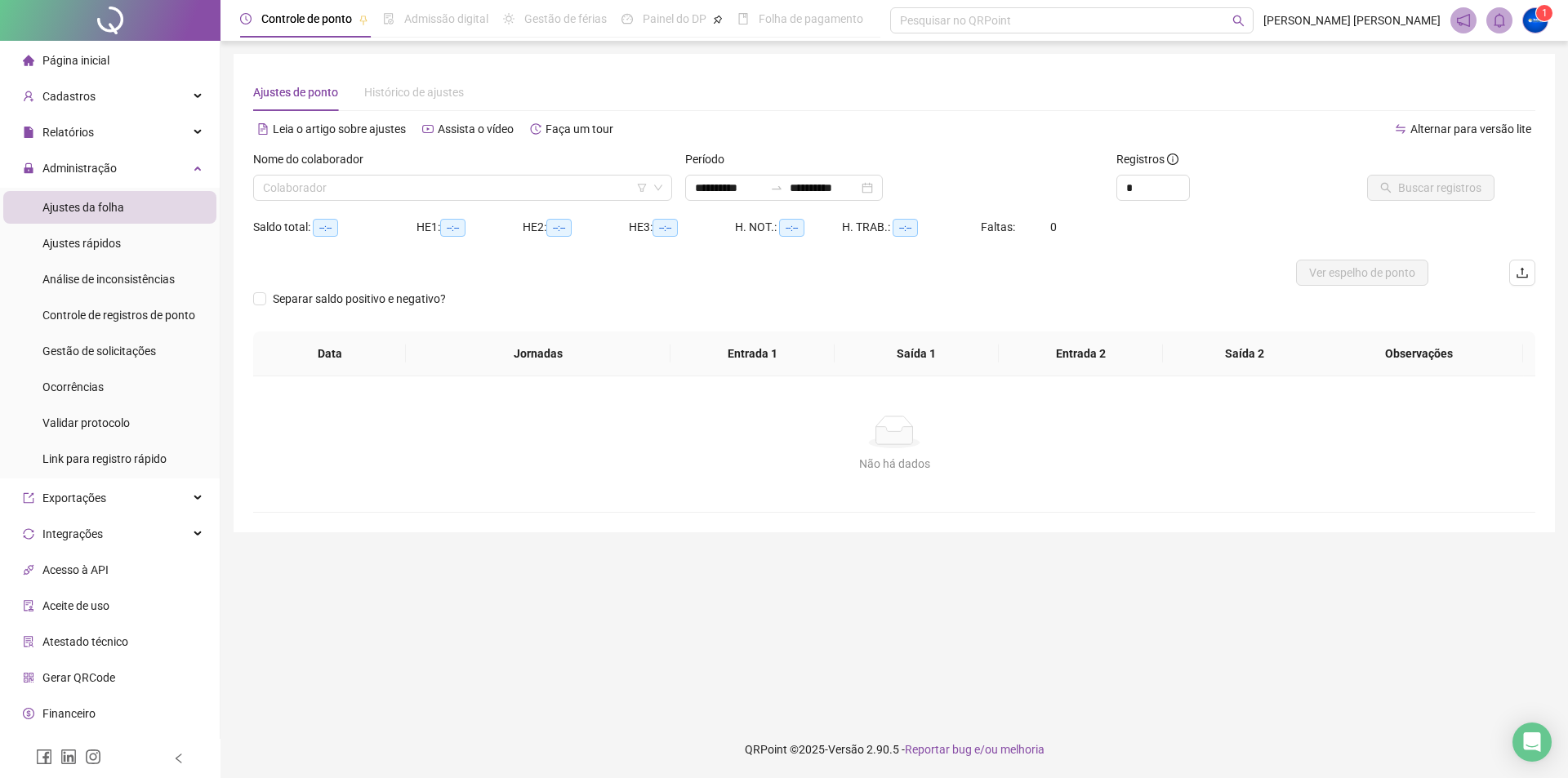
type input "**********"
click at [374, 183] on input "search" at bounding box center [455, 188] width 385 height 25
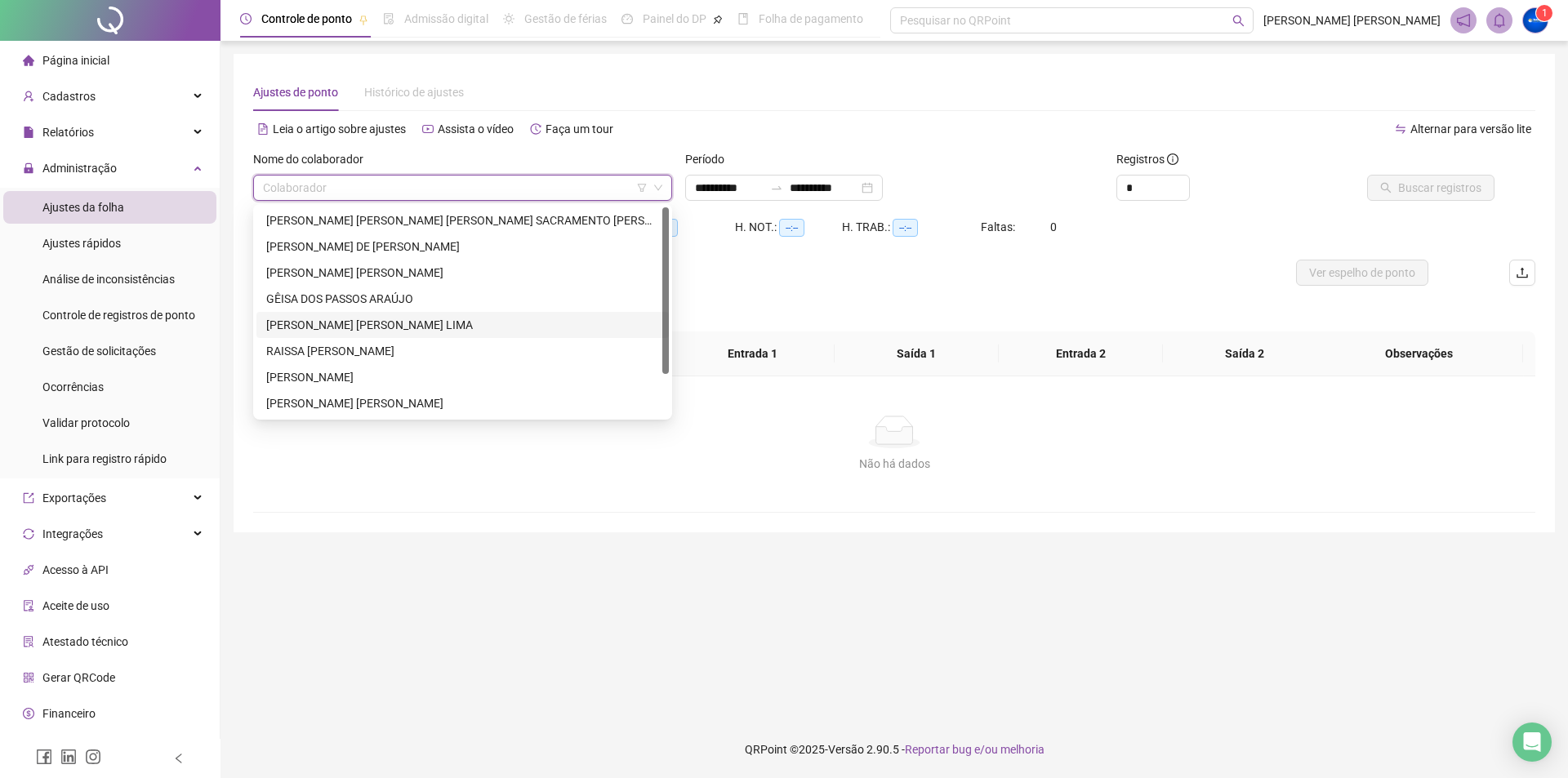
click at [418, 328] on div "[PERSON_NAME] [PERSON_NAME] LIMA" at bounding box center [462, 325] width 393 height 18
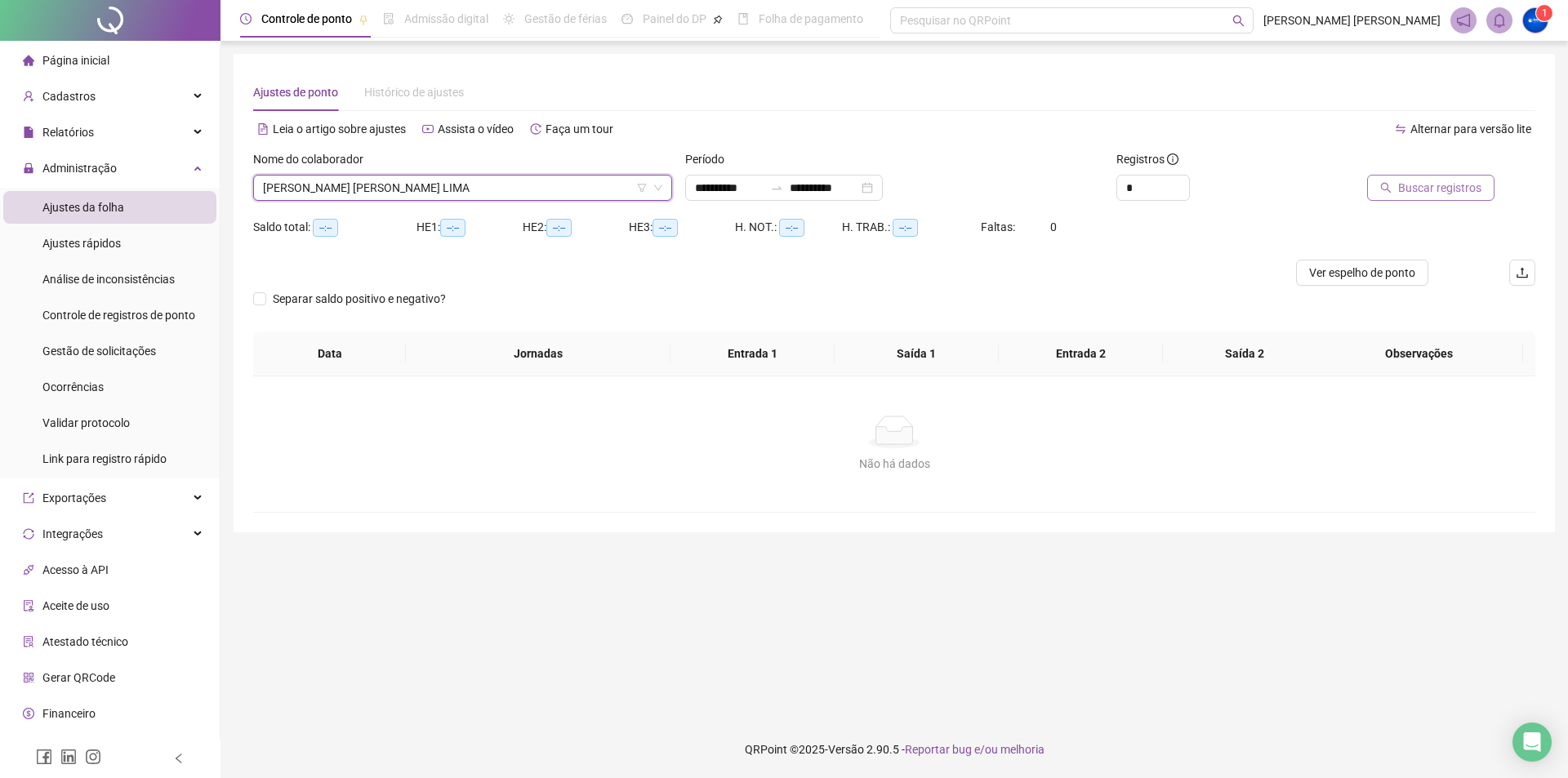
click at [1443, 178] on button "Buscar registros" at bounding box center [1431, 188] width 127 height 26
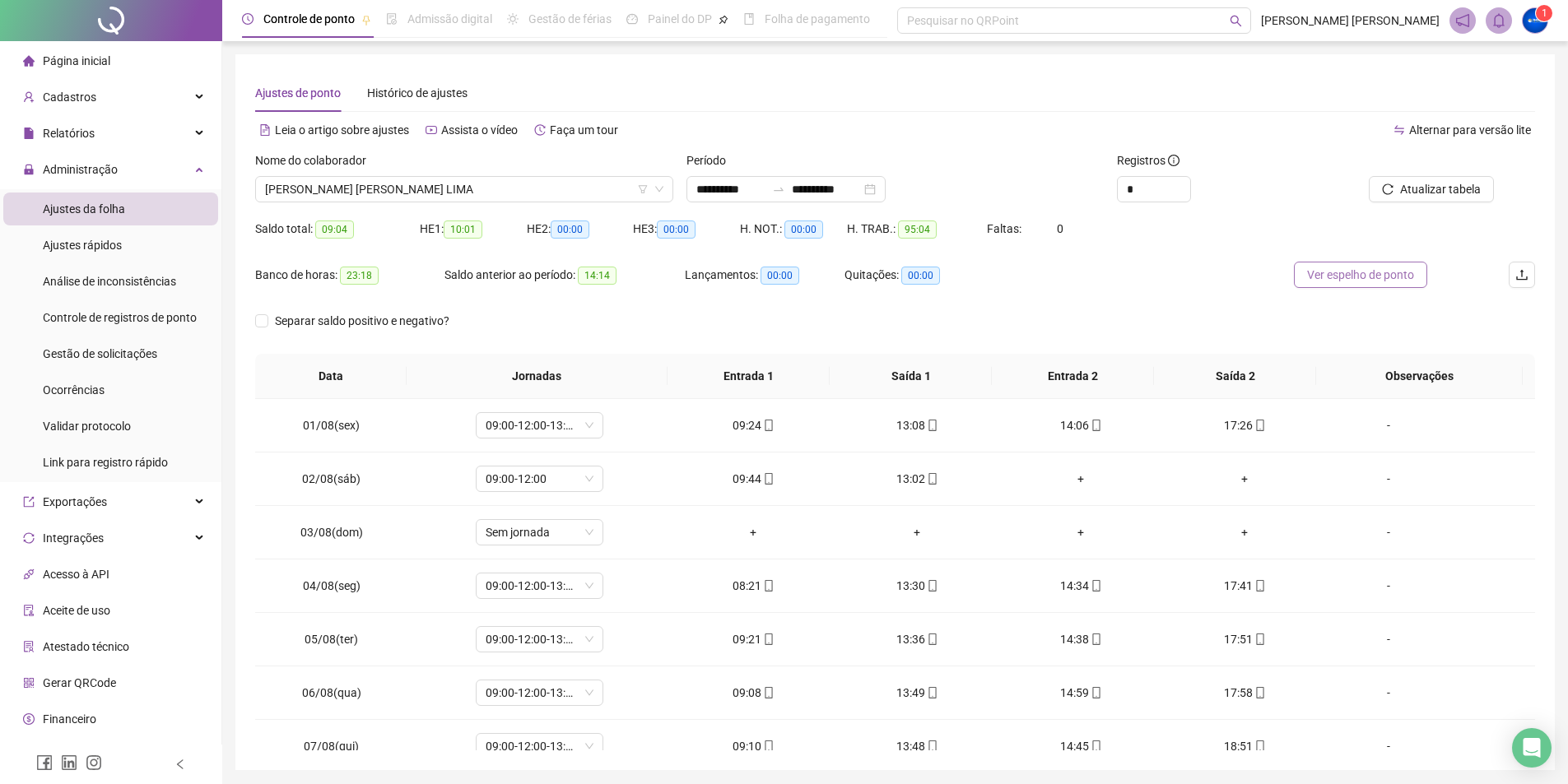
click at [1319, 264] on button "Ver espelho de ponto" at bounding box center [1360, 275] width 133 height 27
click at [386, 183] on span "[PERSON_NAME]" at bounding box center [464, 189] width 398 height 25
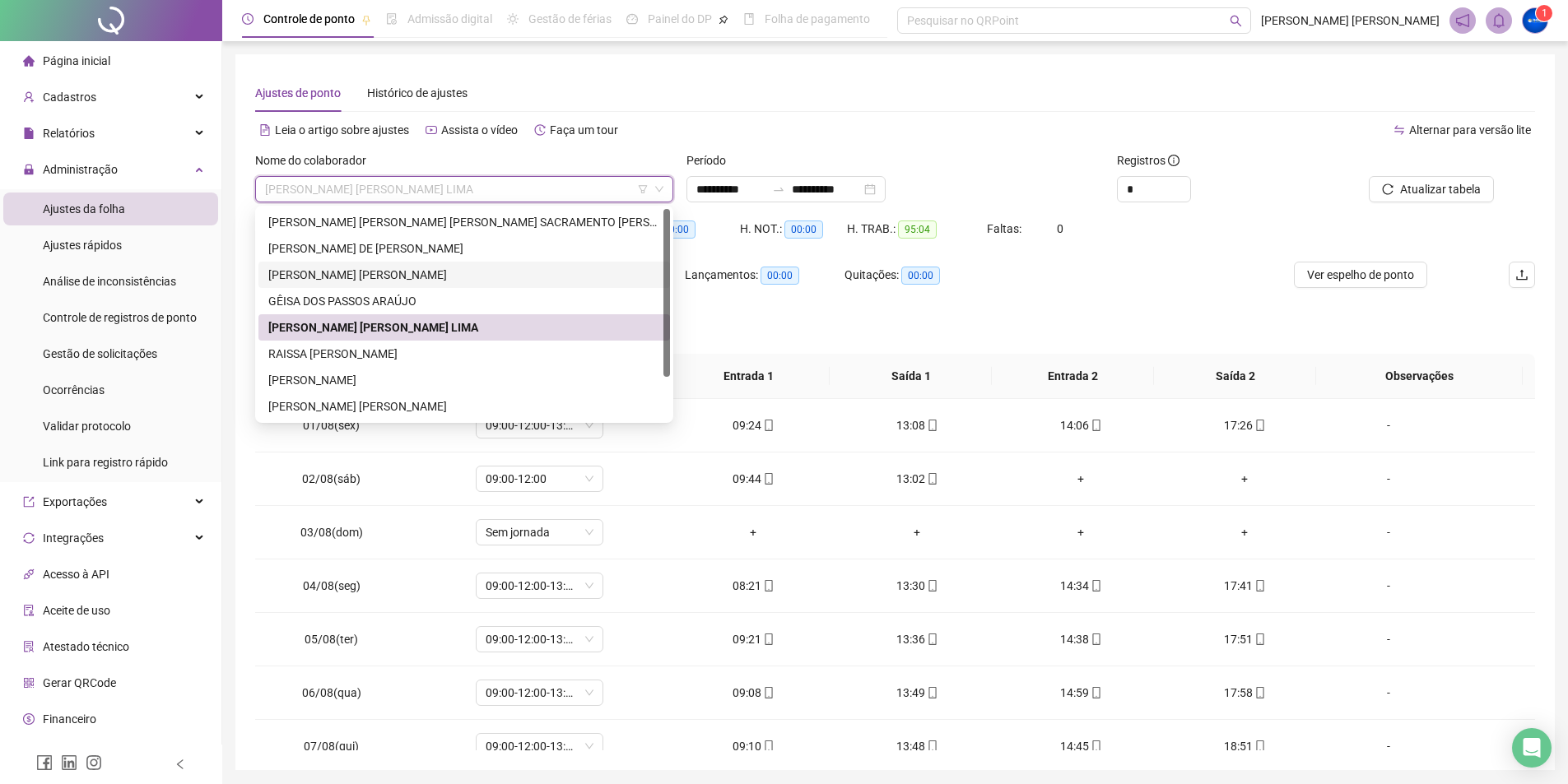
click at [405, 272] on div "[PERSON_NAME] [PERSON_NAME]" at bounding box center [464, 275] width 392 height 18
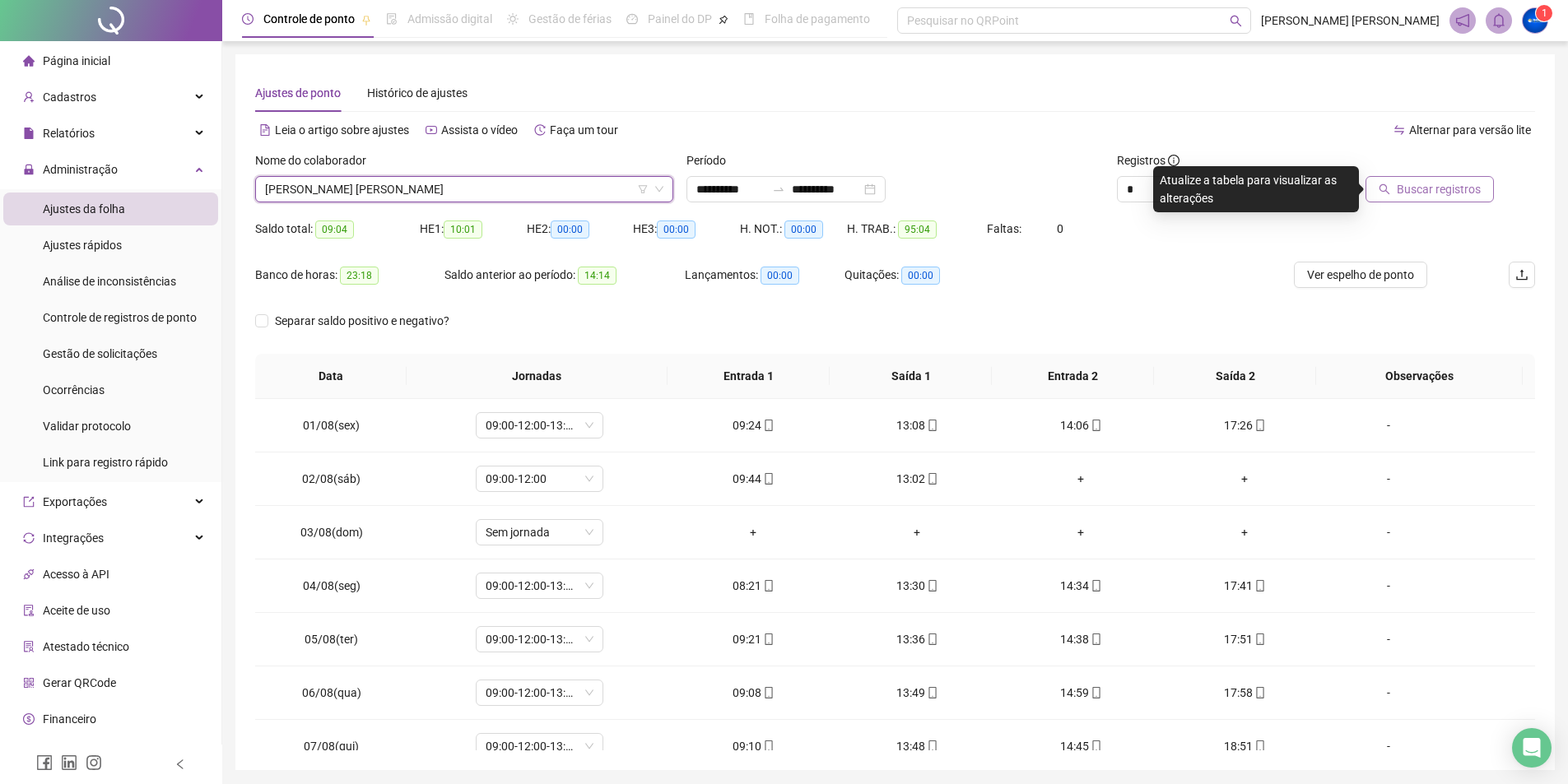
click at [1470, 197] on span "Buscar registros" at bounding box center [1438, 189] width 84 height 18
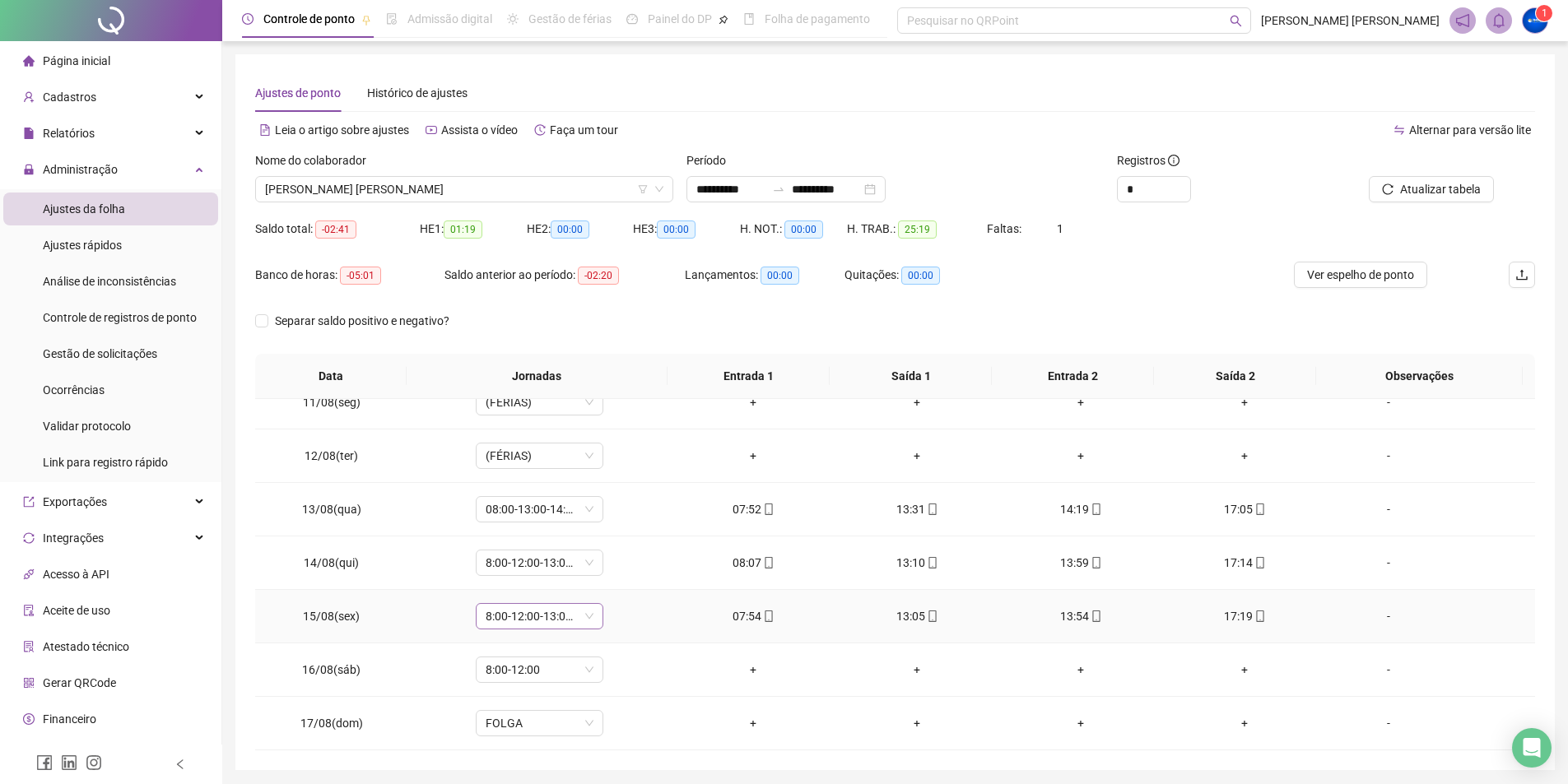
scroll to position [57, 0]
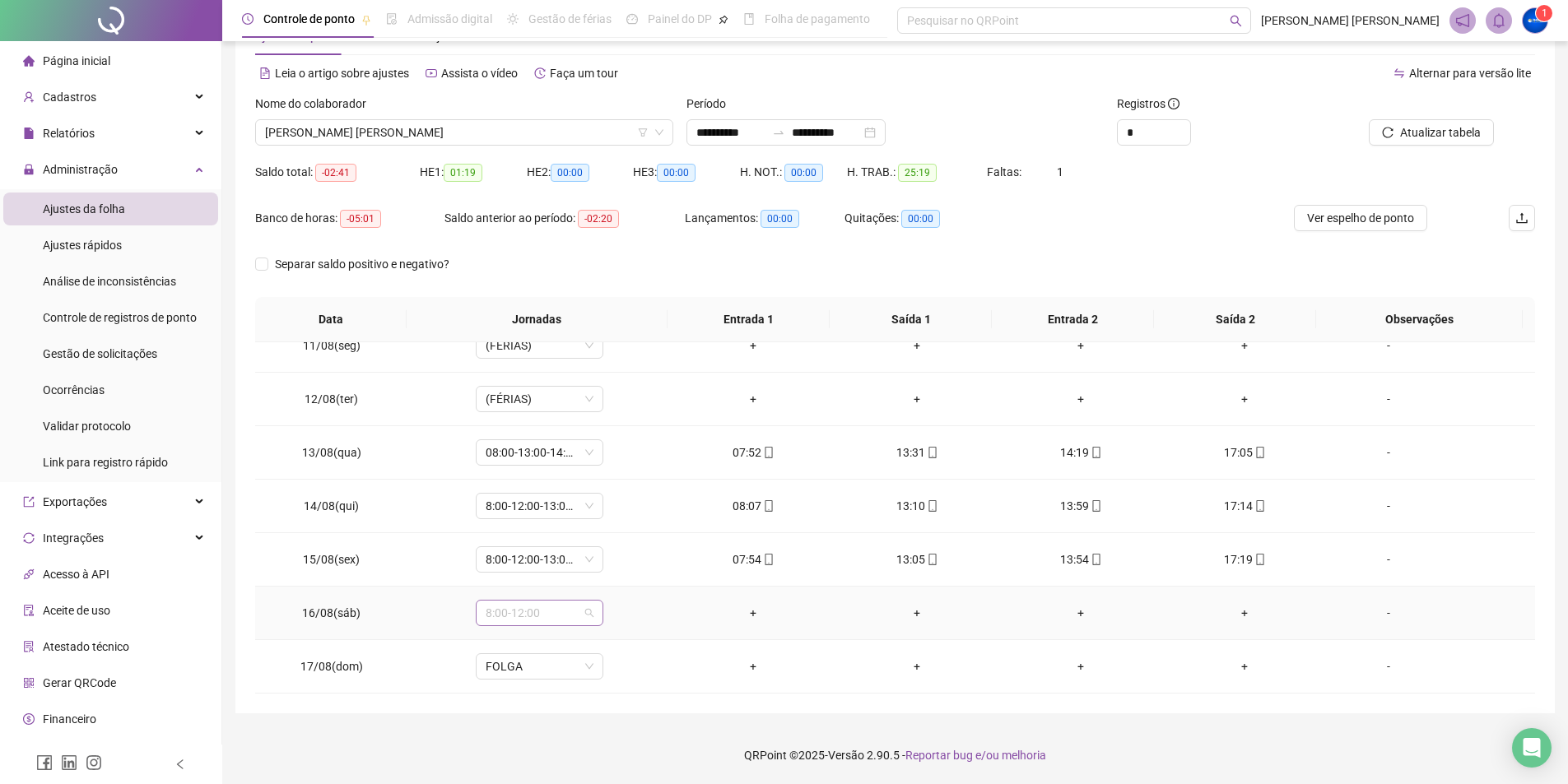
click at [585, 617] on span "8:00-12:00" at bounding box center [539, 613] width 108 height 25
click at [664, 399] on div "03:45 horas" at bounding box center [575, 396] width 198 height 27
click at [578, 417] on div "Folga compensatória" at bounding box center [579, 419] width 168 height 18
click at [605, 572] on span "Sim" at bounding box center [614, 570] width 19 height 18
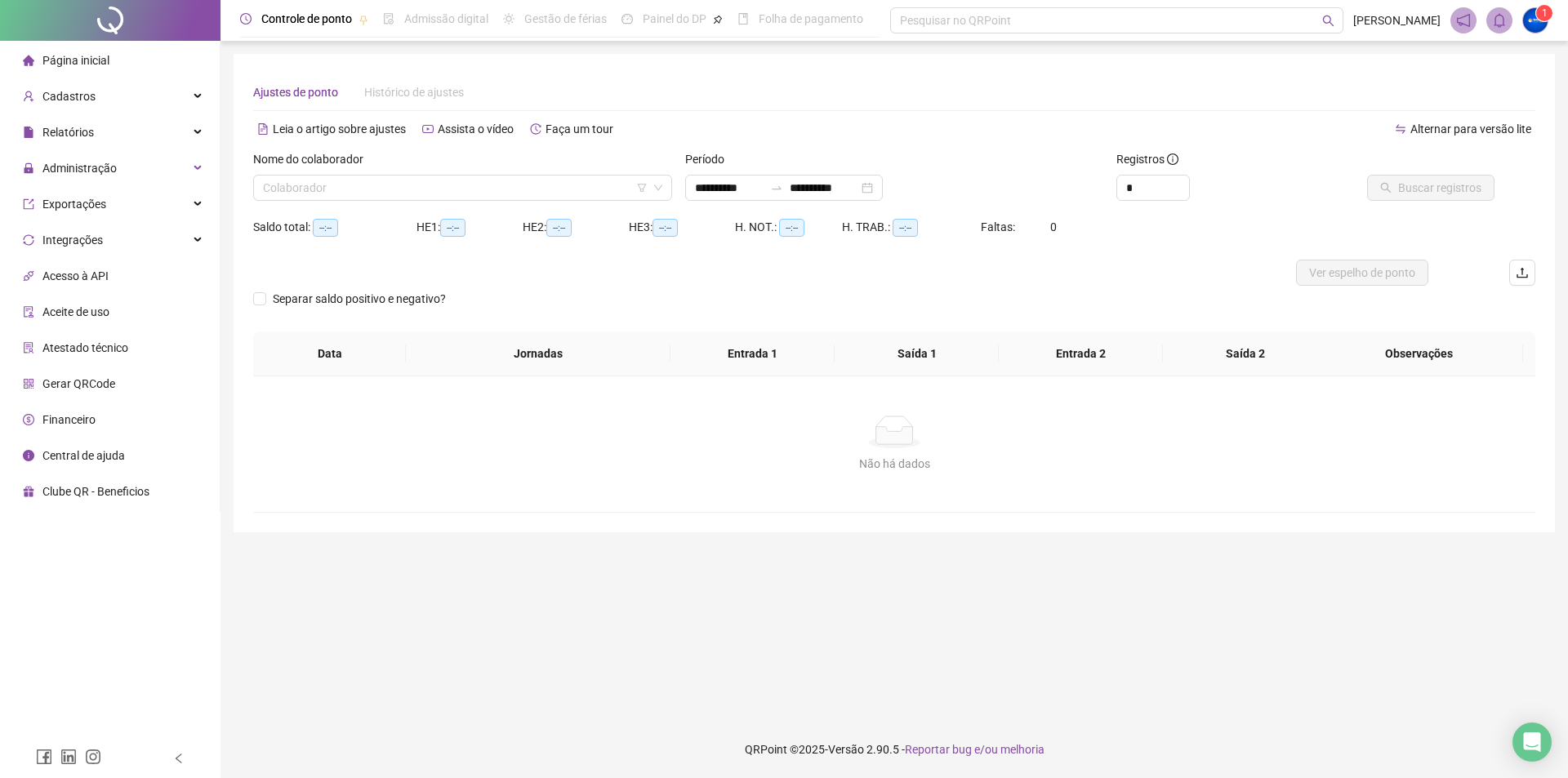
type input "**********"
click at [340, 208] on div "Nome do colaborador Colaborador" at bounding box center [462, 182] width 432 height 64
click at [363, 179] on input "search" at bounding box center [455, 188] width 385 height 25
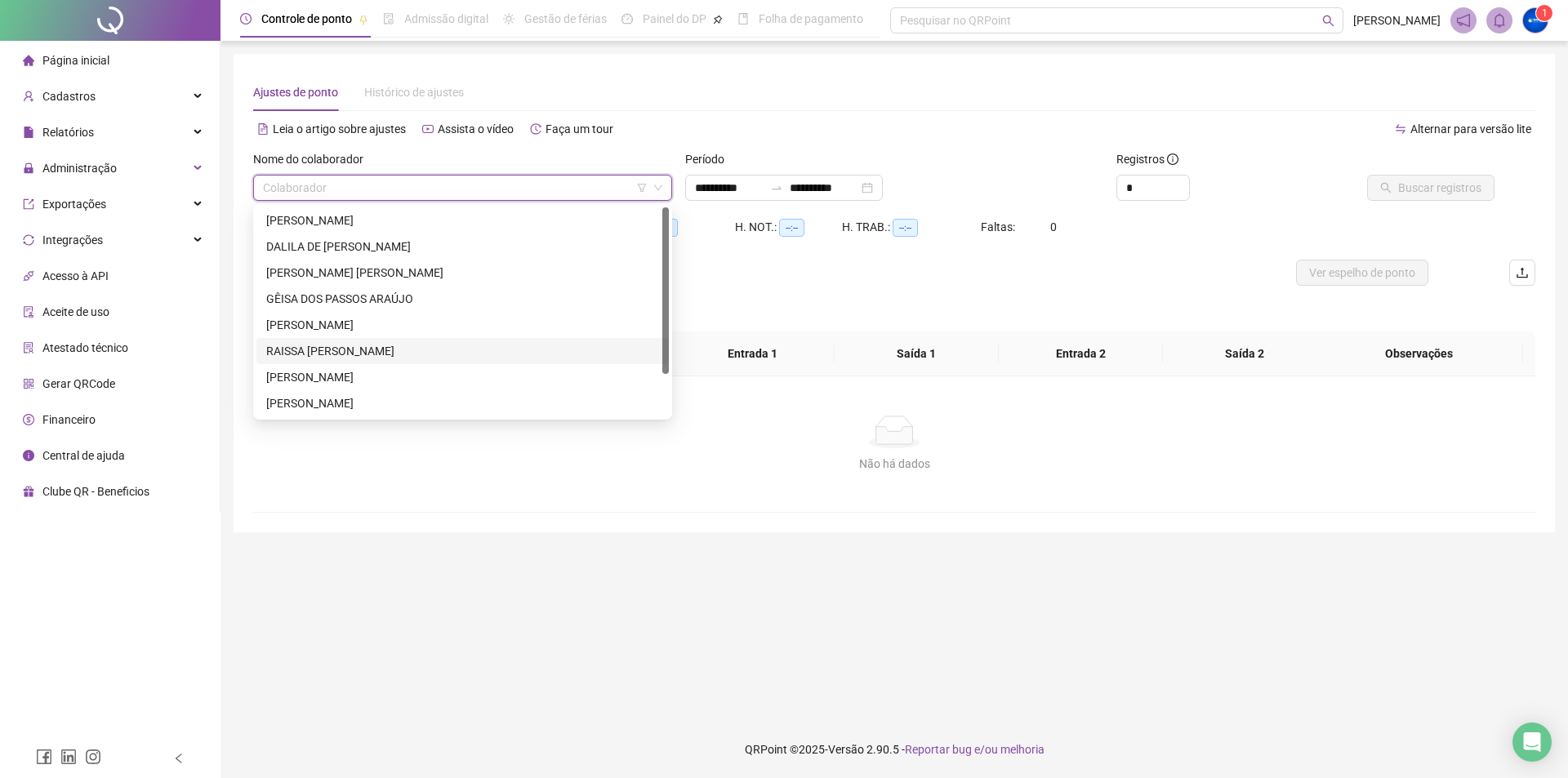
click at [384, 346] on div "RAISSA [PERSON_NAME]" at bounding box center [462, 351] width 393 height 18
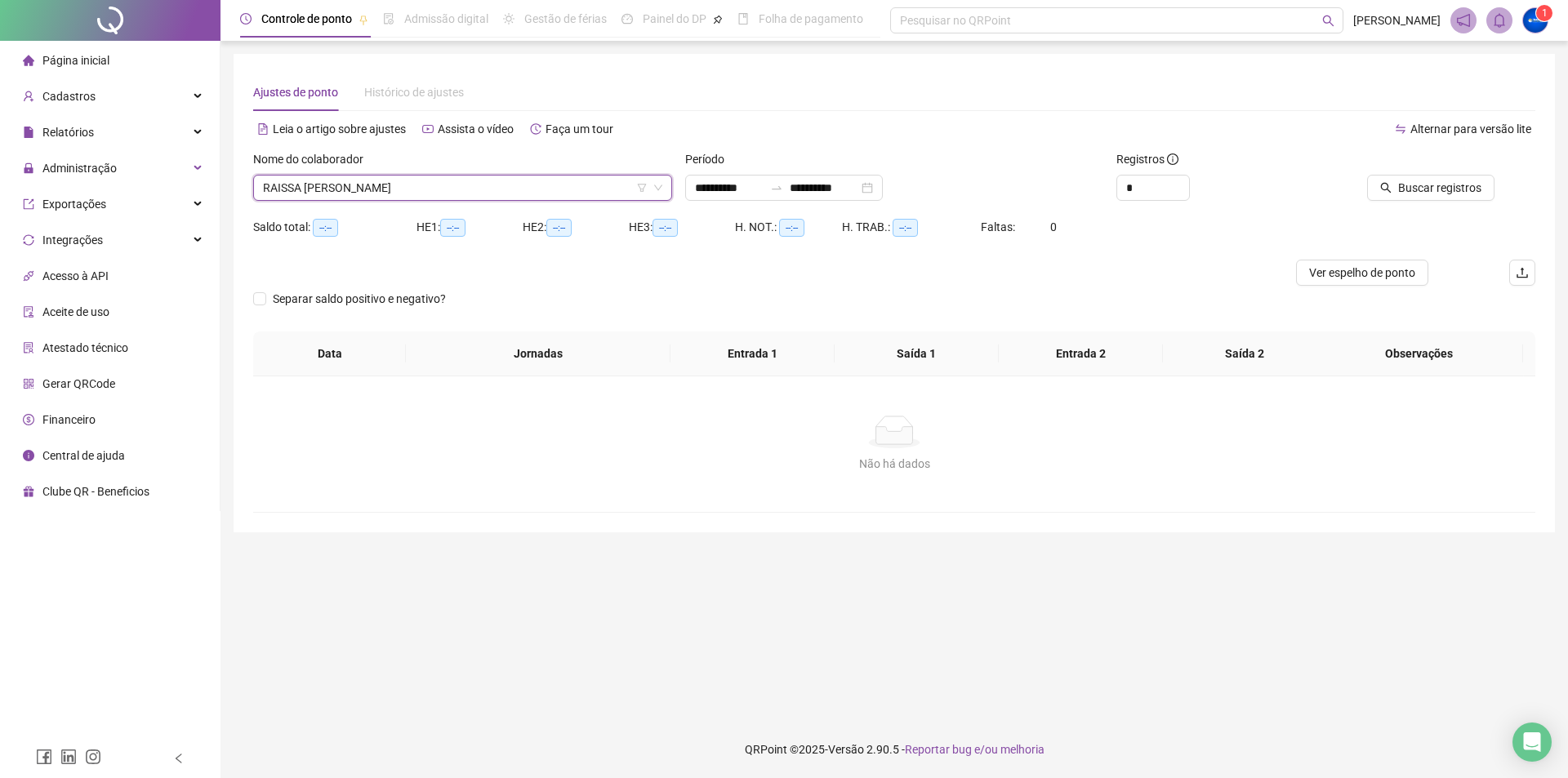
click at [1422, 201] on div "Buscar registros" at bounding box center [1433, 182] width 216 height 64
click at [1434, 189] on span "Buscar registros" at bounding box center [1439, 188] width 84 height 18
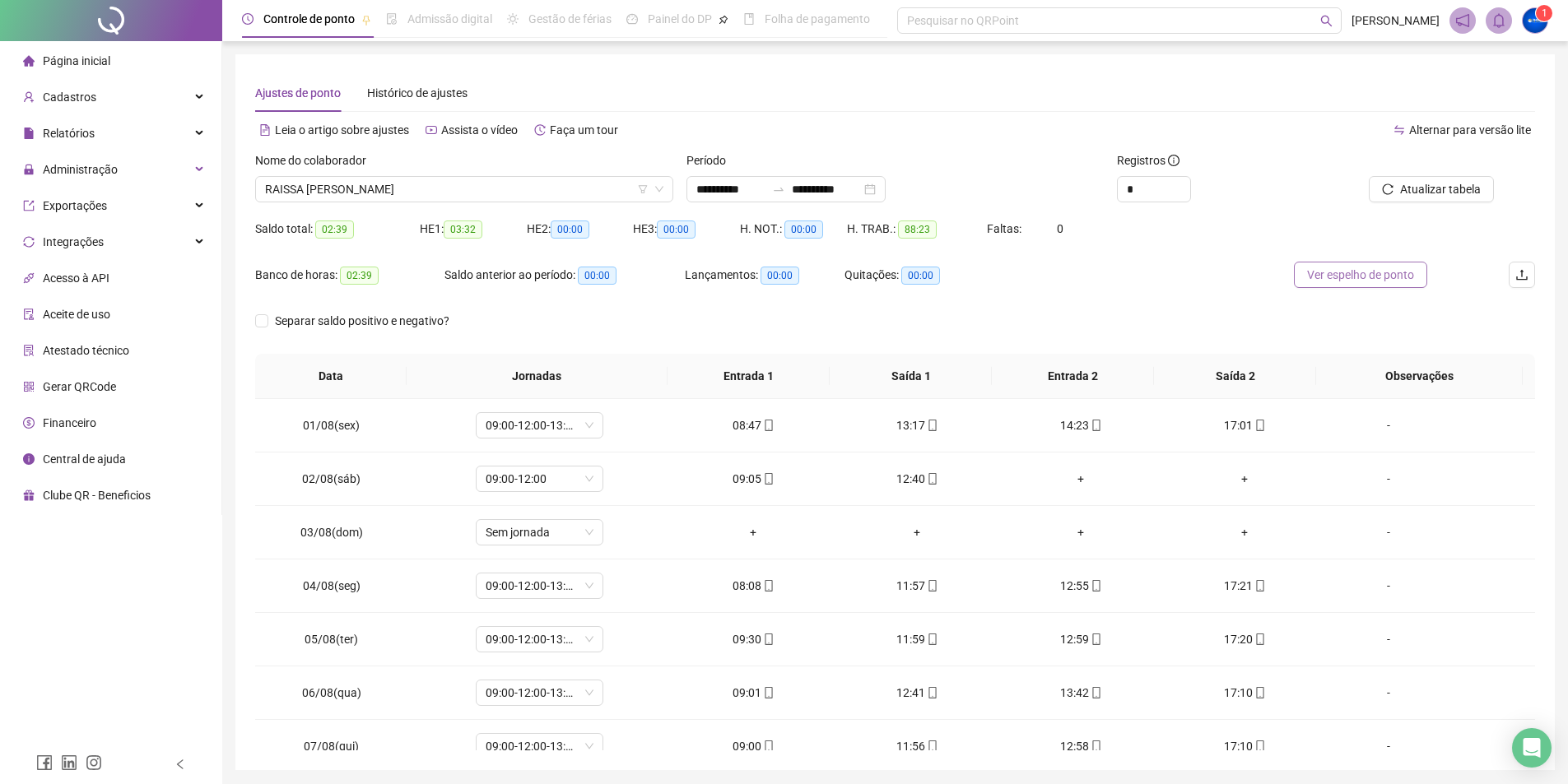
click at [1405, 275] on span "Ver espelho de ponto" at bounding box center [1360, 275] width 107 height 18
click at [323, 184] on span "RAISSA [PERSON_NAME]" at bounding box center [464, 189] width 398 height 25
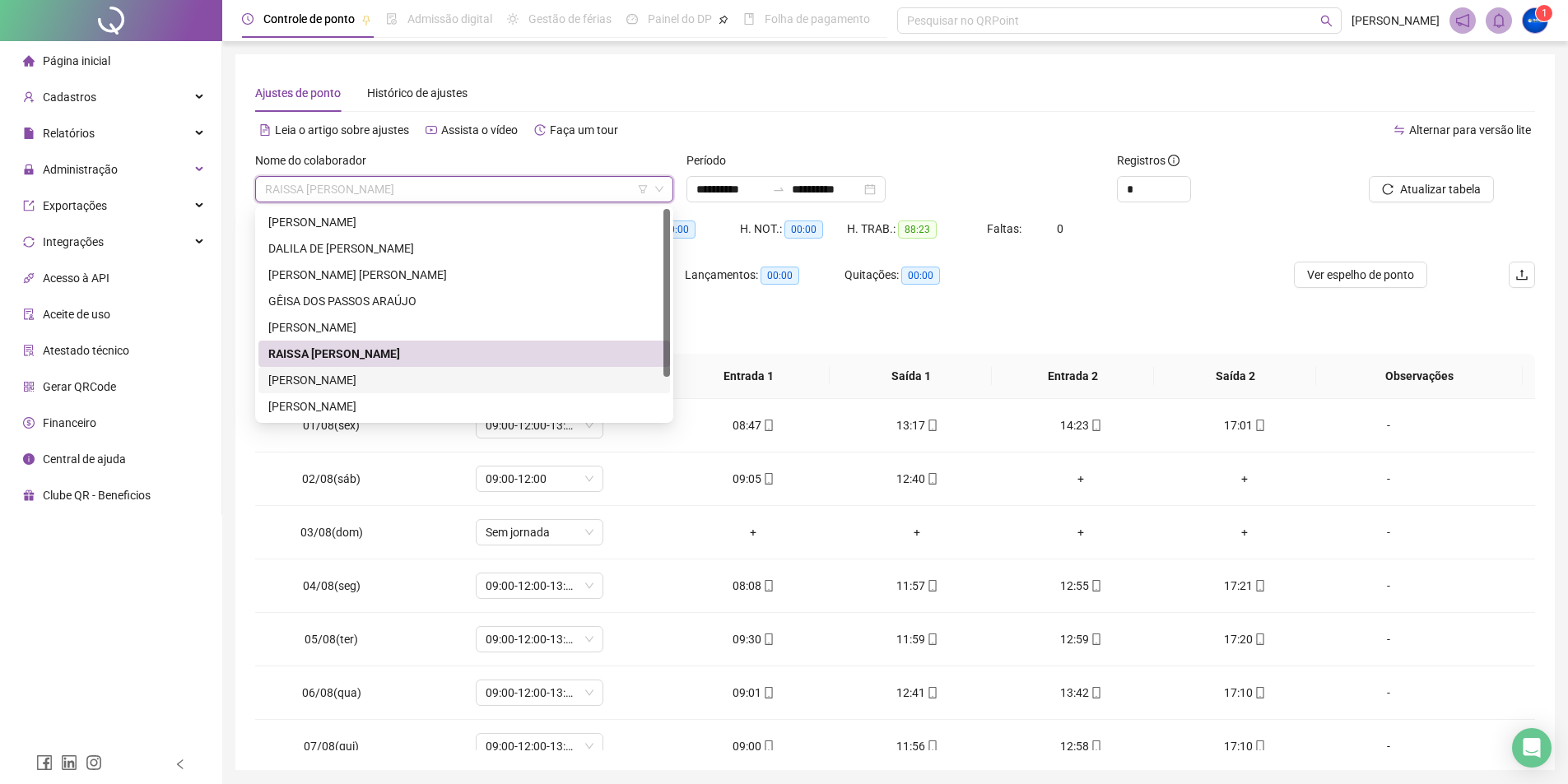
click at [327, 386] on div "[PERSON_NAME]" at bounding box center [464, 380] width 392 height 18
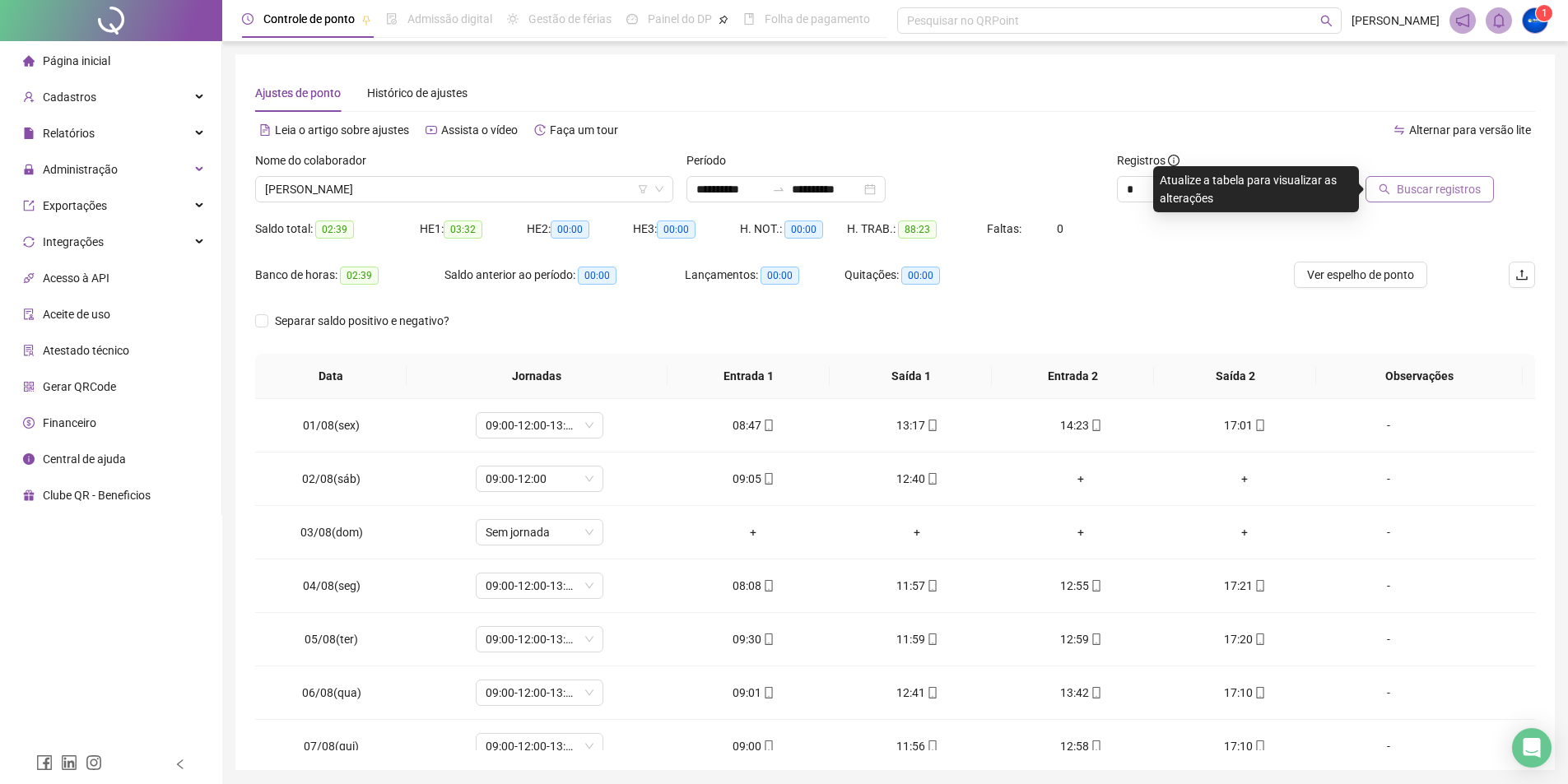
click at [1451, 177] on button "Buscar registros" at bounding box center [1430, 189] width 128 height 27
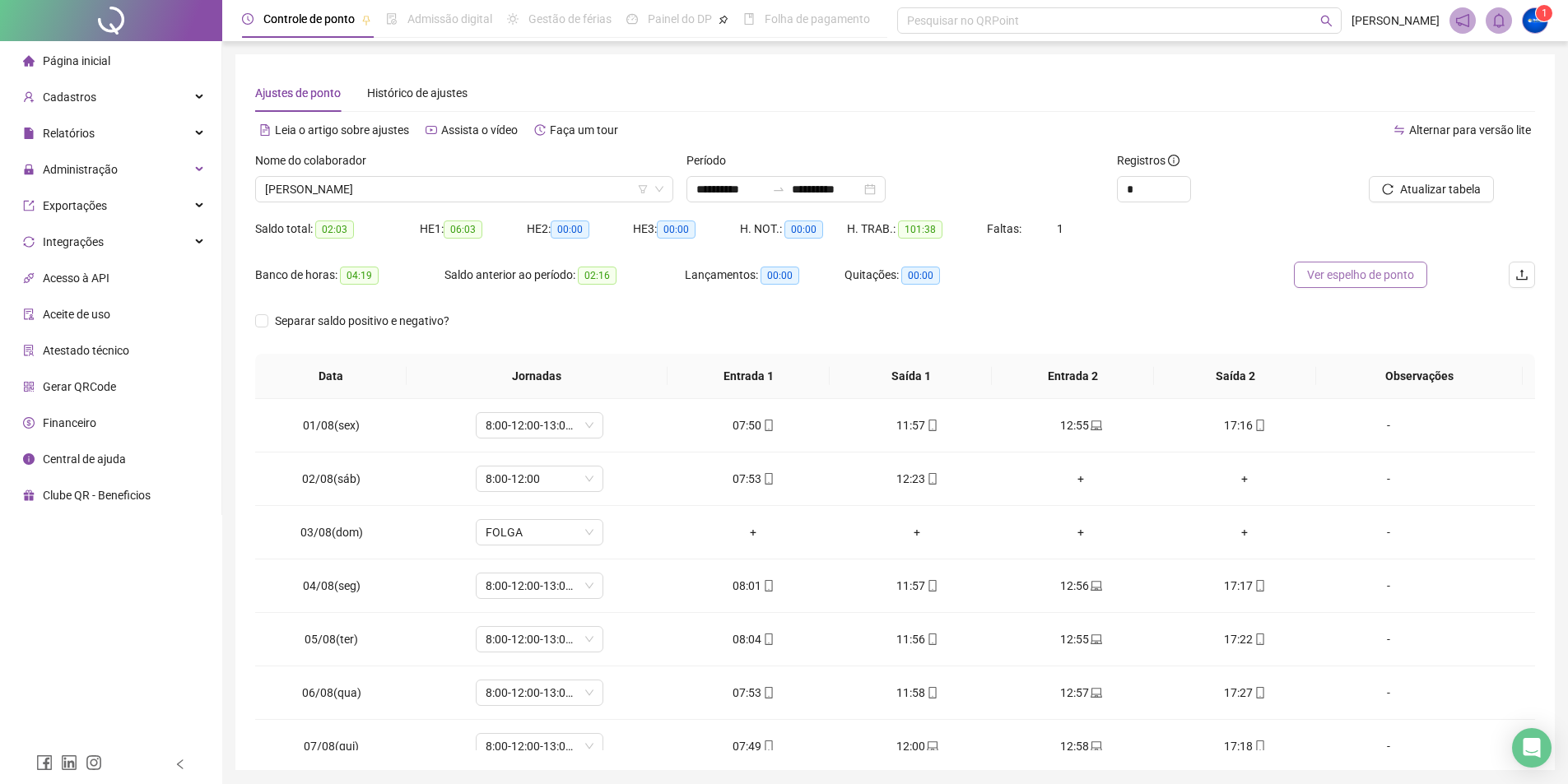
click at [1359, 277] on span "Ver espelho de ponto" at bounding box center [1360, 275] width 107 height 18
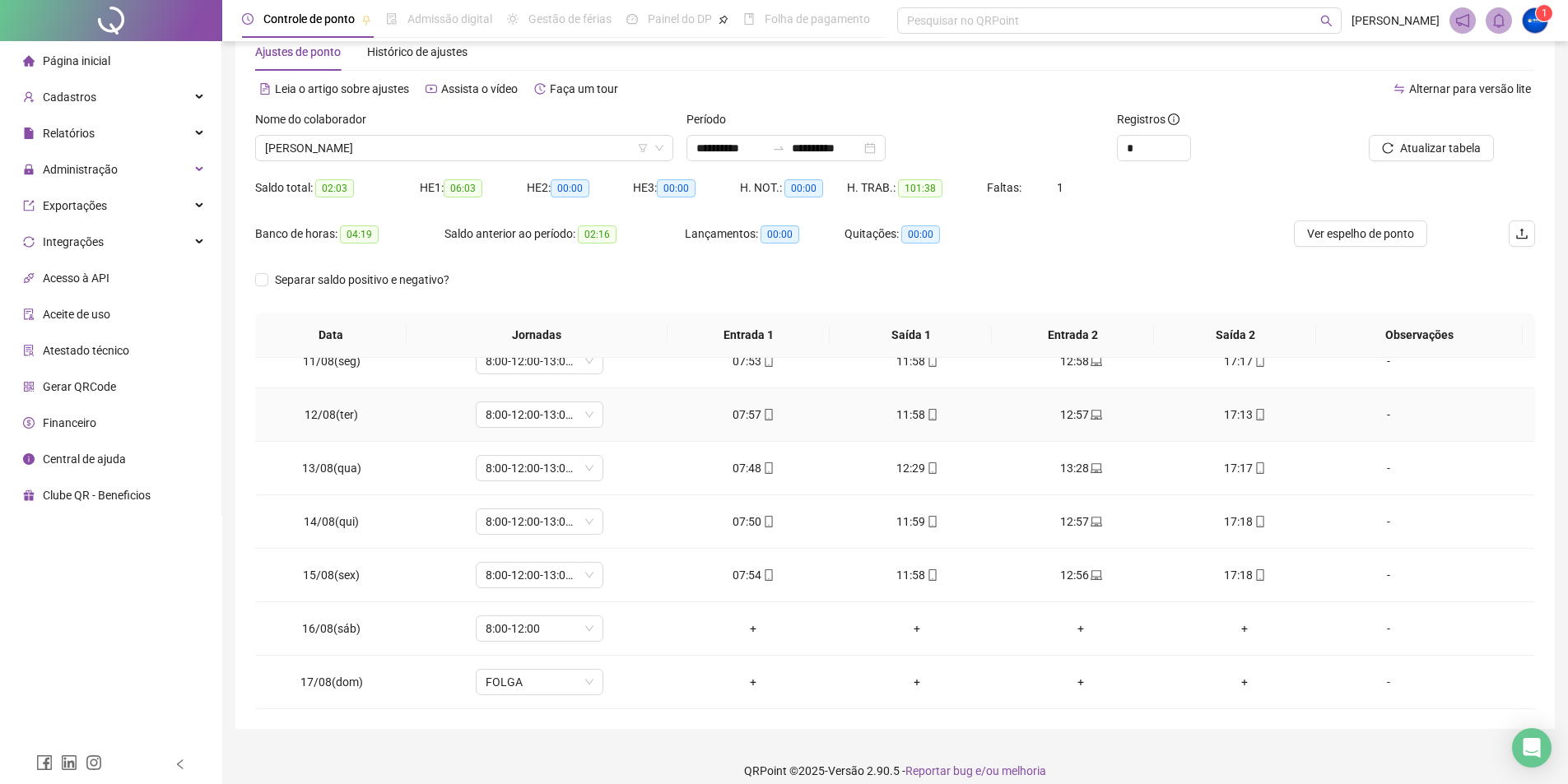
scroll to position [57, 0]
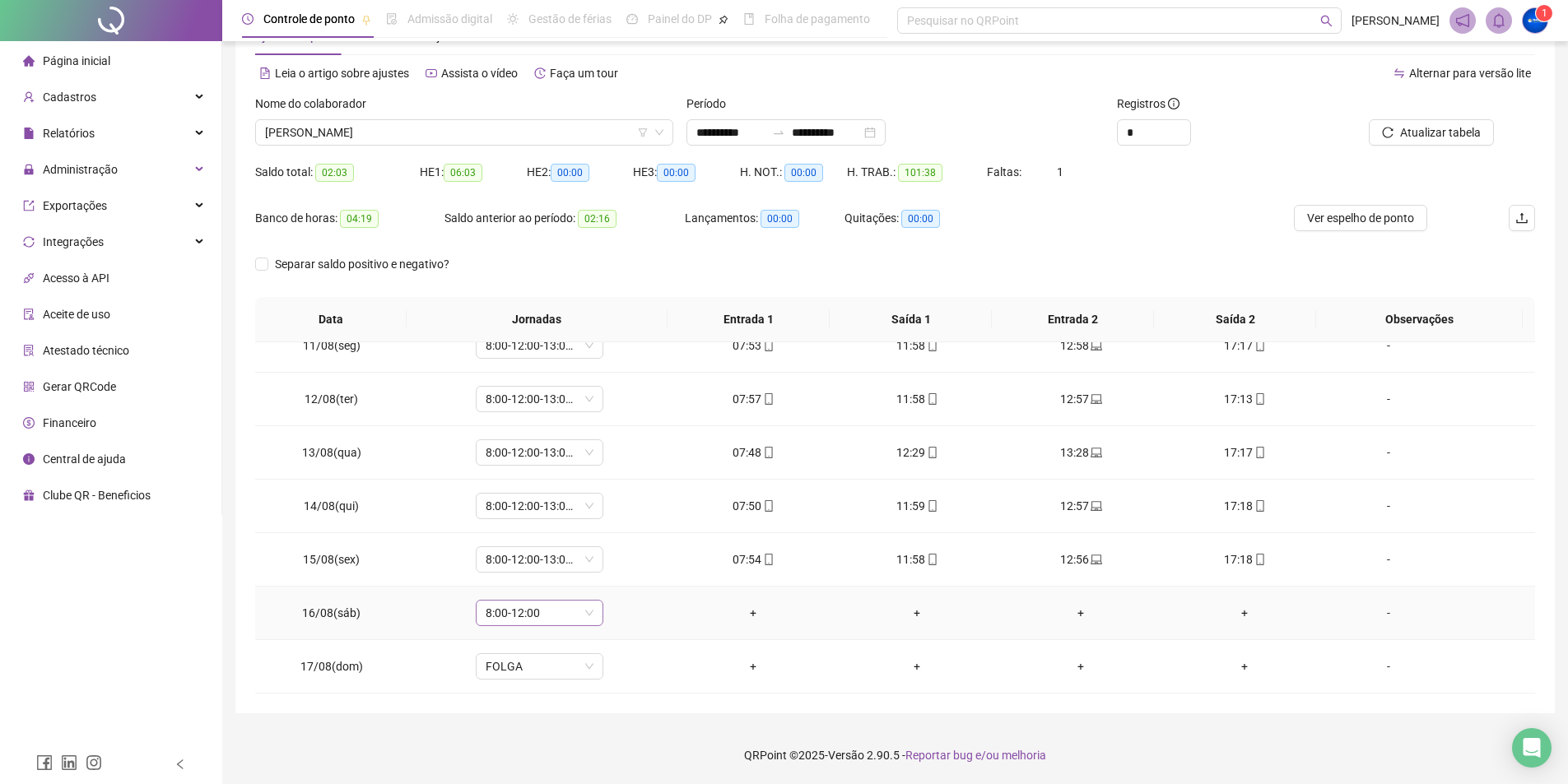
click at [589, 612] on span "8:00-12:00" at bounding box center [539, 613] width 108 height 25
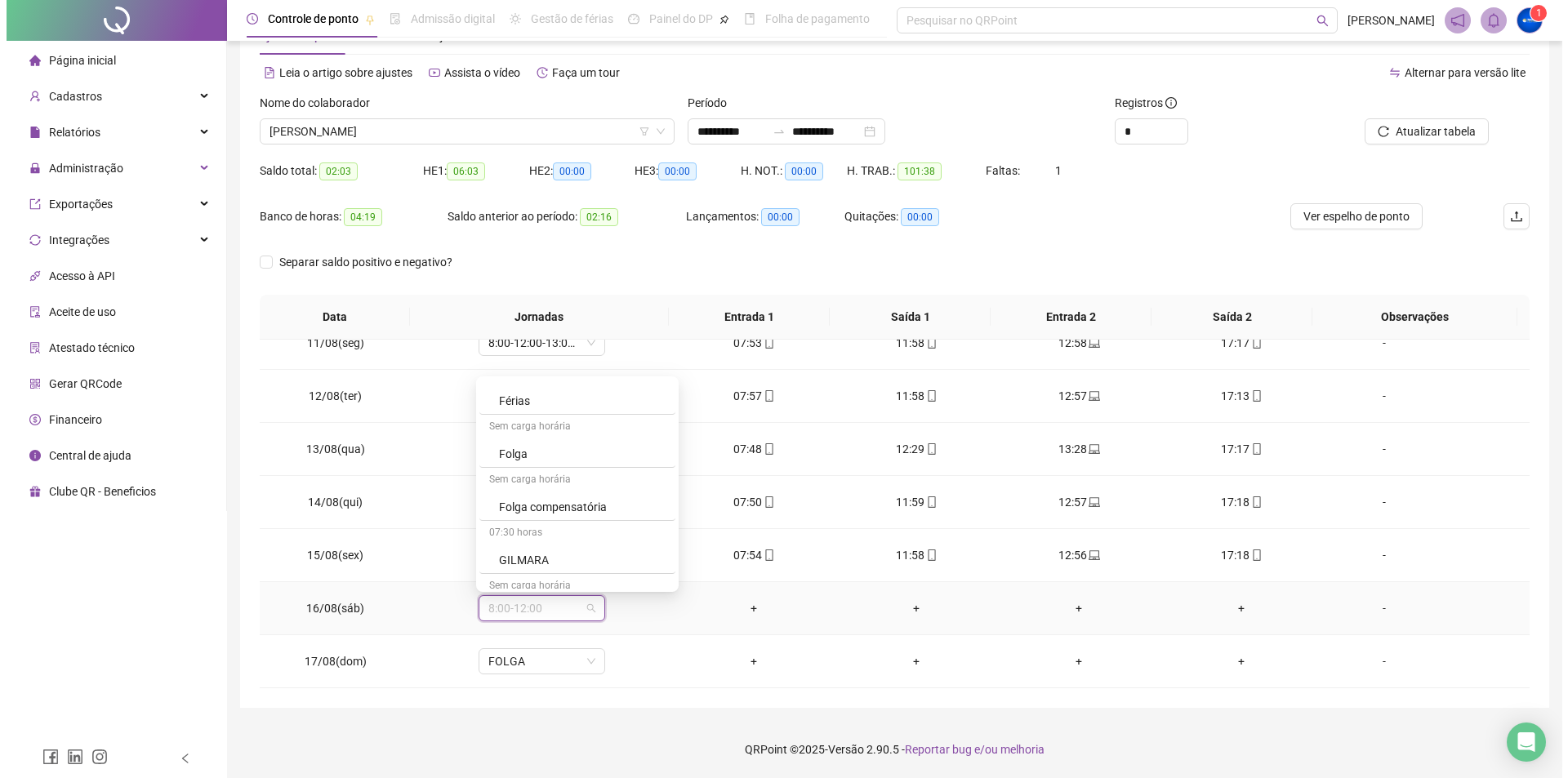
scroll to position [2020, 0]
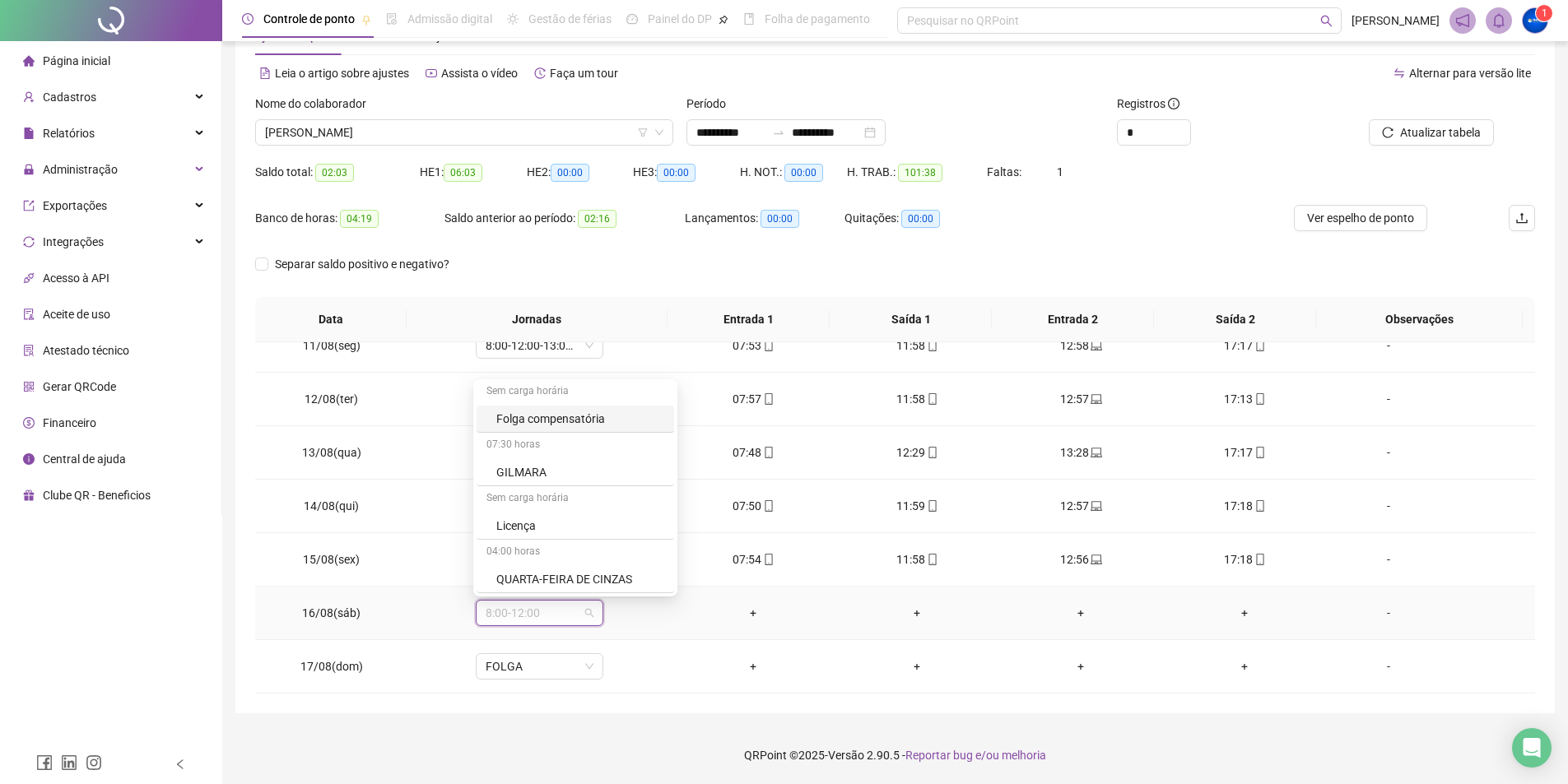
click at [554, 417] on div "Folga compensatória" at bounding box center [579, 419] width 168 height 18
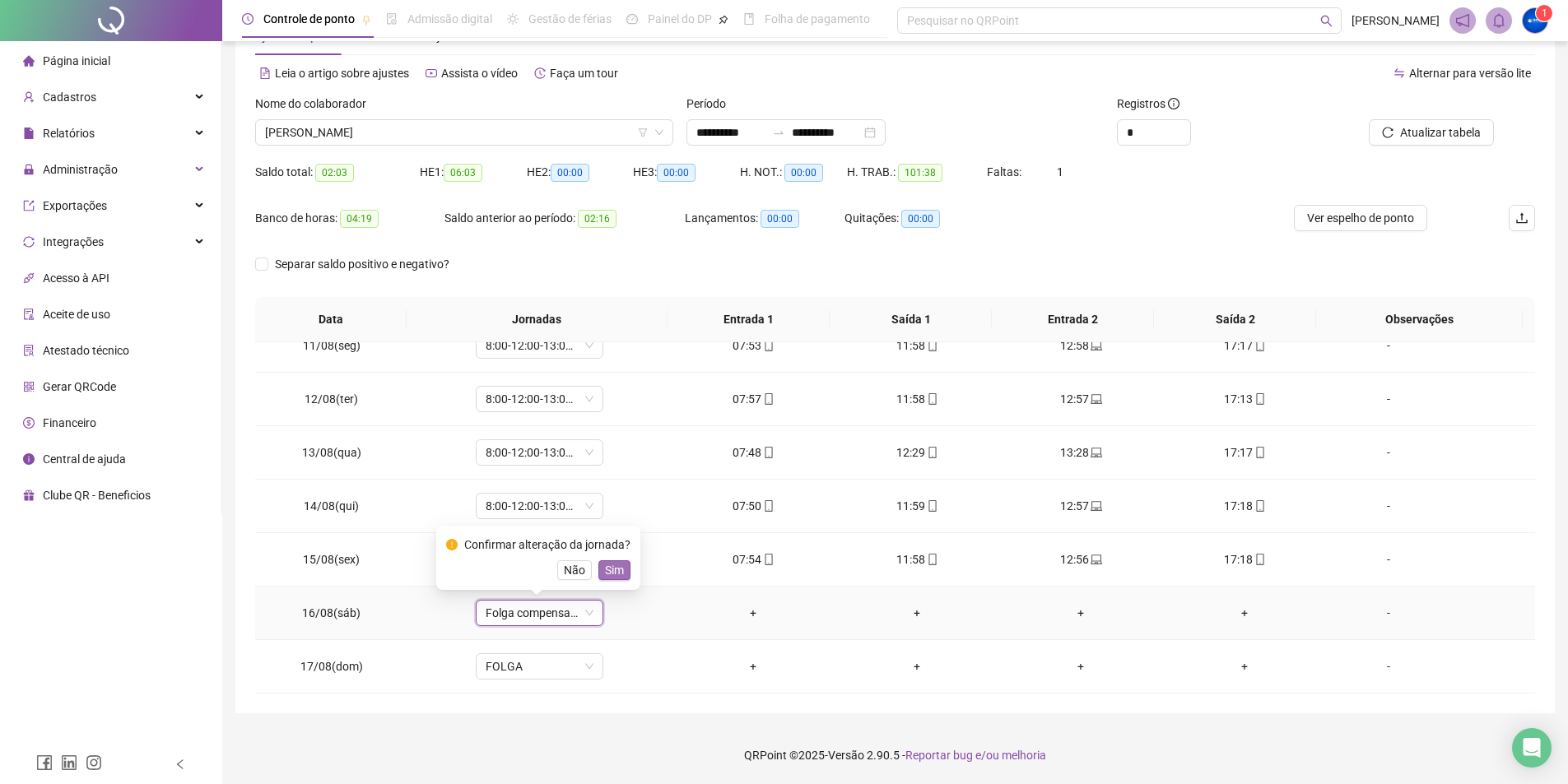
click at [611, 562] on span "Sim" at bounding box center [614, 570] width 19 height 18
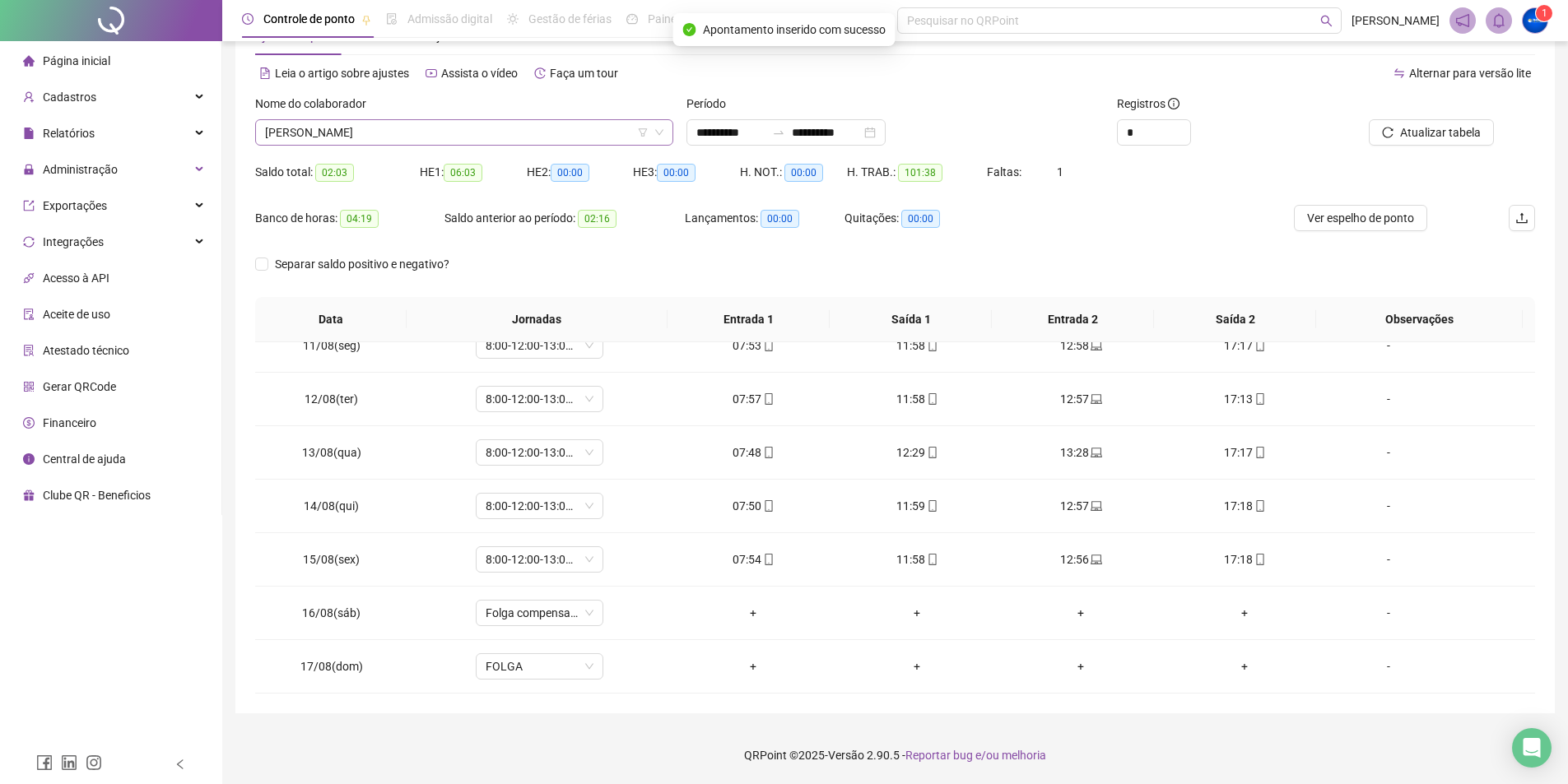
click at [363, 131] on span "[PERSON_NAME]" at bounding box center [464, 132] width 398 height 25
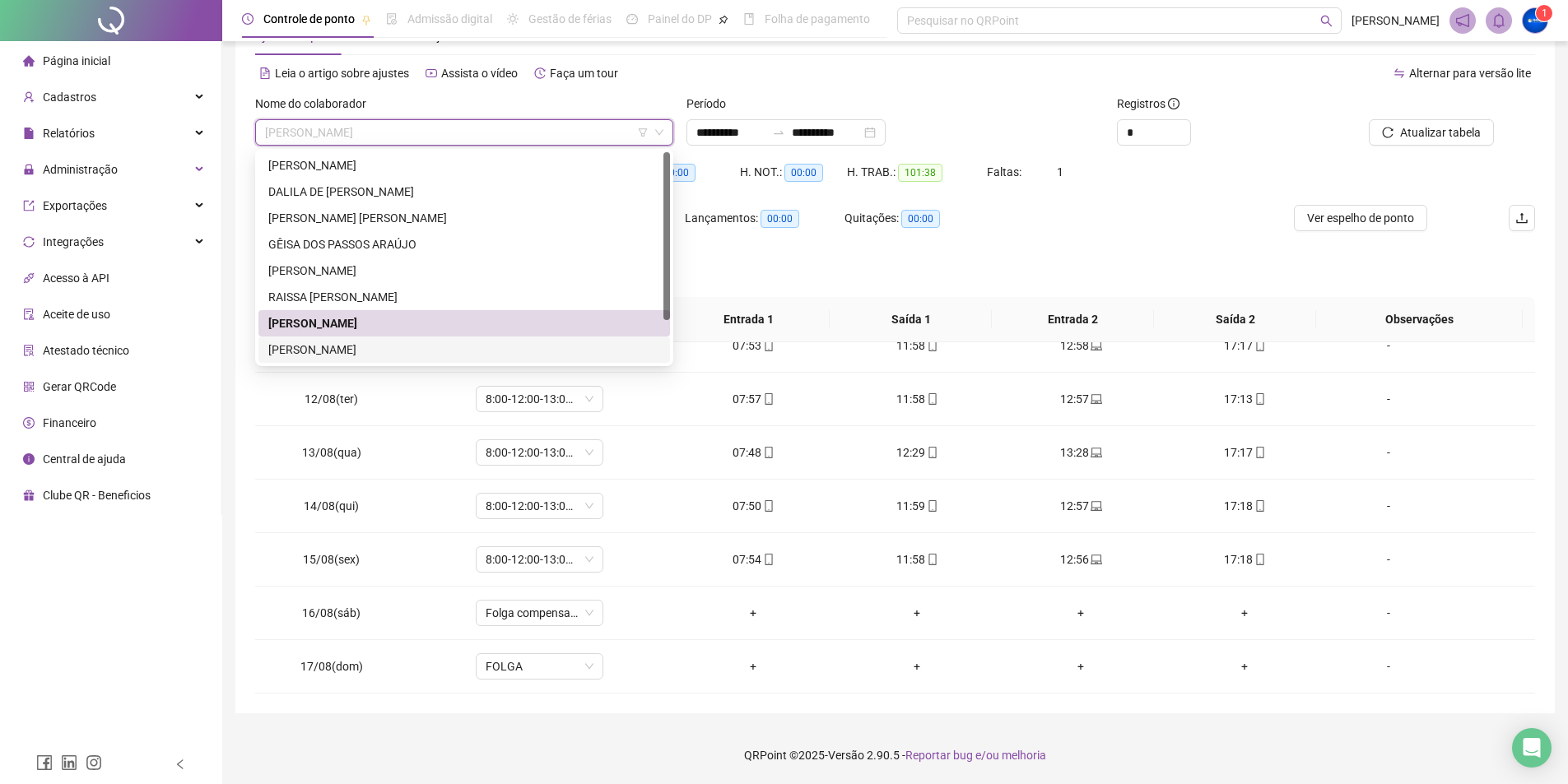
click at [336, 357] on div "[PERSON_NAME]" at bounding box center [464, 350] width 392 height 18
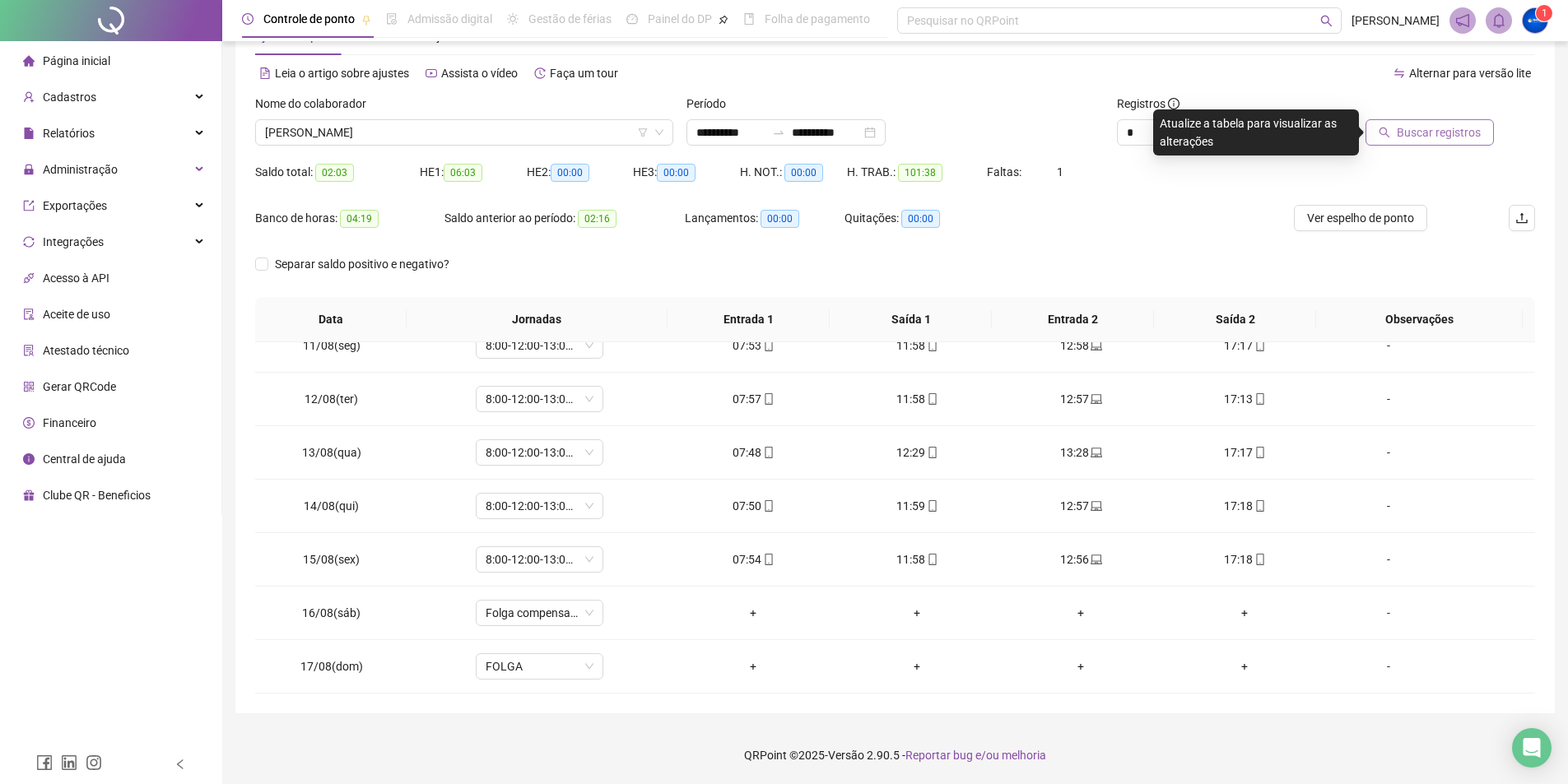
click at [1395, 133] on button "Buscar registros" at bounding box center [1430, 132] width 128 height 27
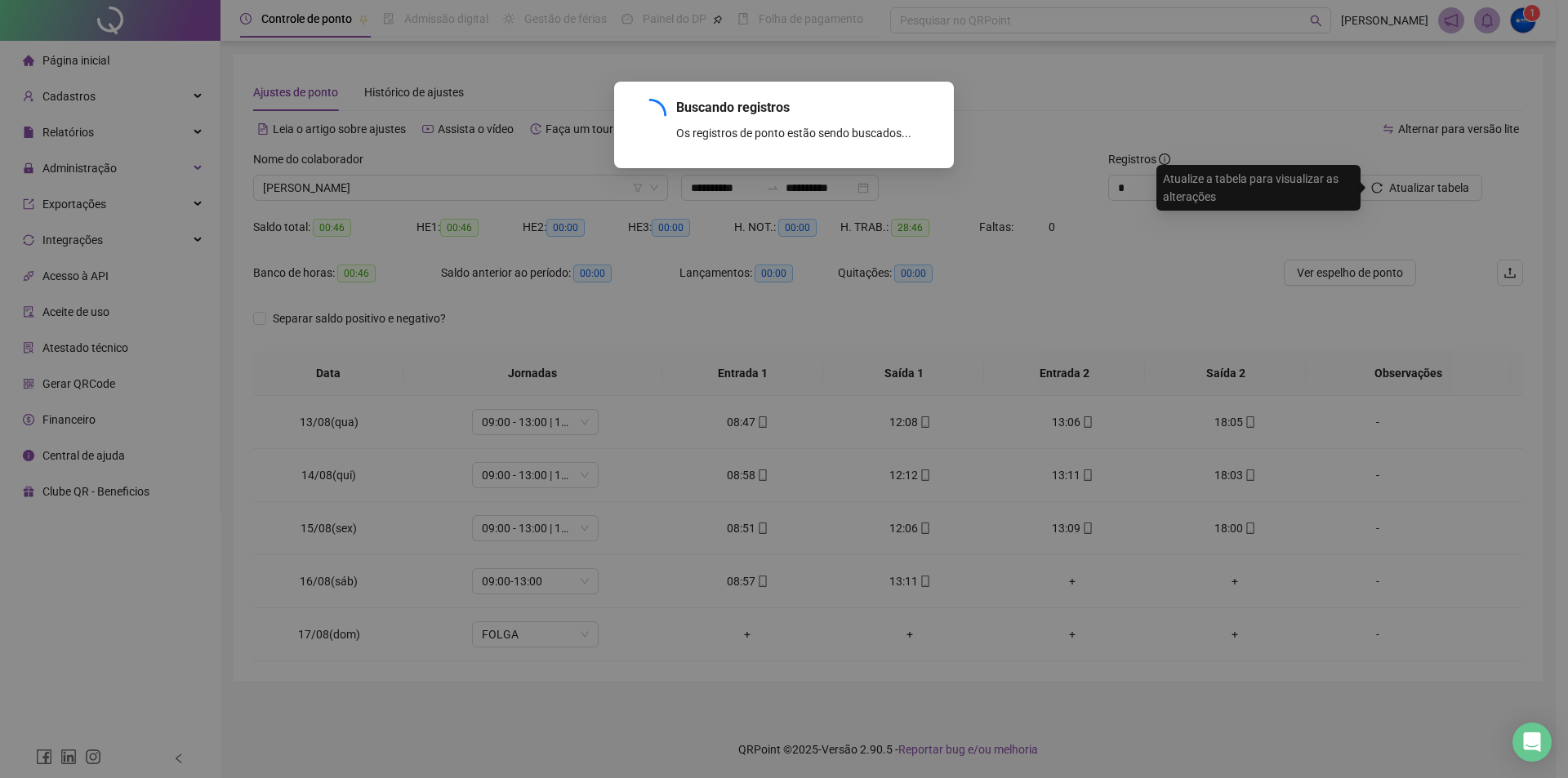
scroll to position [0, 0]
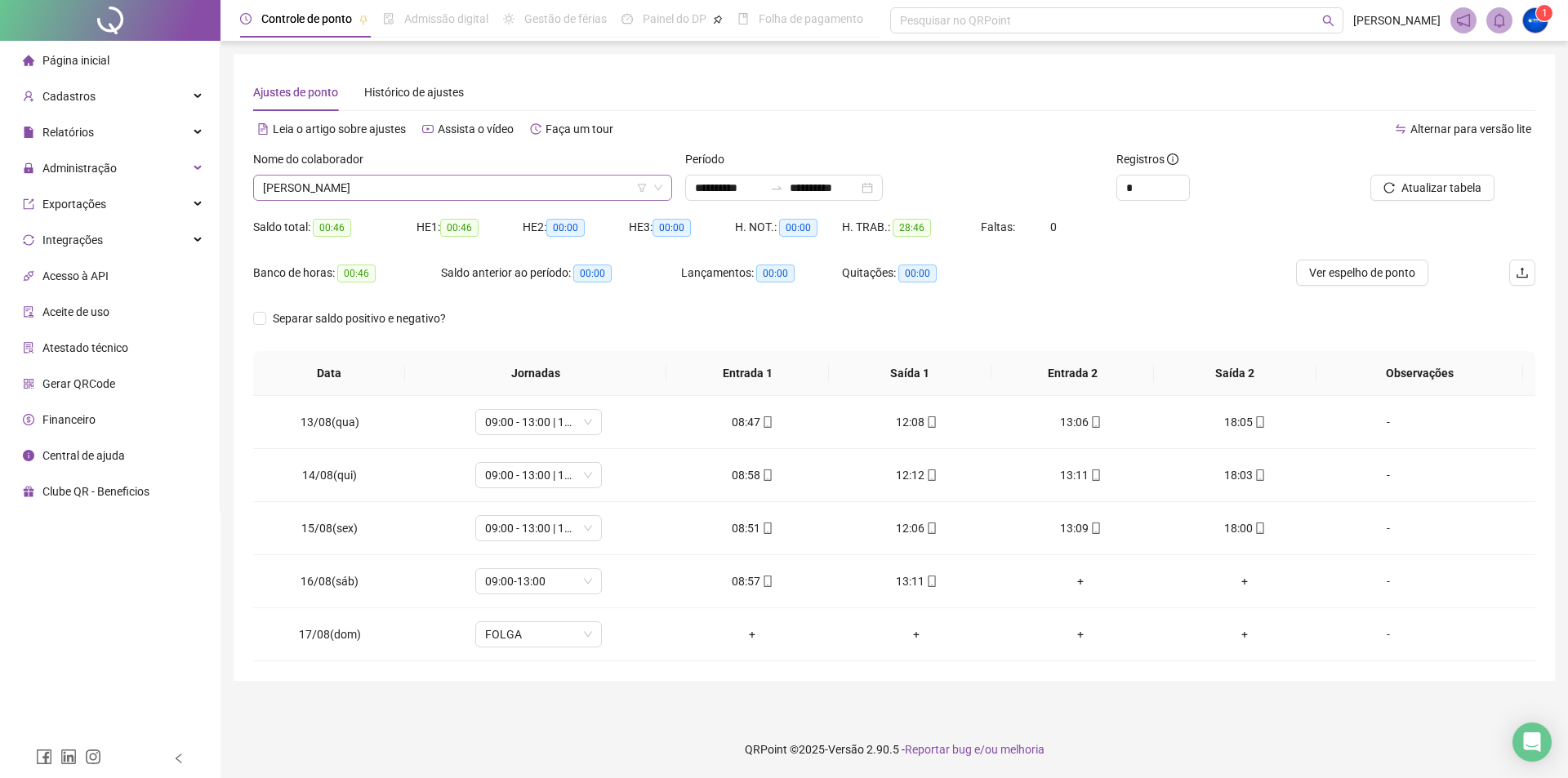
click at [404, 196] on span "[PERSON_NAME]" at bounding box center [462, 188] width 399 height 25
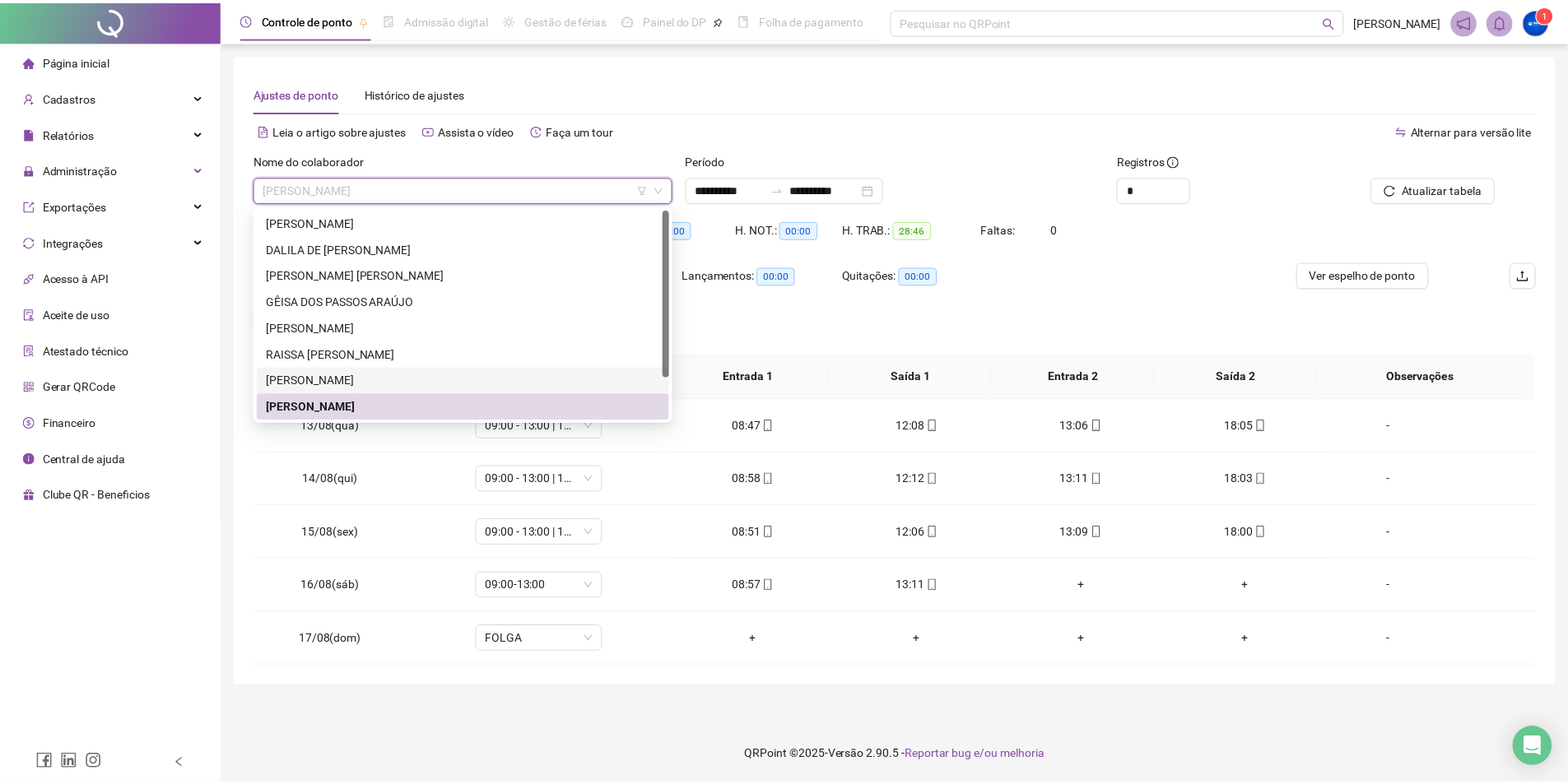
scroll to position [52, 0]
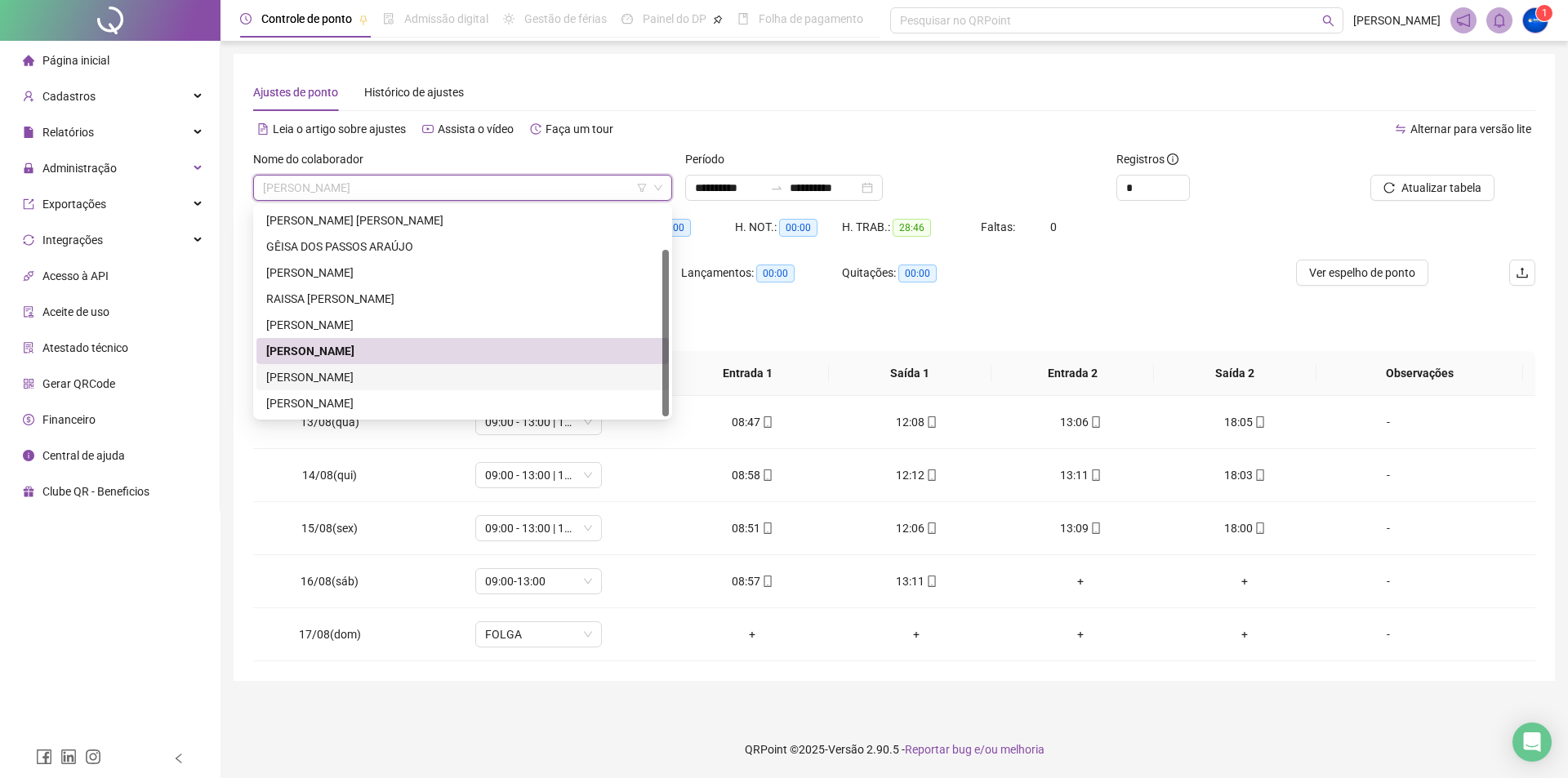
click at [326, 379] on div "[PERSON_NAME]" at bounding box center [462, 377] width 393 height 18
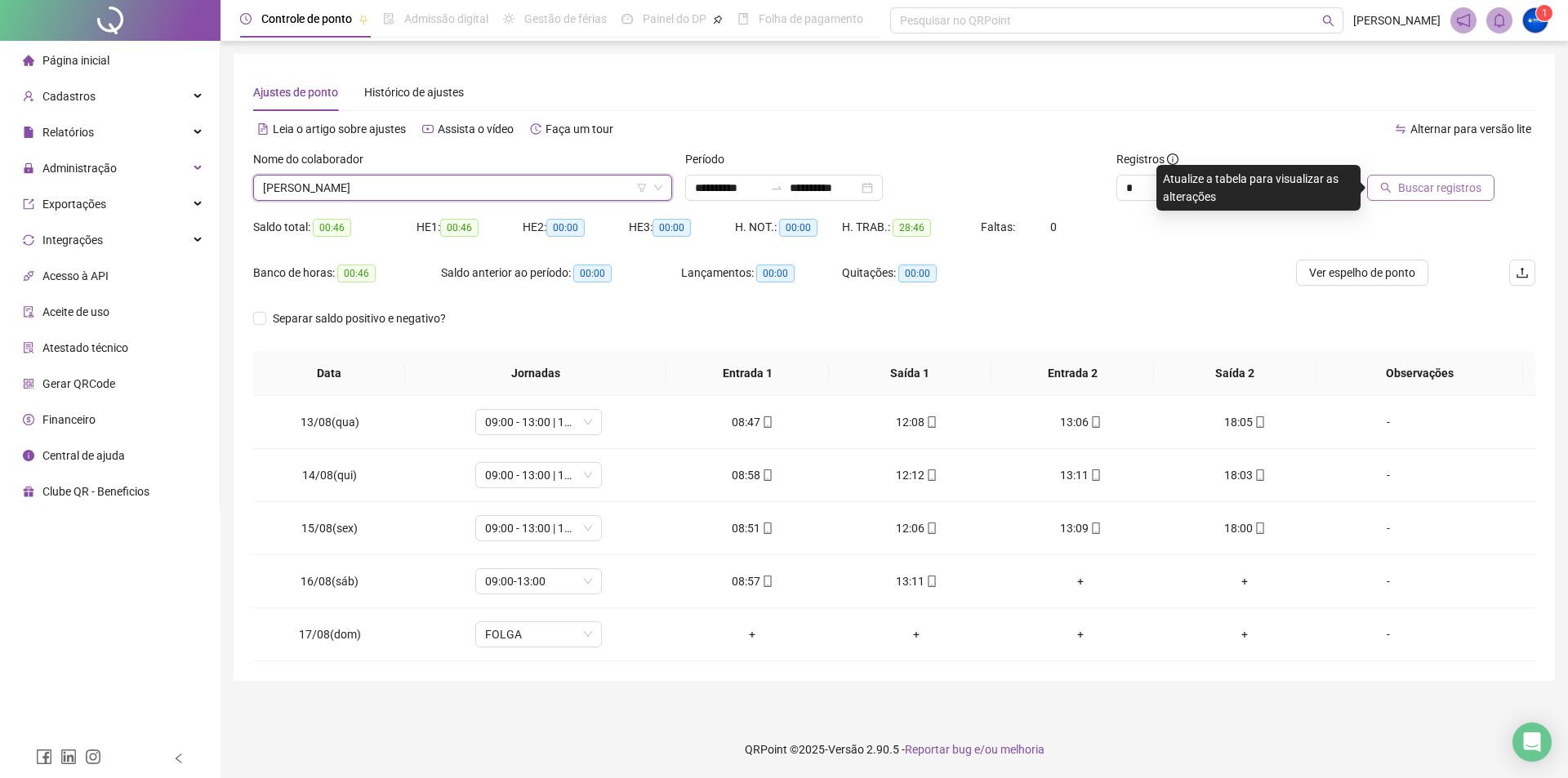
click at [1435, 192] on span "Buscar registros" at bounding box center [1439, 188] width 84 height 18
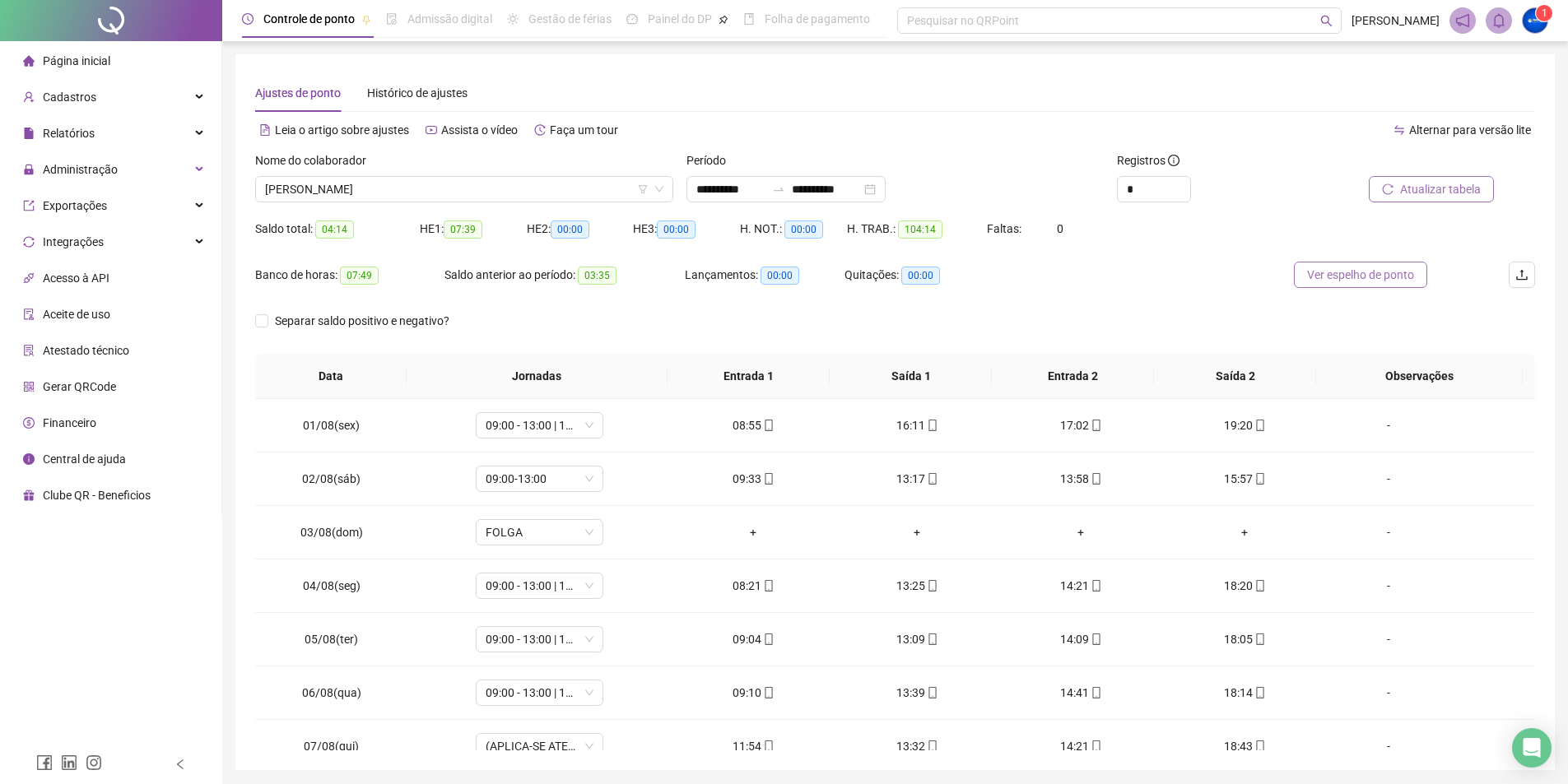
click at [1346, 267] on span "Ver espelho de ponto" at bounding box center [1360, 275] width 107 height 18
click at [364, 193] on span "[PERSON_NAME]" at bounding box center [464, 189] width 398 height 25
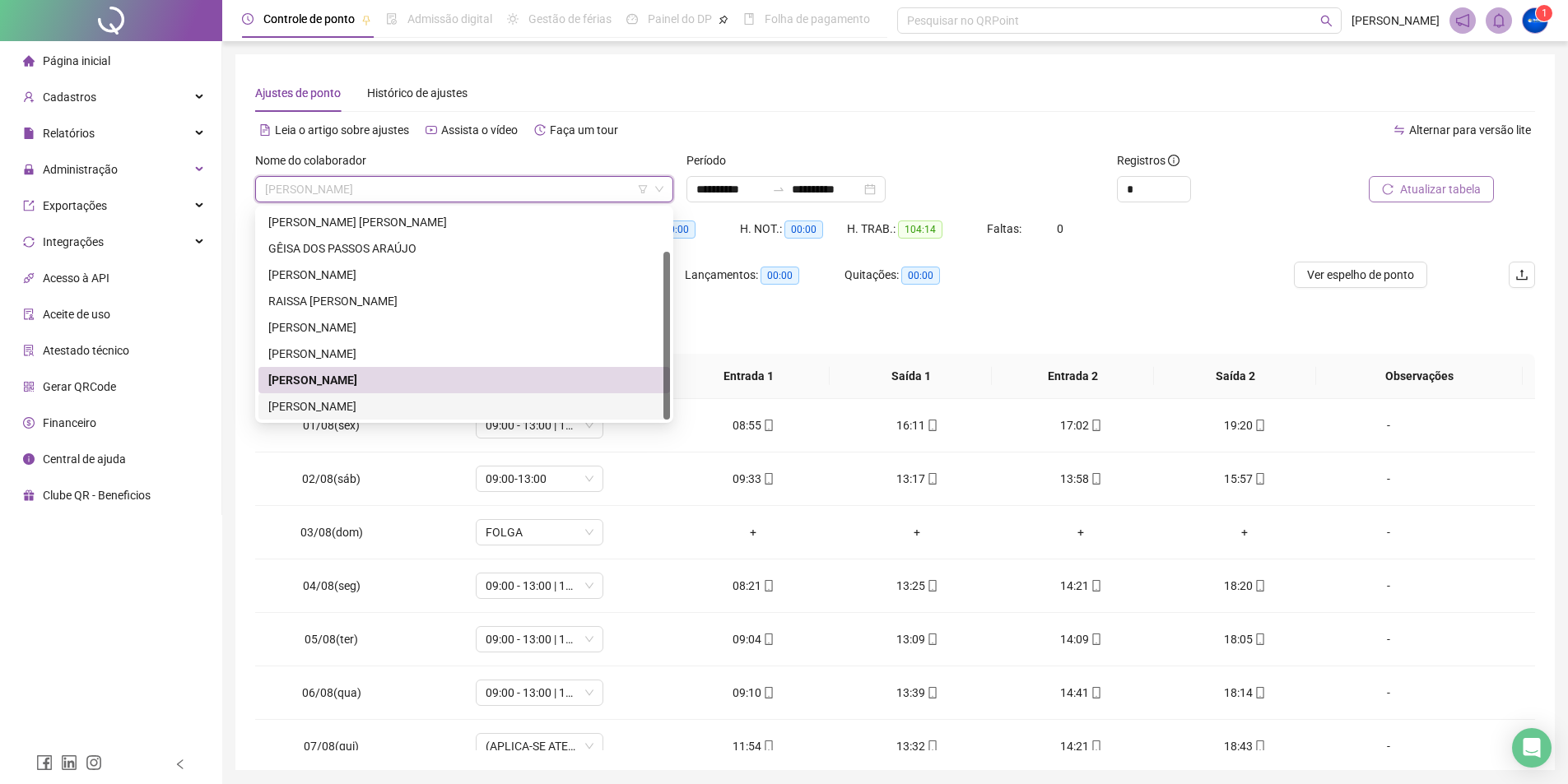
click at [363, 412] on div "[PERSON_NAME]" at bounding box center [464, 407] width 392 height 18
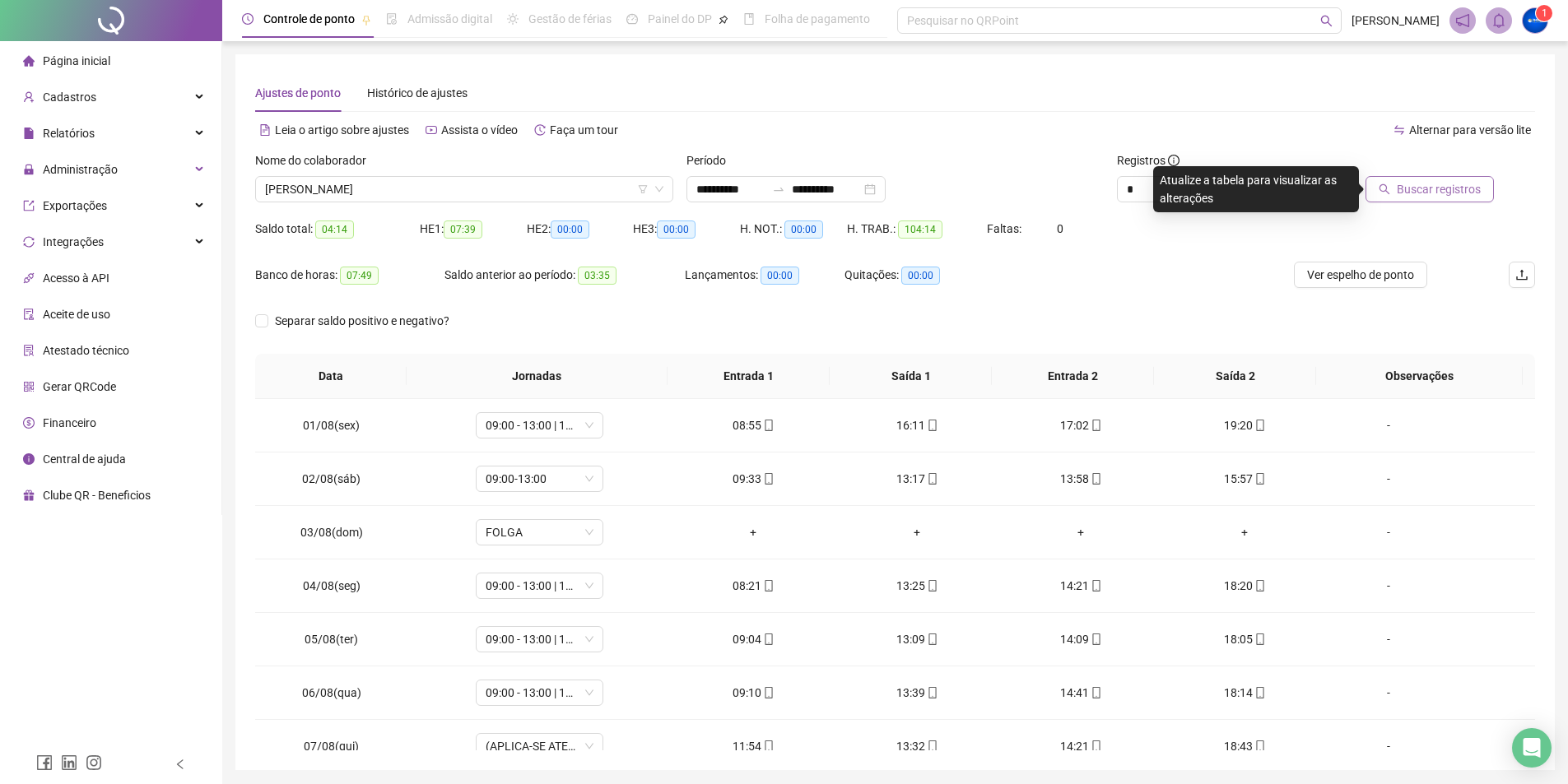
click at [1391, 197] on button "Buscar registros" at bounding box center [1430, 189] width 128 height 27
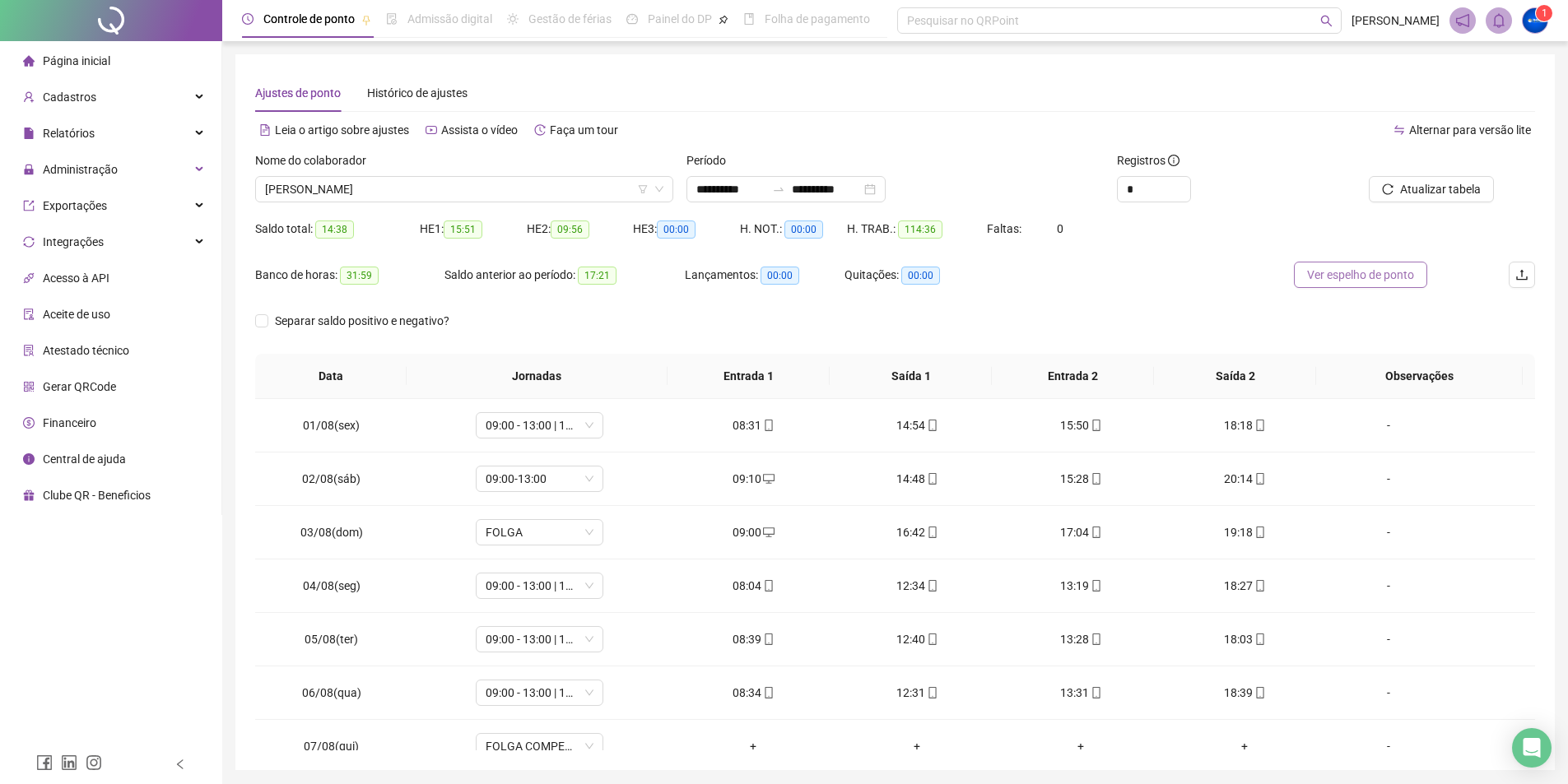
click at [1353, 265] on button "Ver espelho de ponto" at bounding box center [1360, 275] width 133 height 27
click at [366, 185] on span "[PERSON_NAME]" at bounding box center [464, 189] width 398 height 25
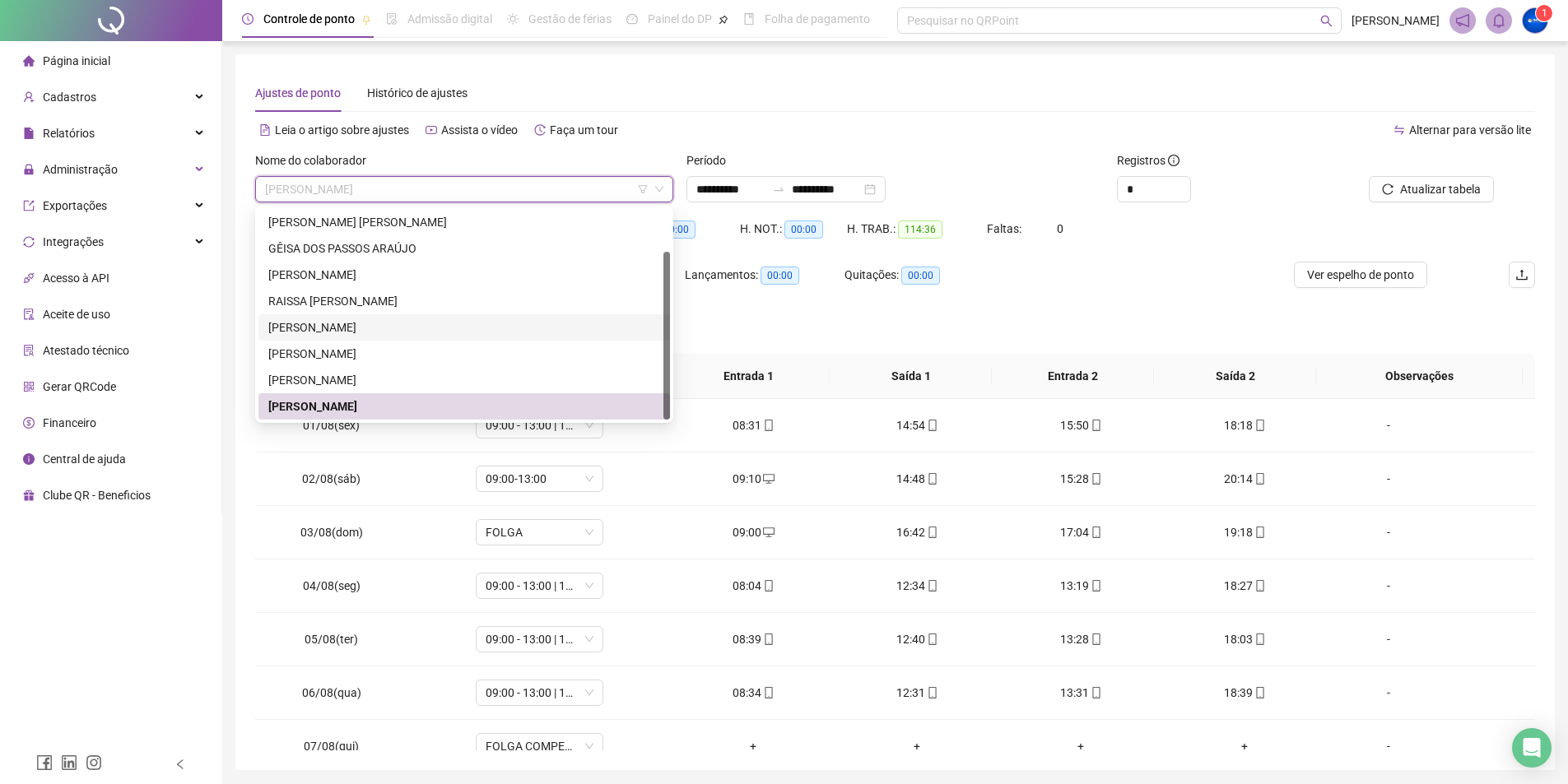
click at [338, 334] on div "[PERSON_NAME]" at bounding box center [464, 327] width 392 height 18
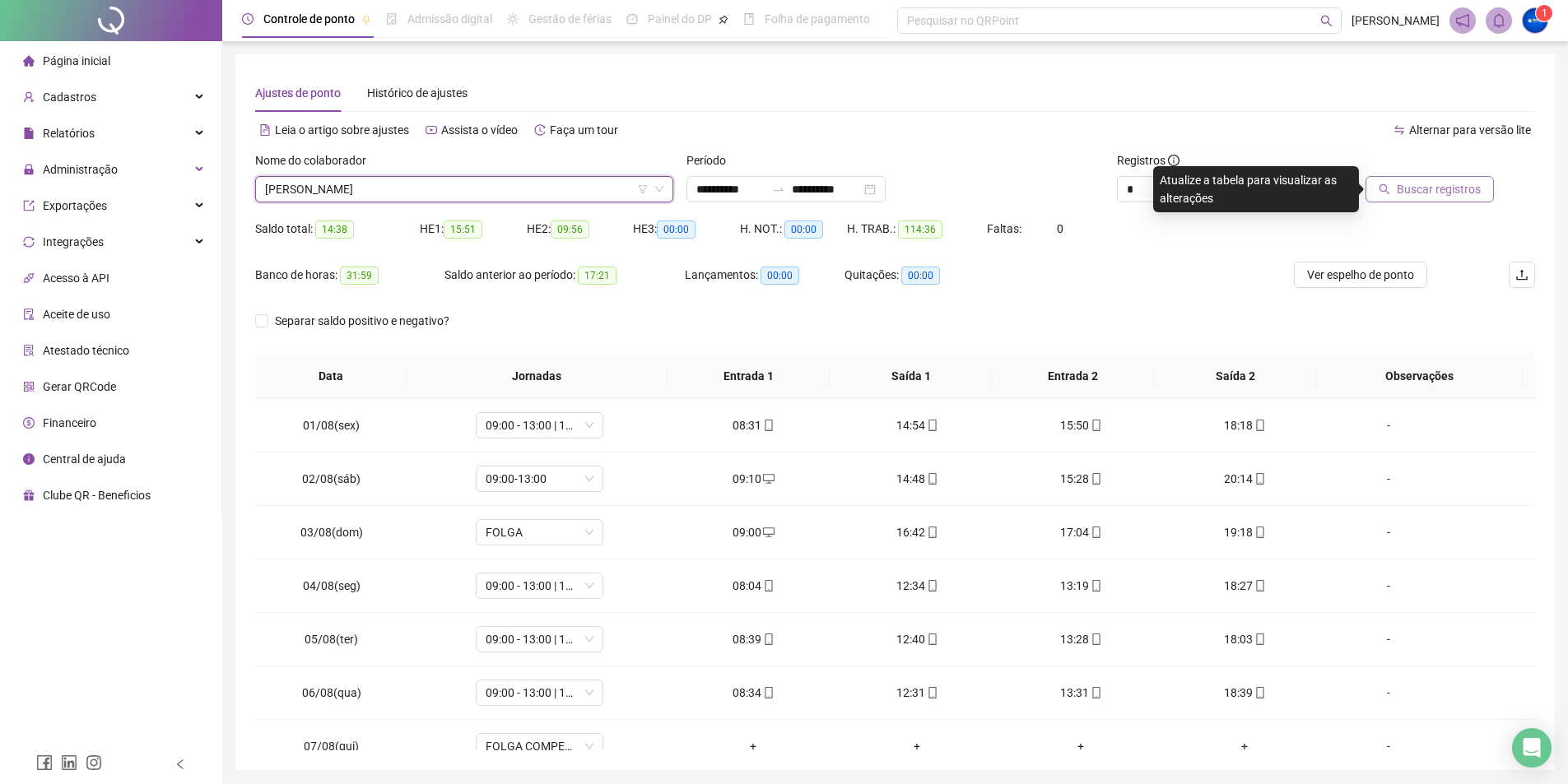
click at [1410, 187] on span "Buscar registros" at bounding box center [1438, 189] width 84 height 18
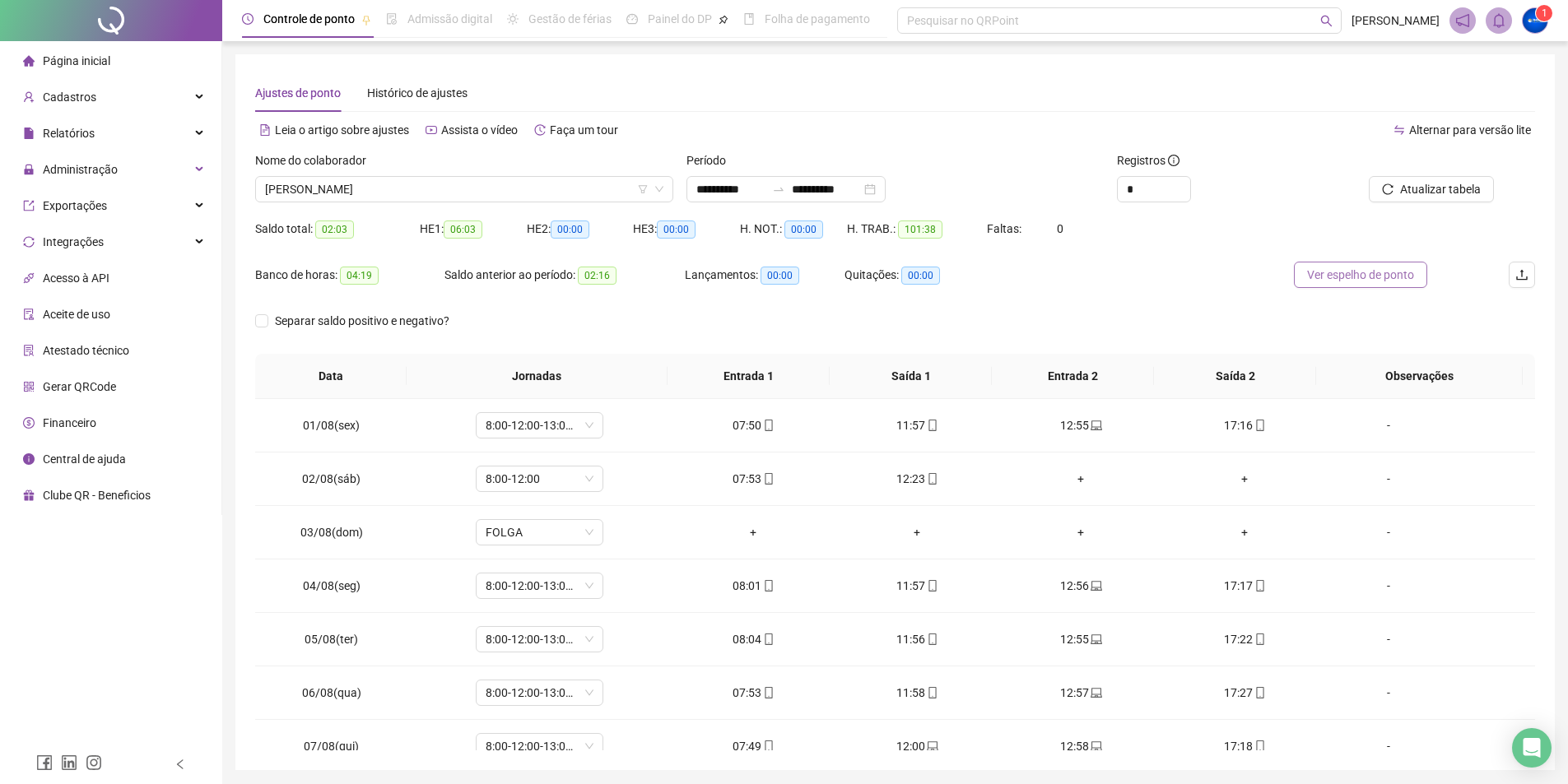
click at [1341, 277] on span "Ver espelho de ponto" at bounding box center [1360, 275] width 107 height 18
click at [113, 62] on li "Página inicial" at bounding box center [111, 60] width 215 height 32
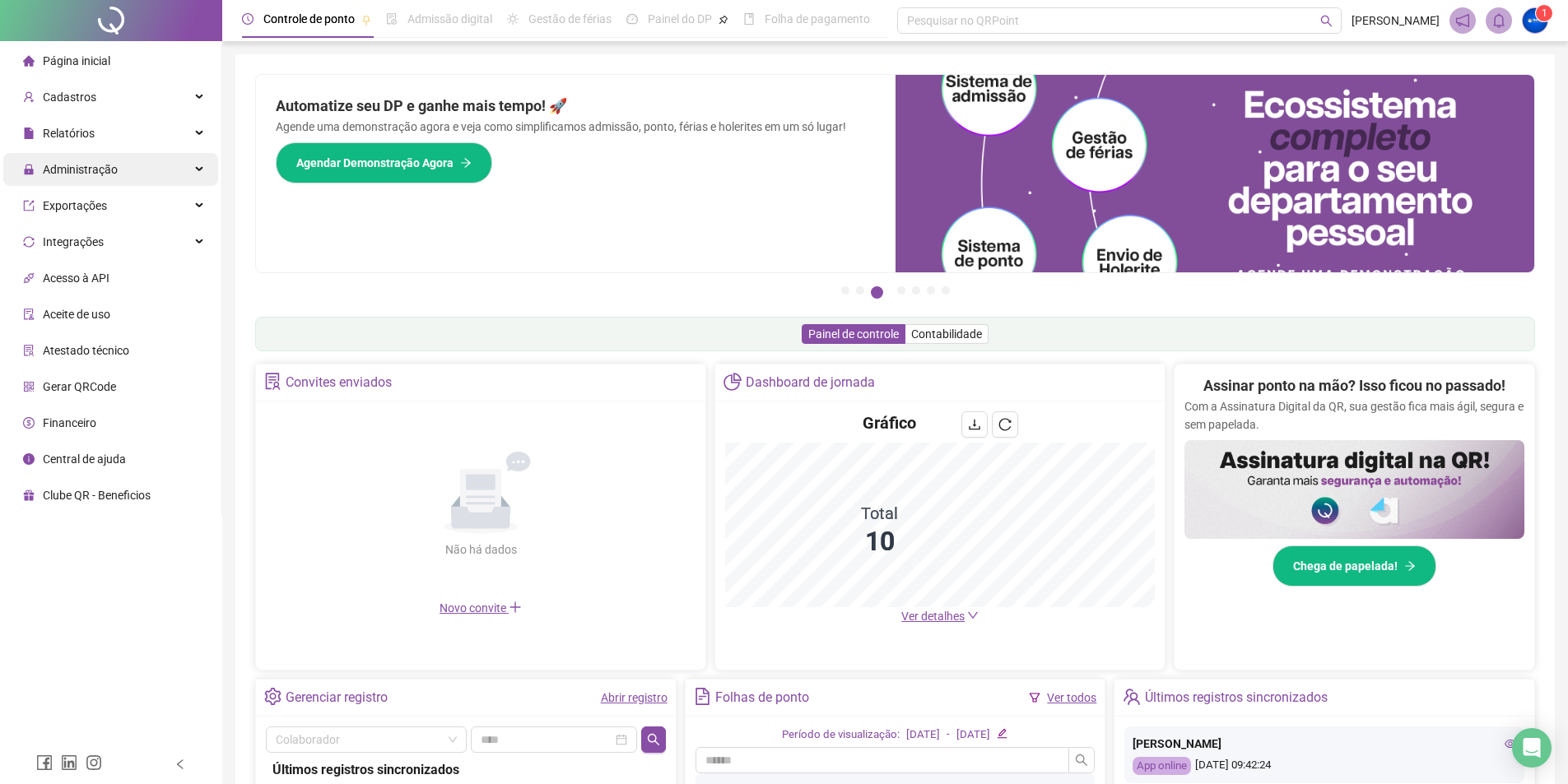
click at [94, 179] on span "Administração" at bounding box center [71, 169] width 95 height 32
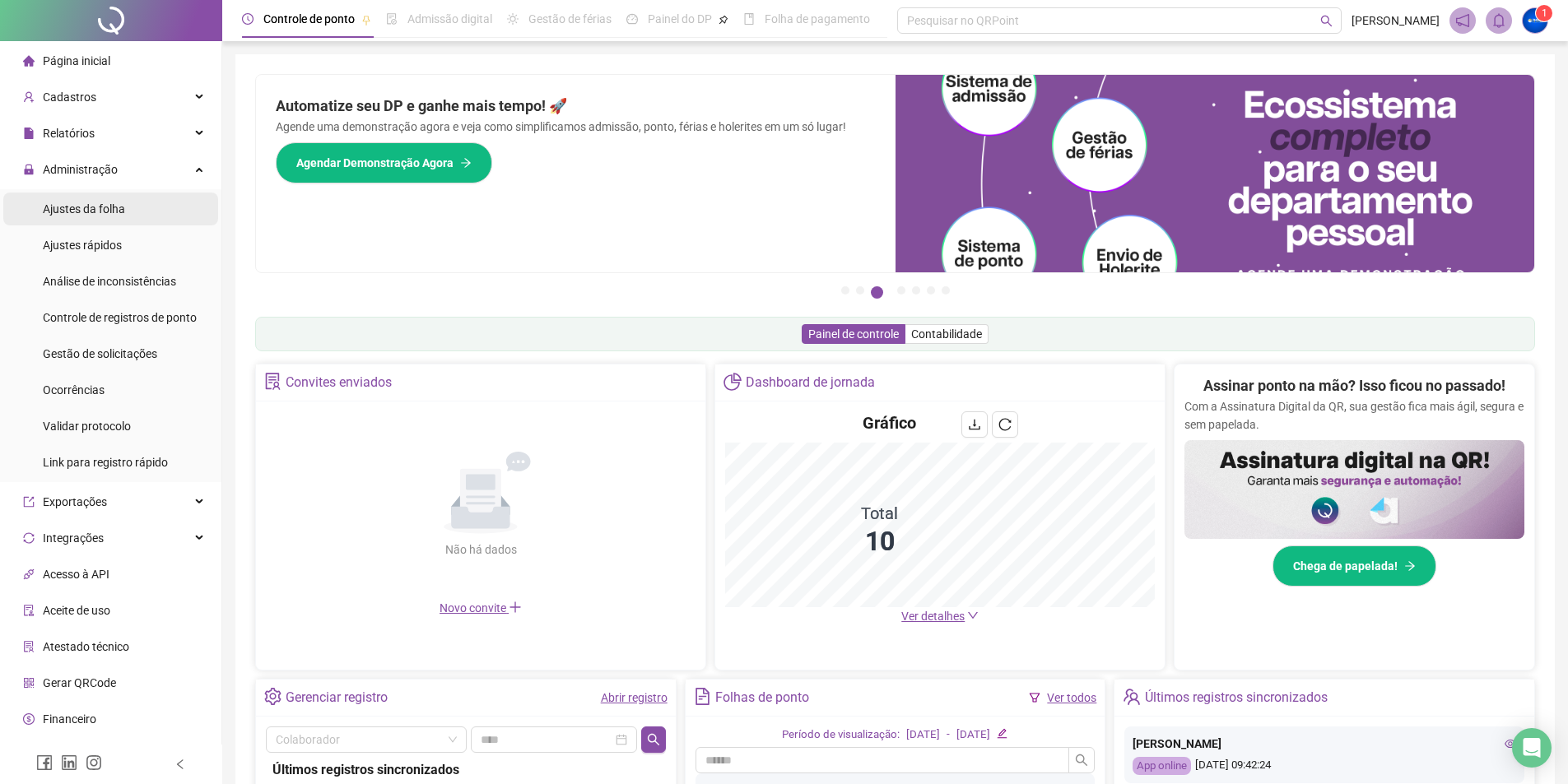
click at [98, 217] on div "Ajustes da folha" at bounding box center [83, 208] width 83 height 32
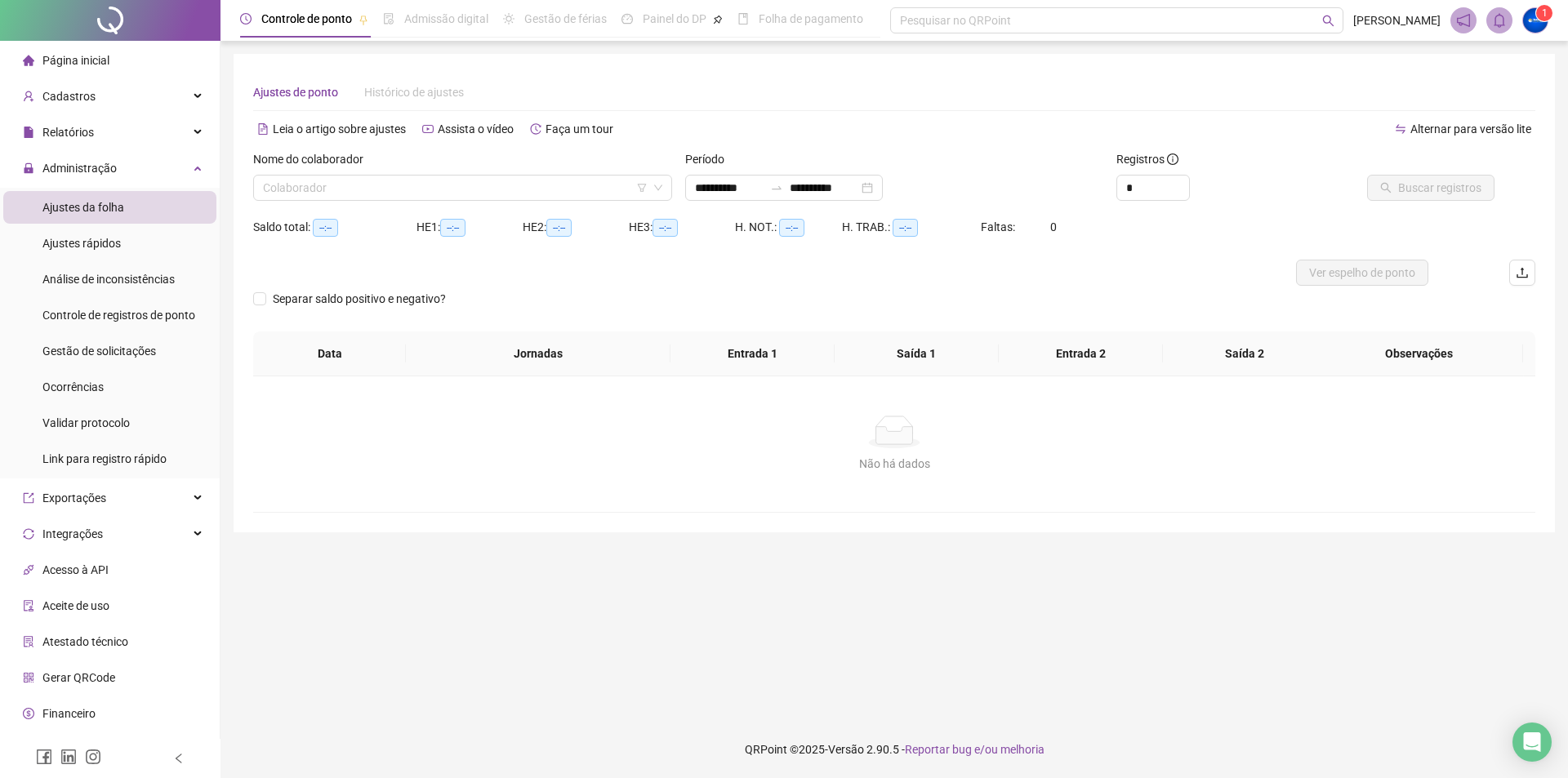
type input "**********"
click at [482, 188] on input "search" at bounding box center [455, 188] width 385 height 25
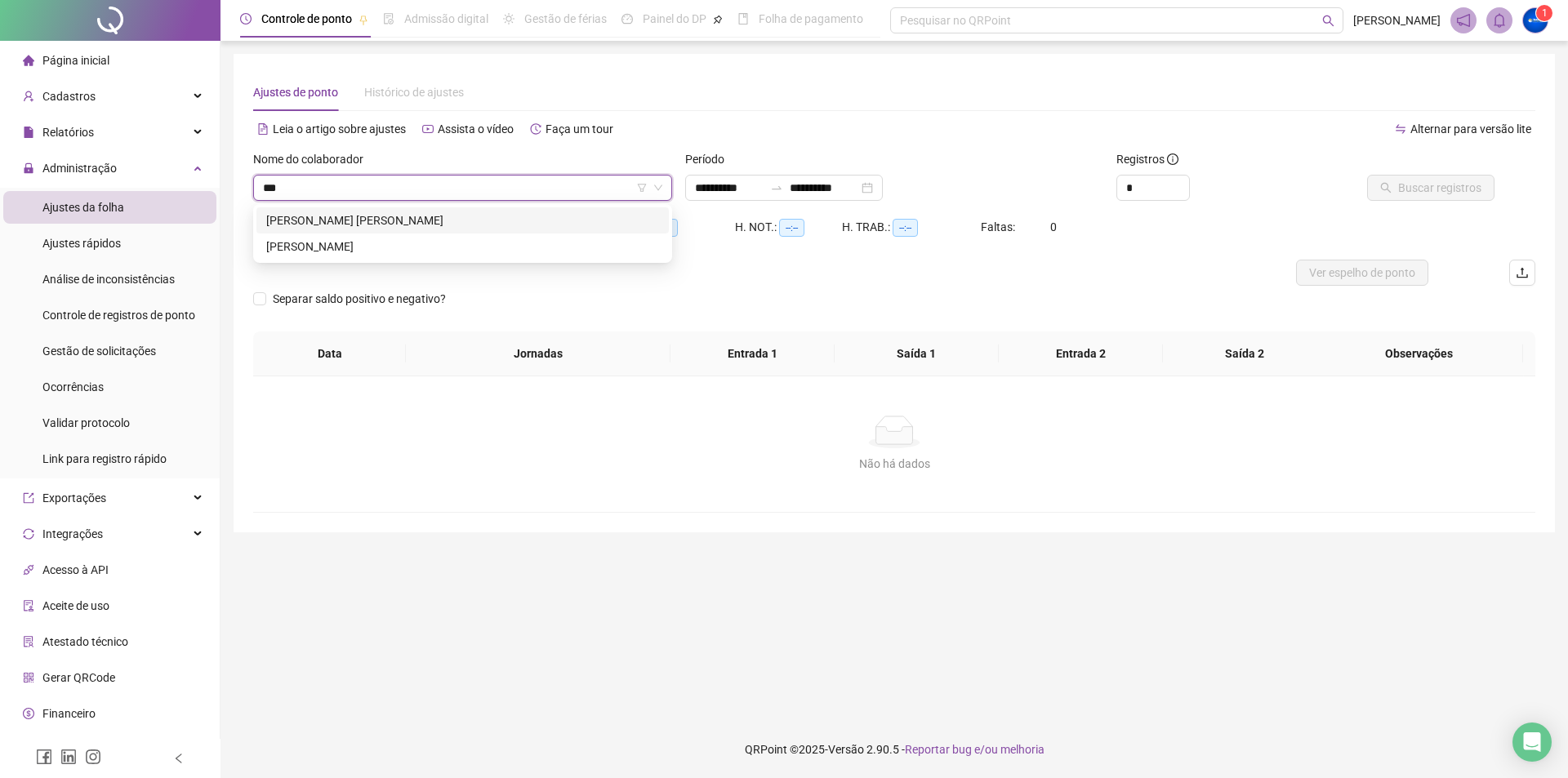
type input "****"
click at [459, 217] on div "[PERSON_NAME] [PERSON_NAME]" at bounding box center [462, 221] width 393 height 18
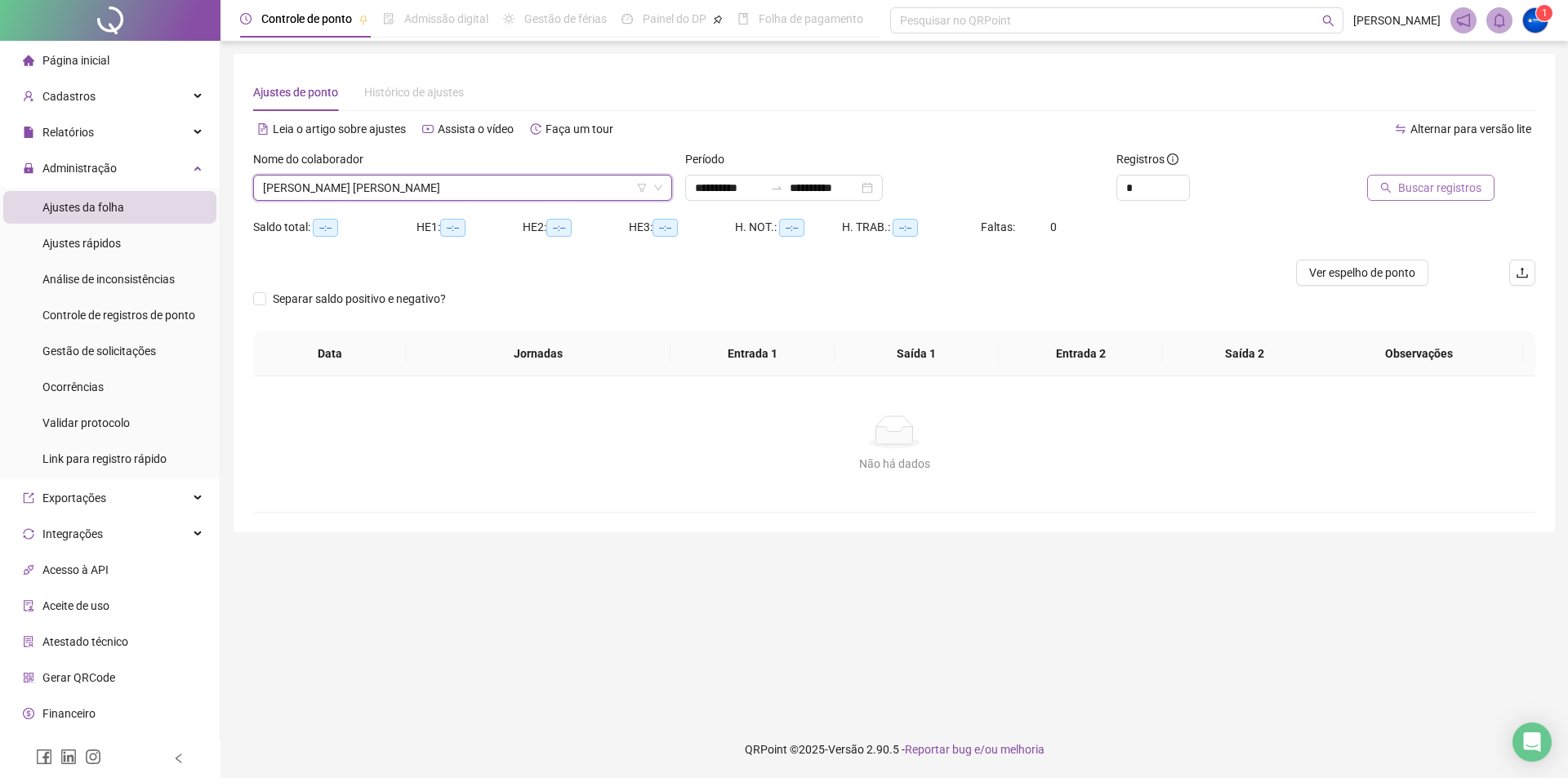
click at [1441, 181] on span "Buscar registros" at bounding box center [1439, 188] width 84 height 18
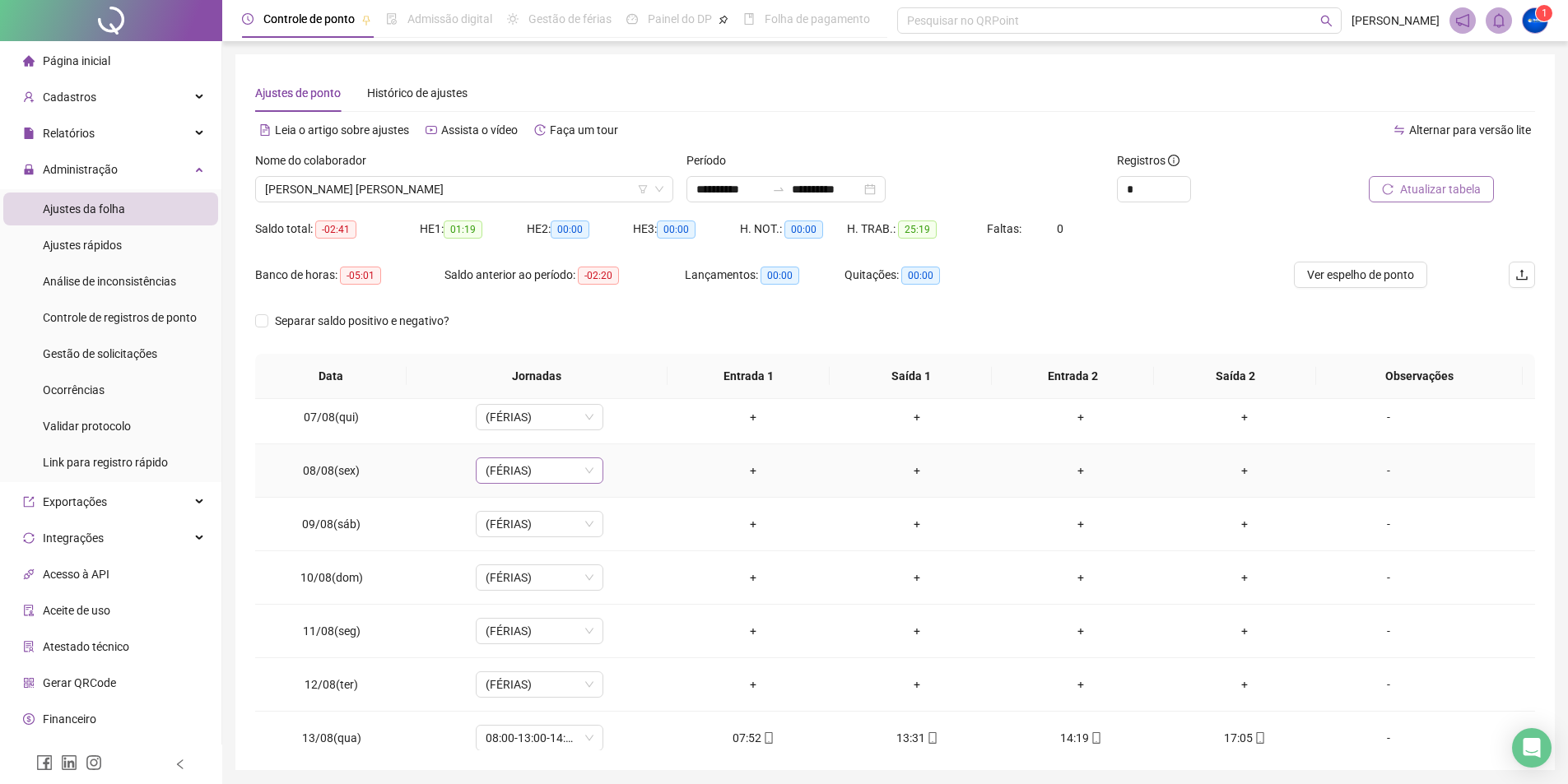
scroll to position [557, 0]
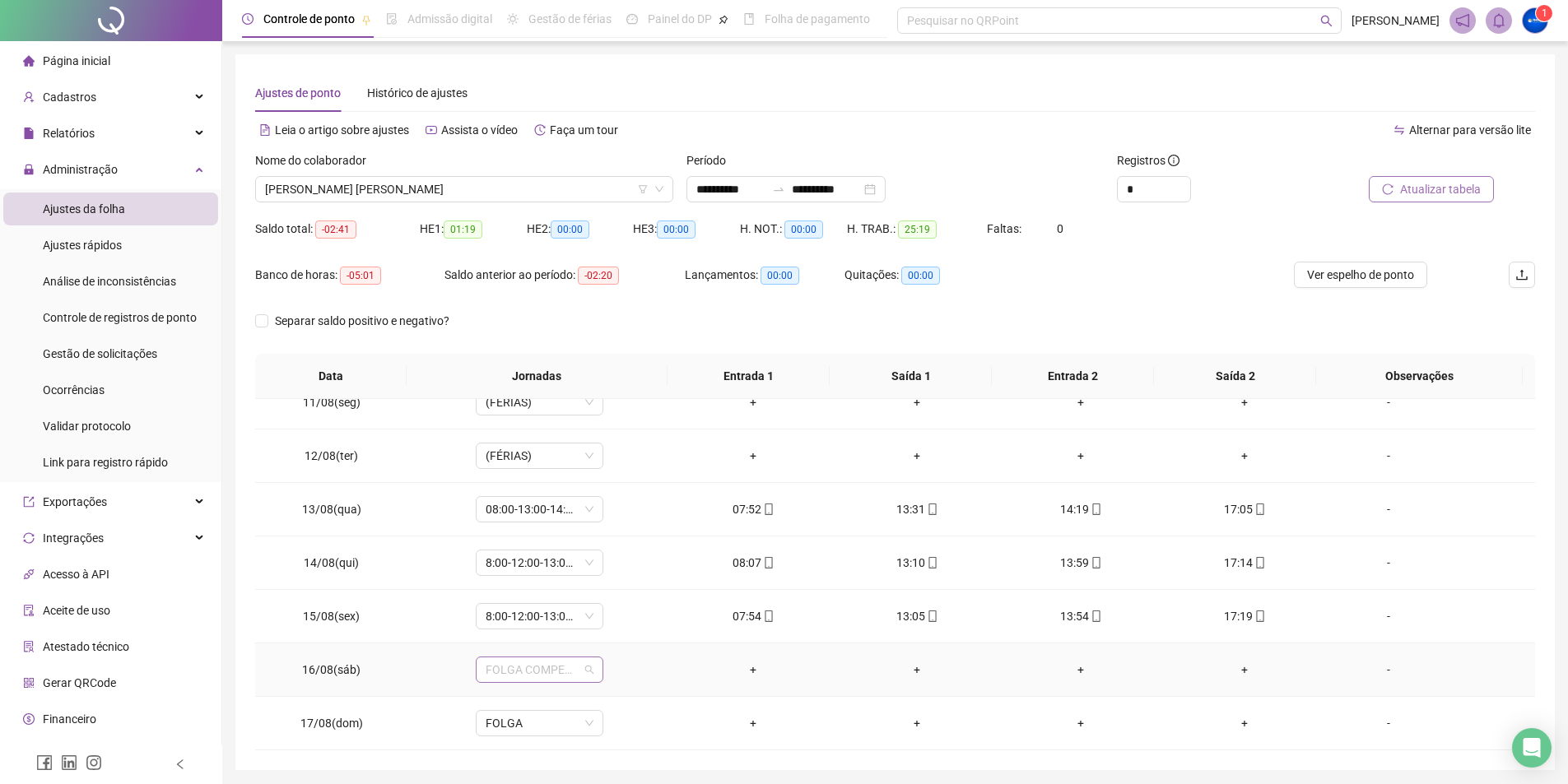
click at [580, 664] on span "FOLGA COMPENSATÓRIA" at bounding box center [539, 670] width 108 height 25
click at [1176, 298] on div "Banco de horas: -05:01 Saldo anterior ao período: -02:20 Lançamentos: 00:00 Qui…" at bounding box center [734, 284] width 959 height 46
click at [582, 672] on span "FOLGA COMPENSATÓRIA" at bounding box center [539, 670] width 108 height 25
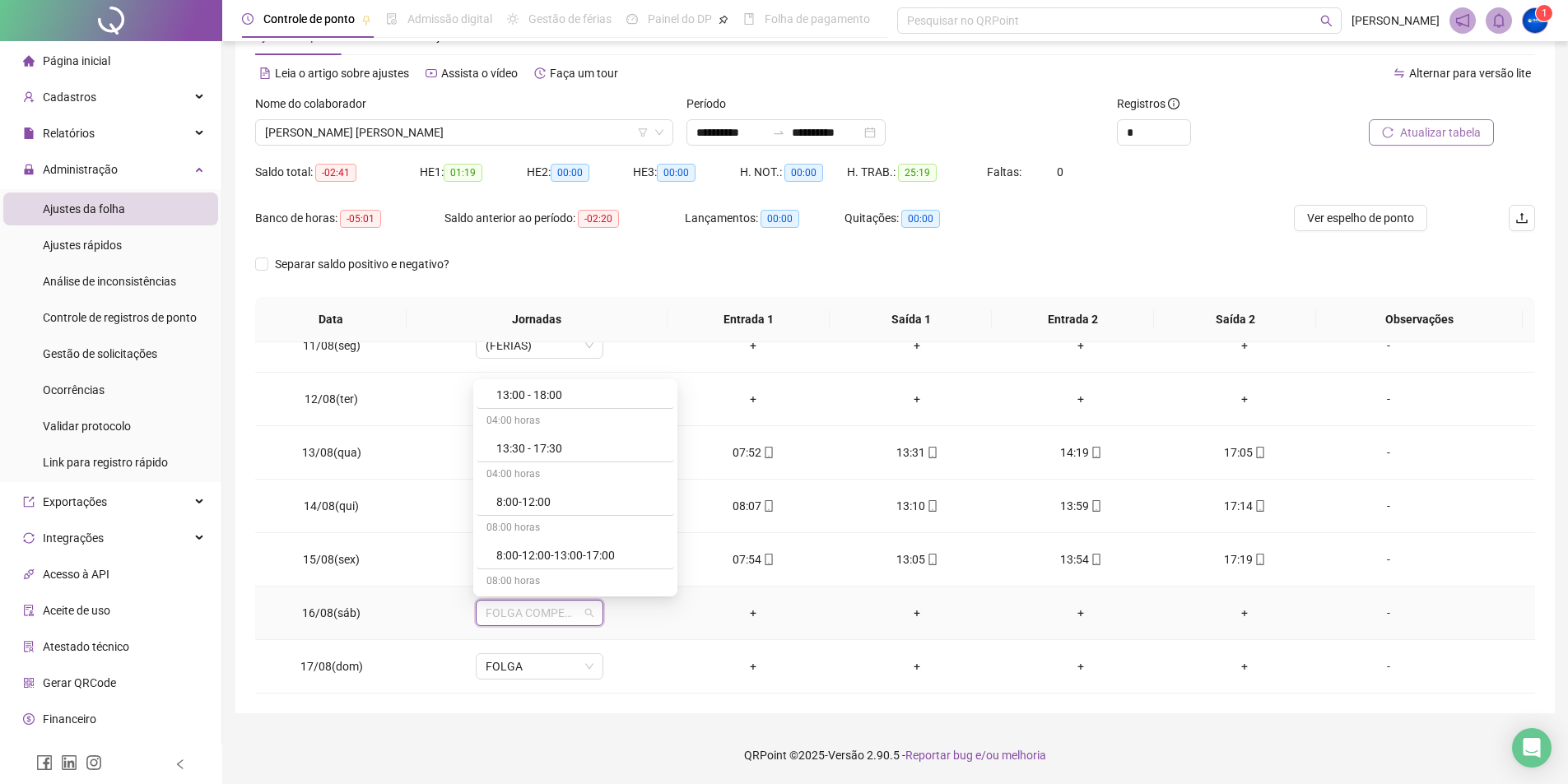
scroll to position [966, 0]
click at [563, 526] on div "8:00-12:00" at bounding box center [579, 526] width 168 height 18
click at [606, 573] on span "Sim" at bounding box center [614, 570] width 19 height 18
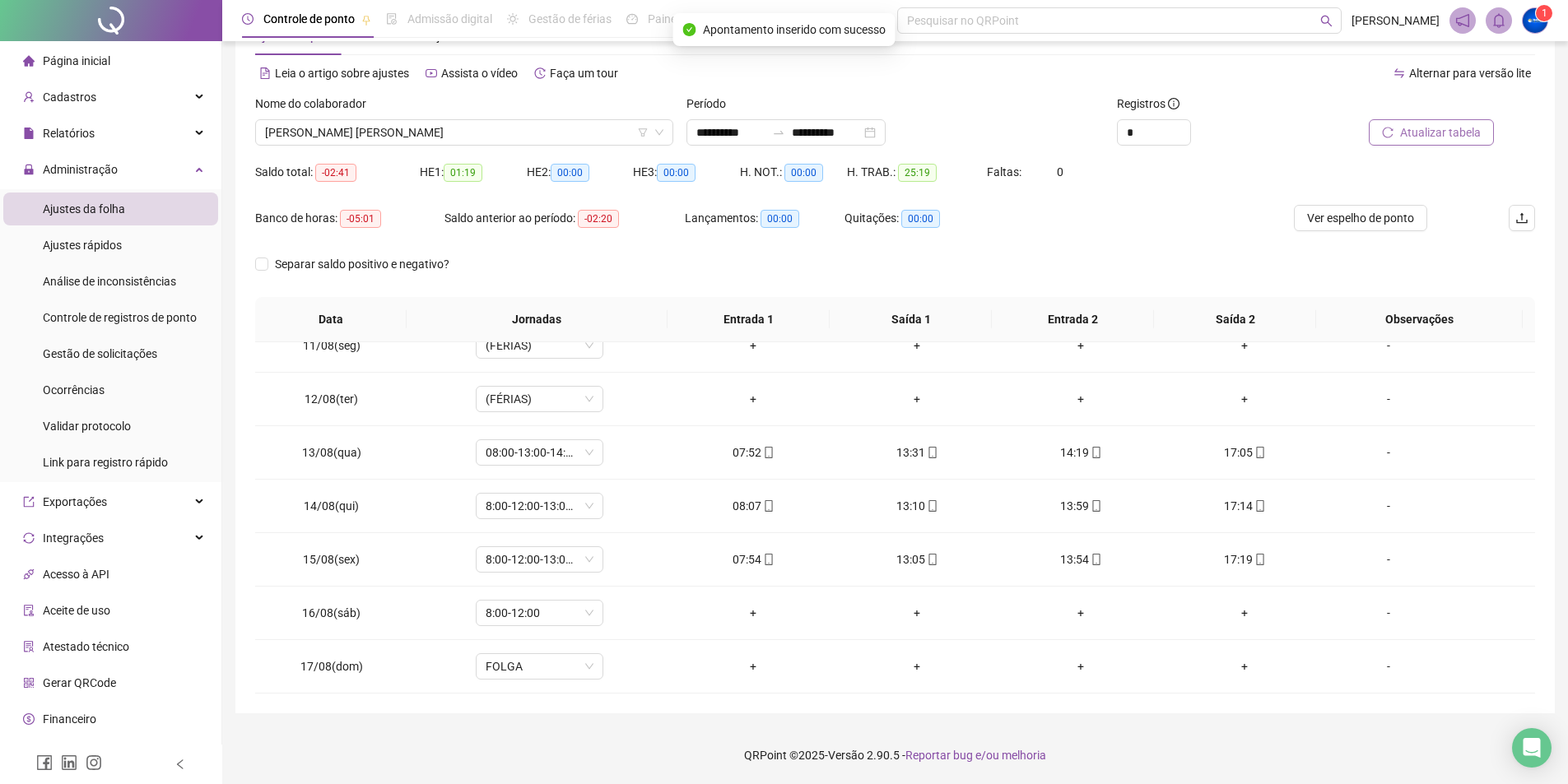
click at [1427, 121] on button "Atualizar tabela" at bounding box center [1431, 132] width 125 height 27
click at [1345, 216] on span "Ver espelho de ponto" at bounding box center [1360, 218] width 107 height 18
click at [76, 65] on span "Página inicial" at bounding box center [76, 61] width 68 height 13
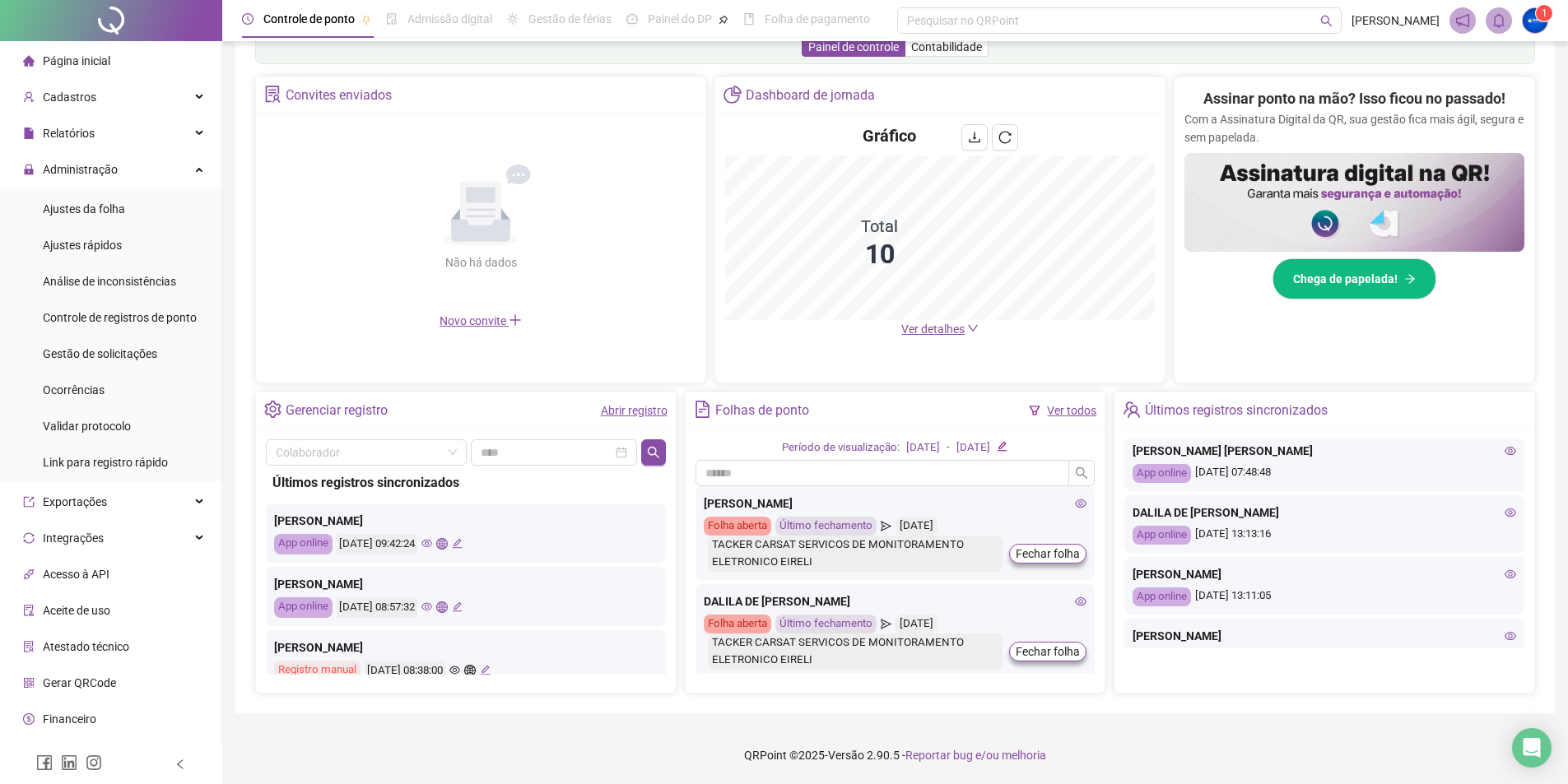
scroll to position [556, 0]
